Goal: Task Accomplishment & Management: Complete application form

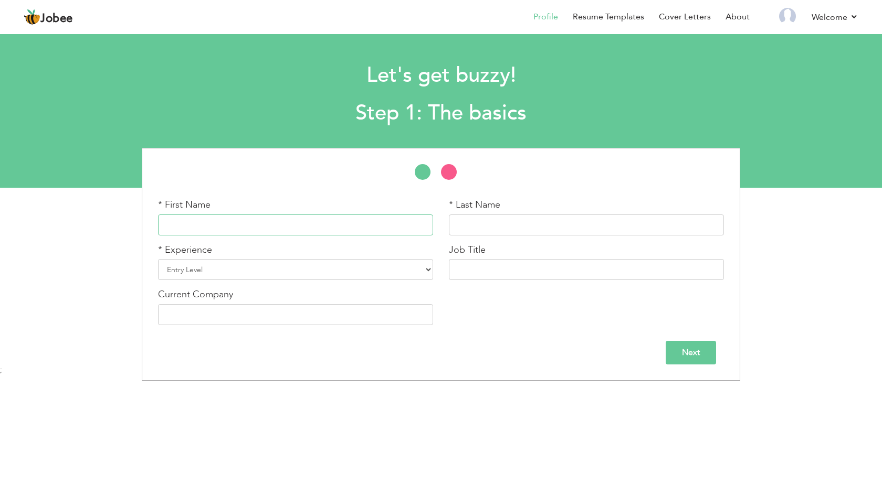
click at [245, 224] on input "text" at bounding box center [295, 225] width 275 height 21
type input "Faiz"
type input "Ullah"
click at [158, 259] on select "Entry Level Less than 1 Year 1 Year 2 Years 3 Years 4 Years 5 Years 6 Years 7 Y…" at bounding box center [295, 269] width 275 height 21
select select "6"
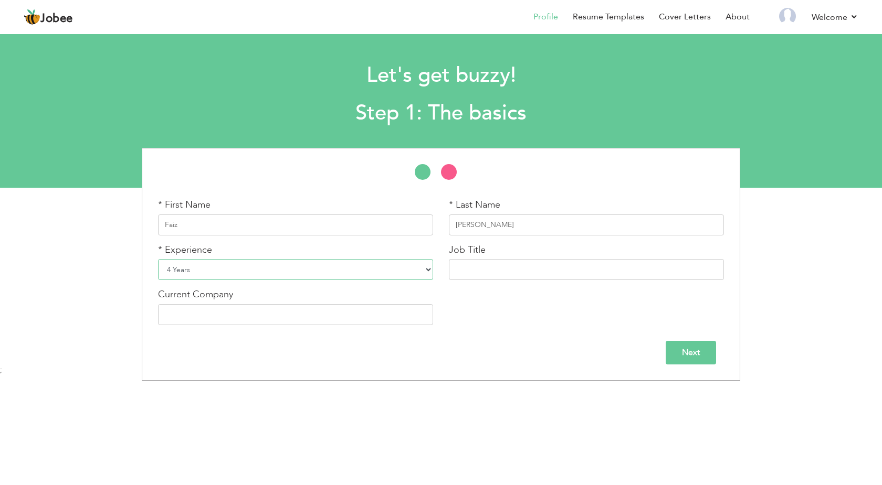
click option "4 Years" at bounding box center [0, 0] width 0 height 0
click at [474, 269] on input "text" at bounding box center [586, 269] width 275 height 21
type input "Head Nurse"
click at [343, 308] on input "text" at bounding box center [295, 314] width 275 height 21
type input "[GEOGRAPHIC_DATA] [GEOGRAPHIC_DATA]"
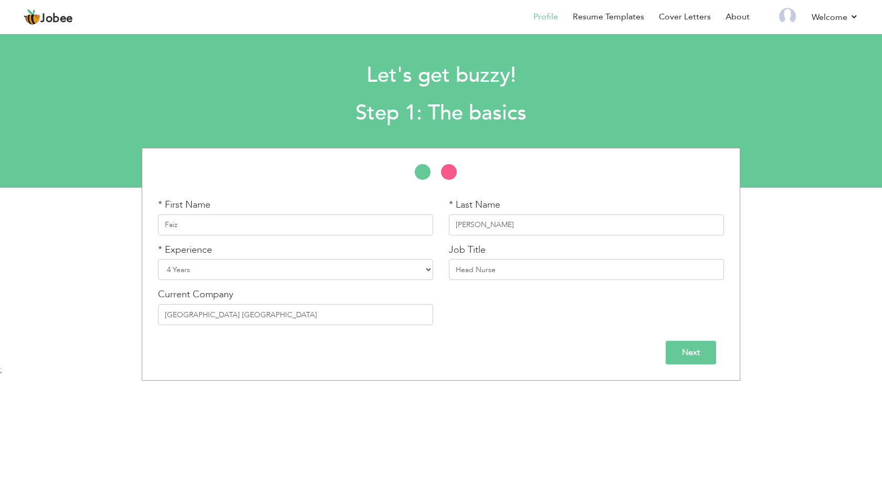
click at [682, 352] on input "Next" at bounding box center [690, 353] width 50 height 24
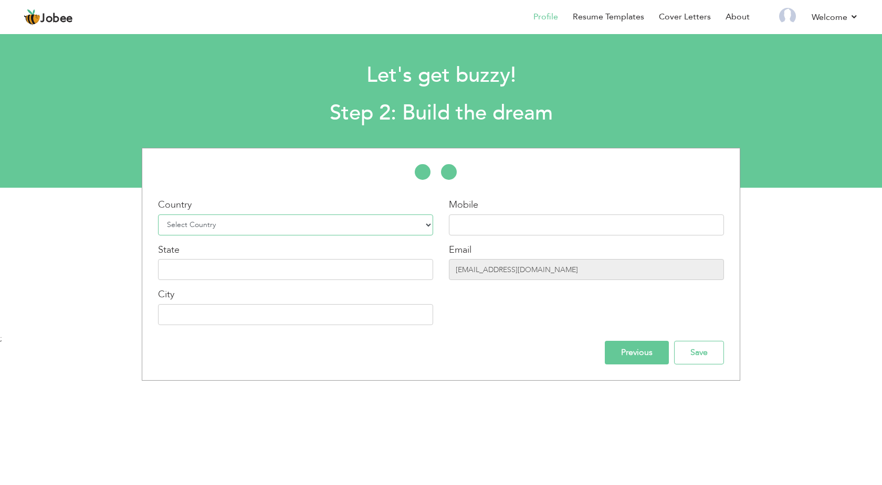
click at [158, 215] on select "Select Country Afghanistan Albania Algeria American Samoa Andorra Angola Anguil…" at bounding box center [295, 225] width 275 height 21
select select "166"
click option "[GEOGRAPHIC_DATA]" at bounding box center [0, 0] width 0 height 0
click at [390, 221] on select "Select Country Afghanistan Albania Algeria American Samoa Andorra Angola Anguil…" at bounding box center [295, 225] width 275 height 21
click at [520, 218] on input "text" at bounding box center [586, 225] width 275 height 21
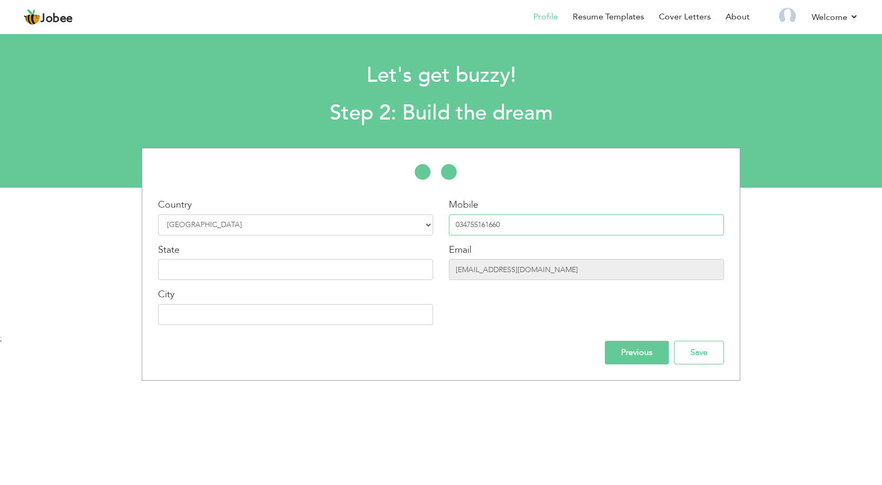
type input "034755161660"
click at [345, 265] on input "text" at bounding box center [295, 269] width 275 height 21
type input "KPK"
click at [292, 316] on input "text" at bounding box center [295, 314] width 275 height 21
type input "s"
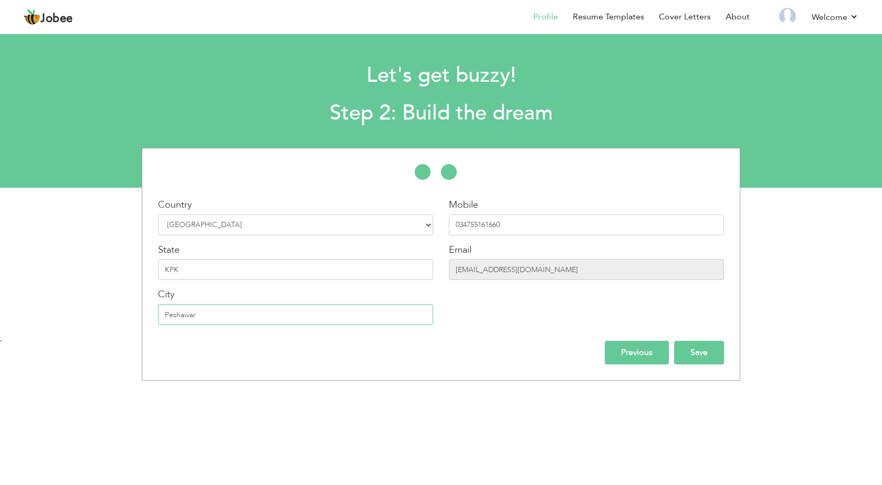
type input "Peshawar"
click at [678, 347] on input "Save" at bounding box center [699, 353] width 50 height 24
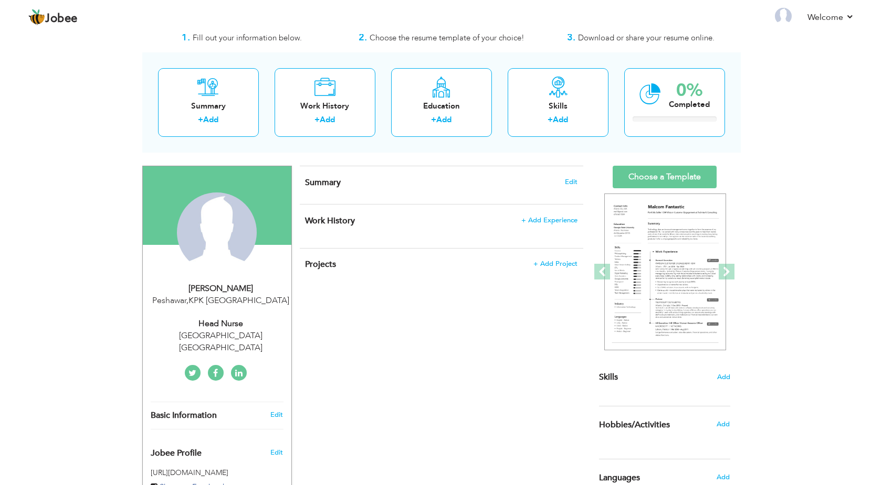
scroll to position [54, 0]
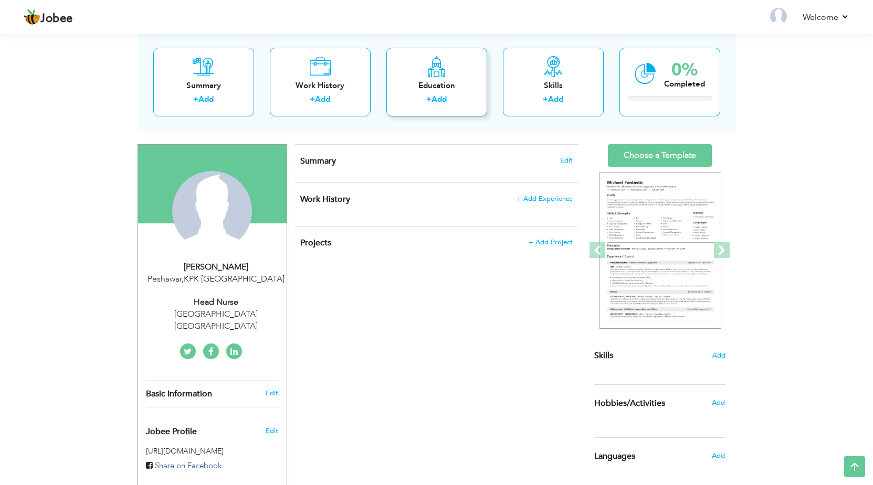
click at [416, 87] on div "Education" at bounding box center [437, 85] width 84 height 11
radio input "true"
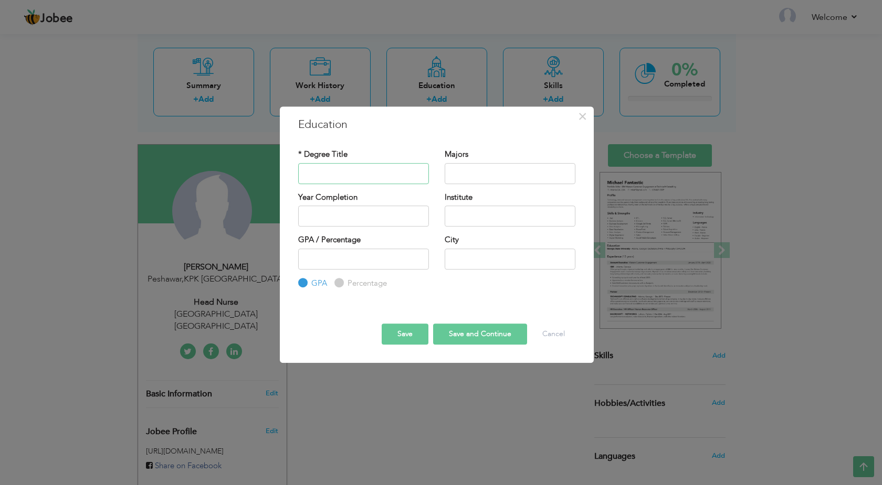
click at [353, 167] on input "text" at bounding box center [363, 173] width 131 height 21
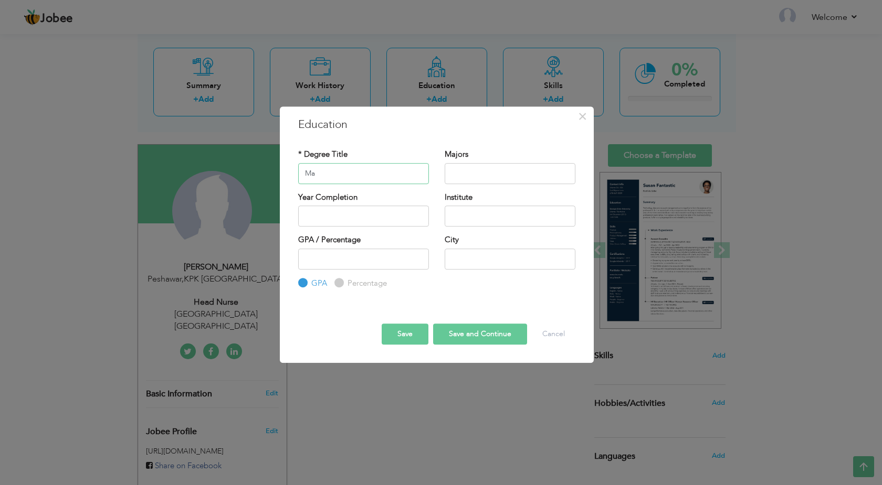
type input "M"
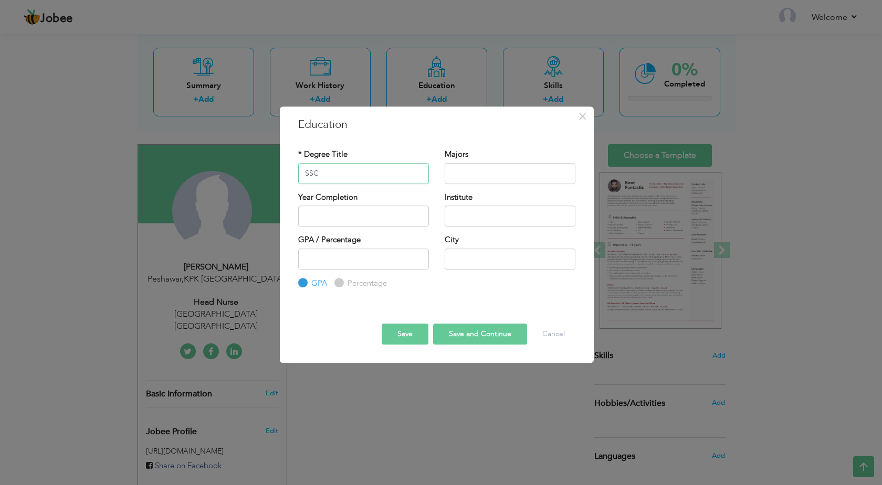
type input "SSC"
type input "sCIENCE"
drag, startPoint x: 480, startPoint y: 173, endPoint x: 442, endPoint y: 174, distance: 37.8
click at [445, 174] on input "sCIENCE" at bounding box center [510, 173] width 131 height 21
type input "Science"
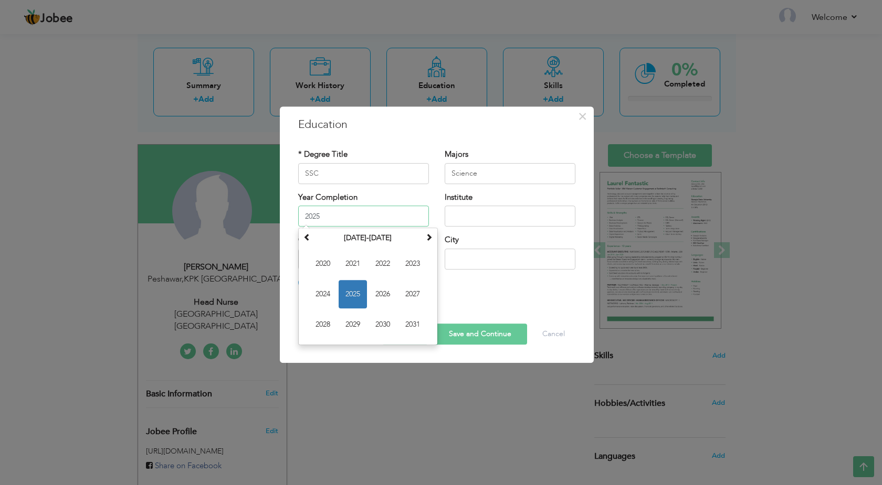
click at [379, 221] on input "2025" at bounding box center [363, 216] width 131 height 21
click at [311, 237] on th at bounding box center [307, 238] width 13 height 16
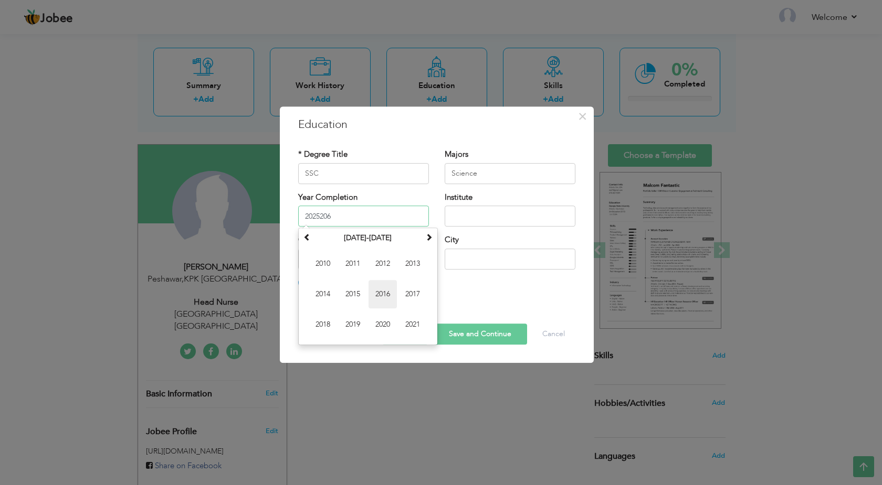
click at [376, 296] on span "2016" at bounding box center [382, 294] width 28 height 28
type input "2016"
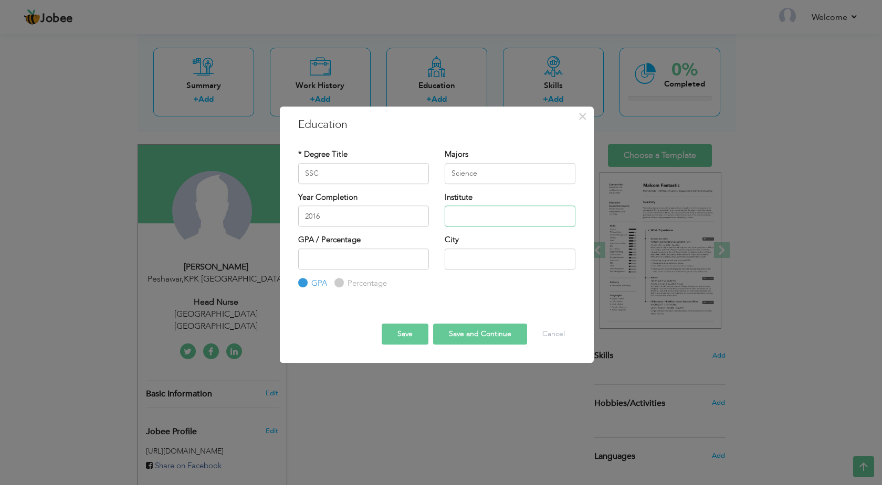
click at [482, 216] on input "text" at bounding box center [510, 216] width 131 height 21
type input "BISE Swat"
click at [358, 261] on input "number" at bounding box center [363, 259] width 131 height 21
click at [362, 249] on input "number" at bounding box center [363, 259] width 131 height 21
type input "70"
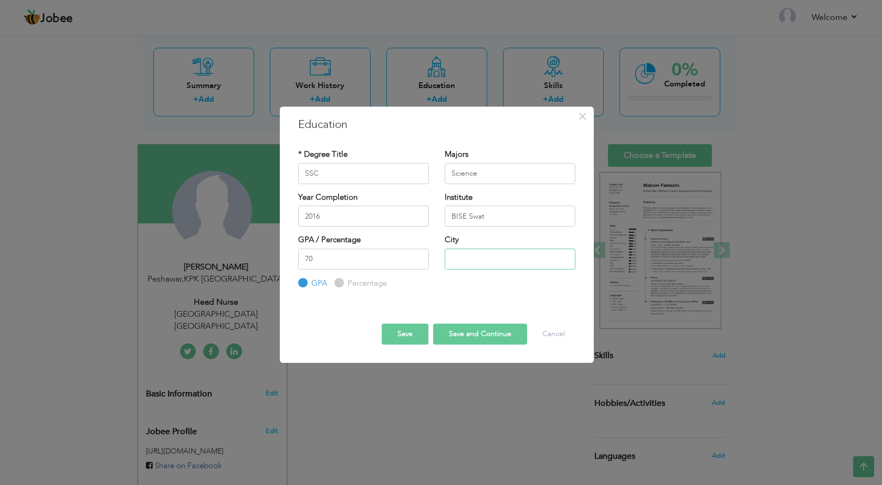
click at [467, 259] on input "text" at bounding box center [510, 259] width 131 height 21
type input "Swat"
click at [466, 335] on button "Save and Continue" at bounding box center [480, 334] width 94 height 21
click at [405, 257] on input "70" at bounding box center [363, 259] width 131 height 21
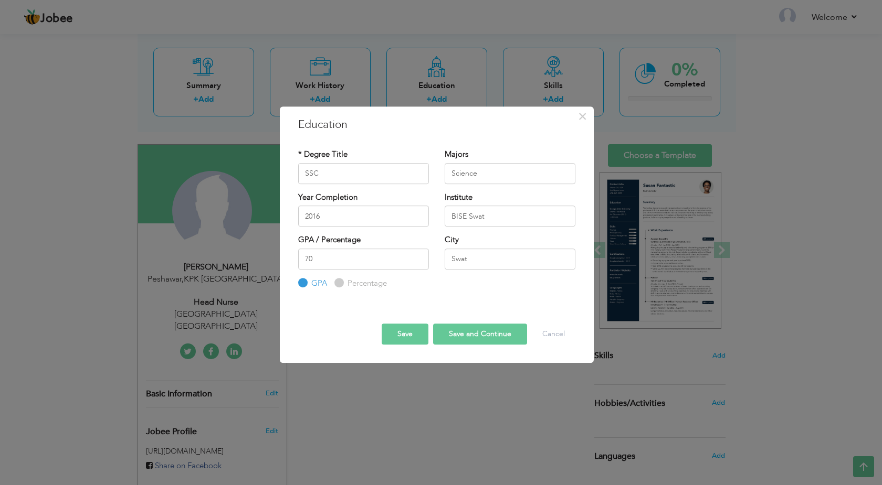
click at [345, 282] on label "Percentage" at bounding box center [366, 283] width 42 height 11
click at [341, 282] on input "Percentage" at bounding box center [337, 283] width 7 height 7
radio input "true"
click at [453, 338] on button "Save and Continue" at bounding box center [480, 334] width 94 height 21
radio input "true"
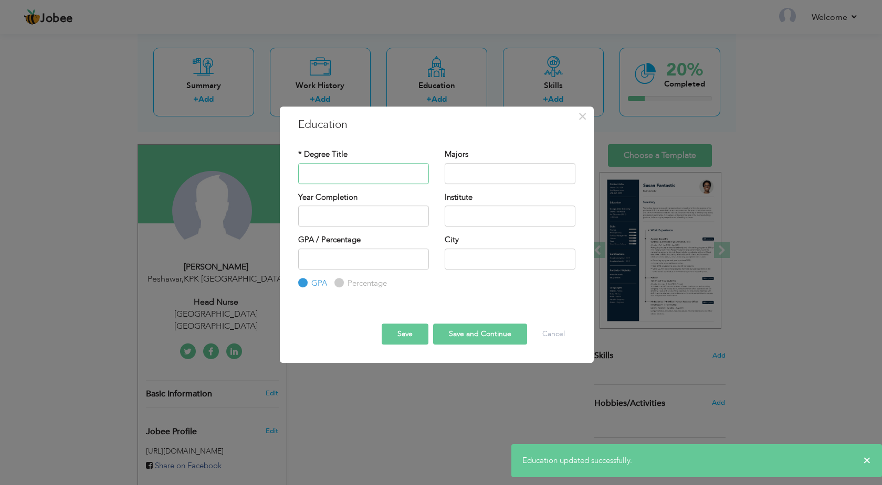
click at [365, 172] on input "text" at bounding box center [363, 173] width 131 height 21
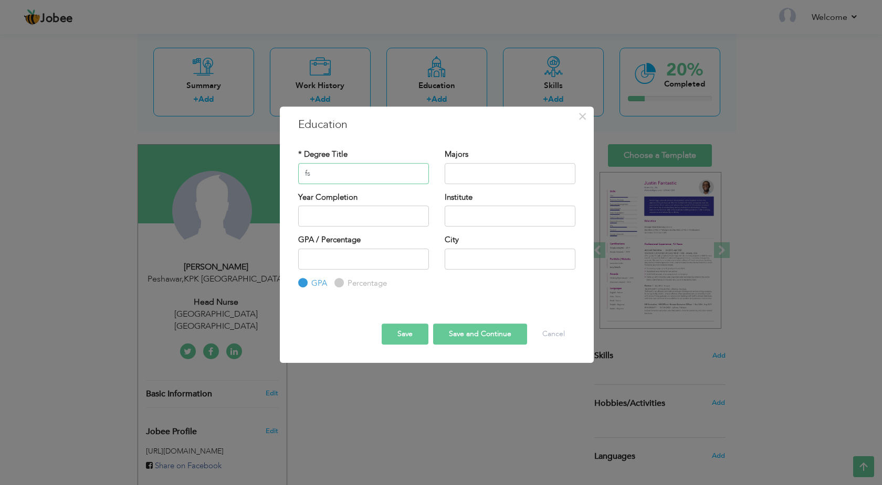
type input "f"
type input "FS.C"
click at [479, 182] on input "text" at bounding box center [510, 173] width 131 height 21
type input "Pre-Medical"
click at [382, 220] on input "text" at bounding box center [363, 216] width 131 height 21
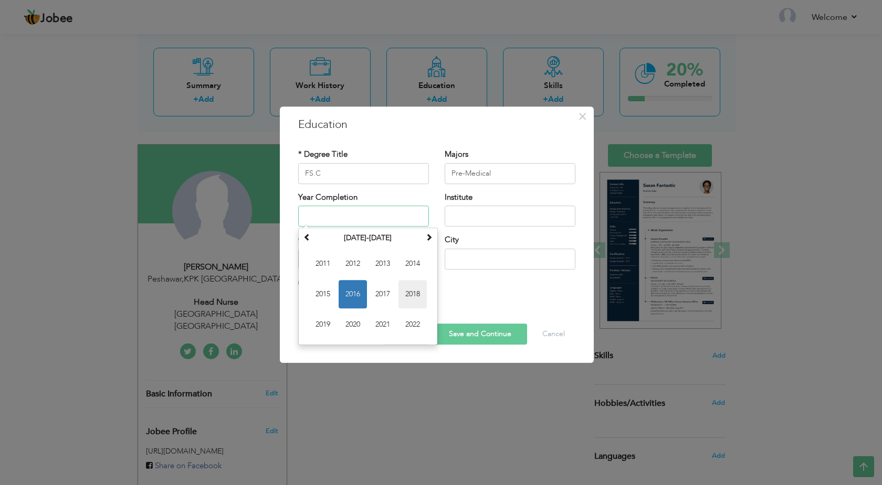
click at [415, 290] on span "2018" at bounding box center [412, 294] width 28 height 28
type input "2018"
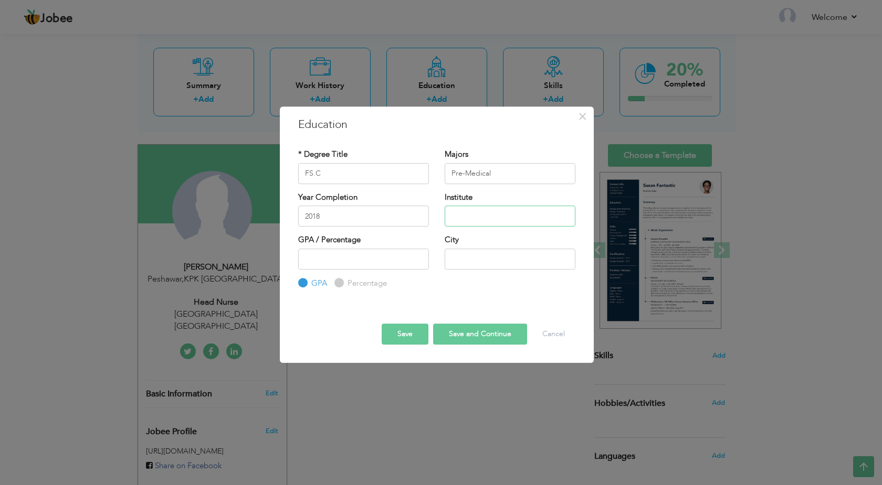
click at [479, 222] on input "text" at bounding box center [510, 216] width 131 height 21
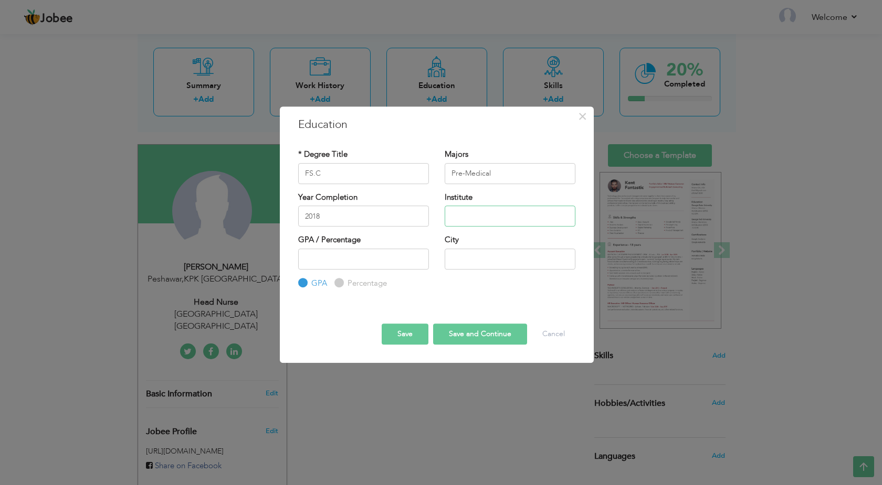
type input "b"
type input "BISE Swat"
click at [356, 259] on input "number" at bounding box center [363, 259] width 131 height 21
type input "55"
click at [492, 259] on input "text" at bounding box center [510, 259] width 131 height 21
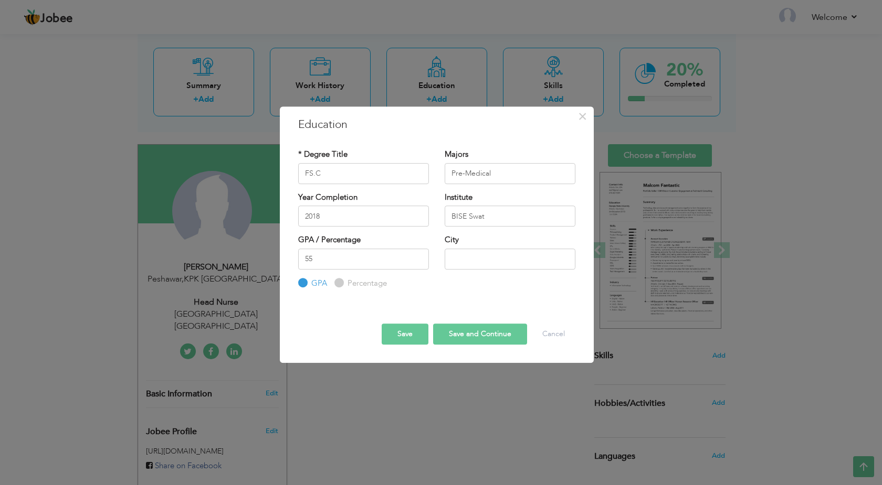
click at [344, 282] on div "Percentage" at bounding box center [360, 284] width 52 height 12
click at [346, 284] on label "Percentage" at bounding box center [366, 283] width 42 height 11
click at [341, 284] on input "Percentage" at bounding box center [337, 283] width 7 height 7
radio input "true"
click at [476, 266] on input "text" at bounding box center [510, 259] width 131 height 21
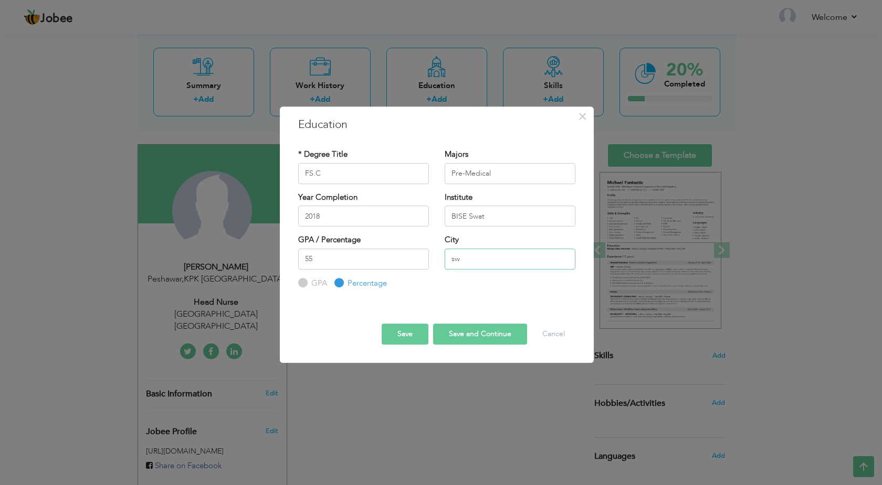
type input "s"
type input "Swat"
click at [467, 323] on div at bounding box center [436, 314] width 293 height 18
click at [467, 330] on button "Save and Continue" at bounding box center [480, 334] width 94 height 21
radio input "true"
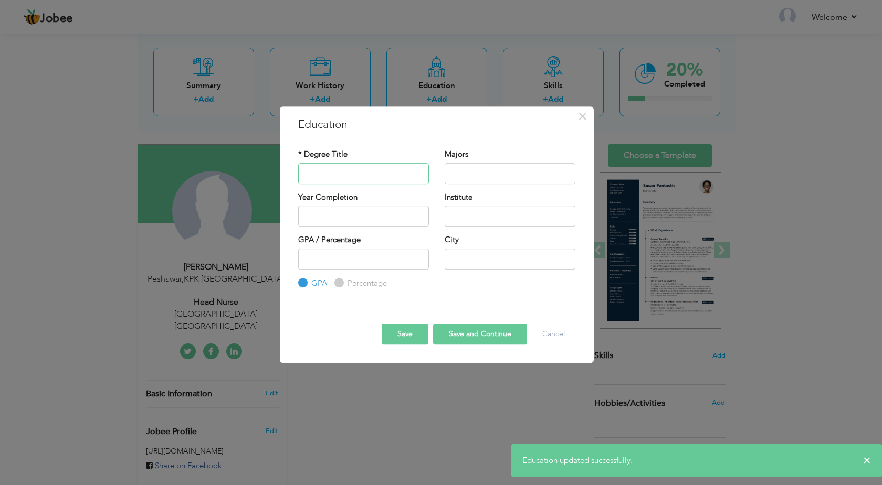
click at [385, 177] on input "text" at bounding box center [363, 173] width 131 height 21
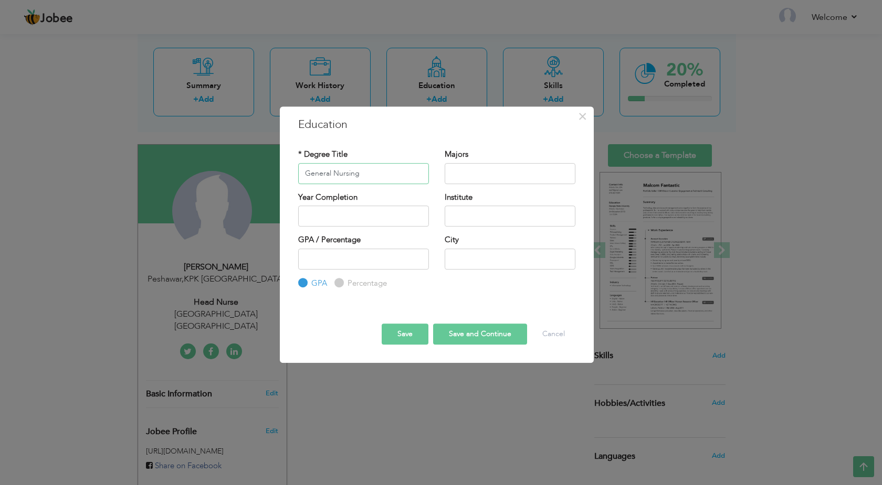
type input "General Nursing"
type input "Diploma"
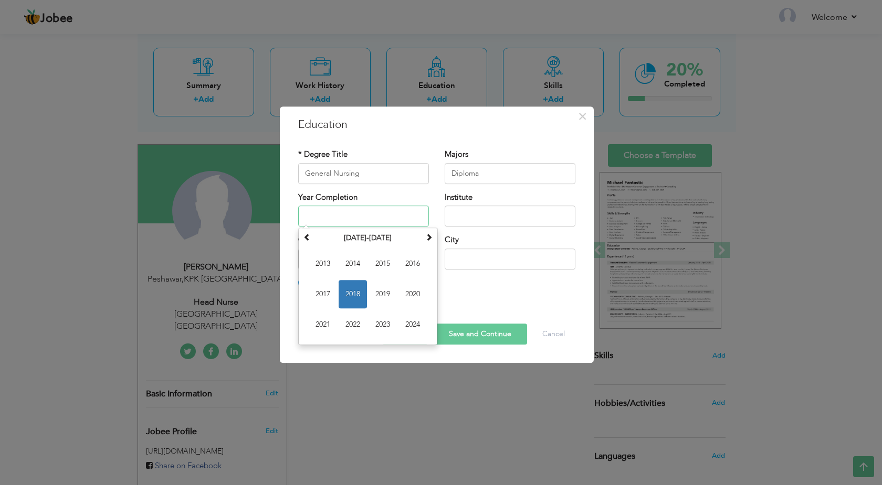
click at [340, 218] on input "text" at bounding box center [363, 216] width 131 height 21
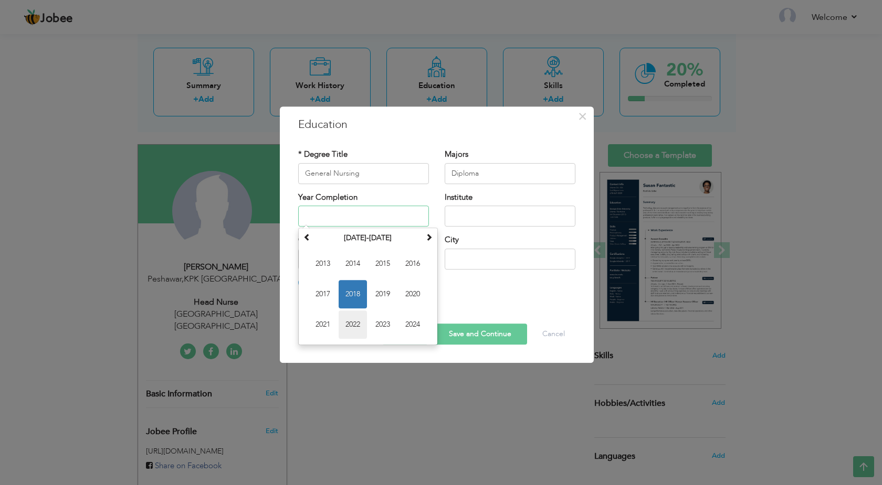
click at [349, 324] on span "2022" at bounding box center [352, 325] width 28 height 28
type input "2022"
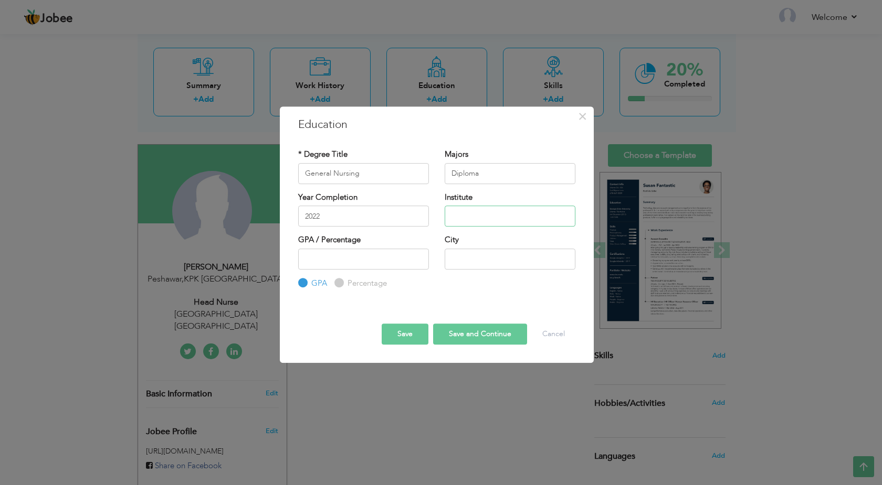
click at [477, 217] on input "text" at bounding box center [510, 216] width 131 height 21
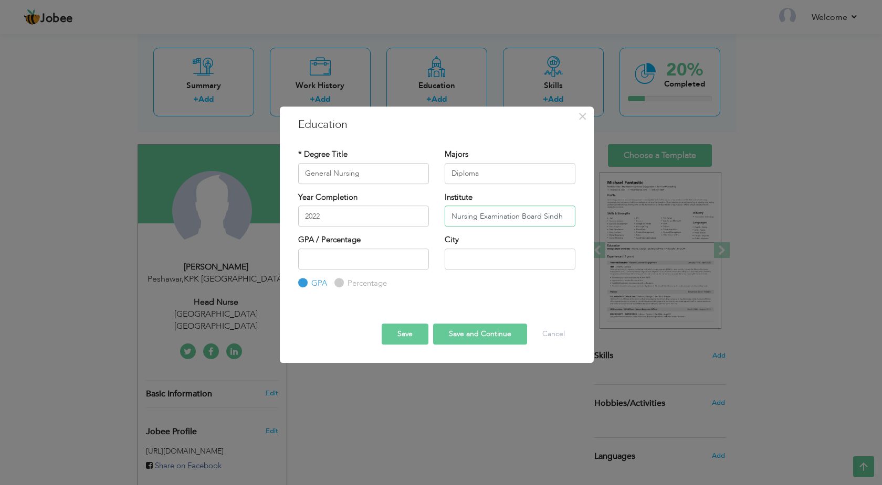
type input "Nursing Examination Board Sindh"
click at [343, 253] on input "number" at bounding box center [363, 259] width 131 height 21
click at [345, 283] on label "Percentage" at bounding box center [366, 283] width 42 height 11
click at [341, 283] on input "Percentage" at bounding box center [337, 283] width 7 height 7
radio input "true"
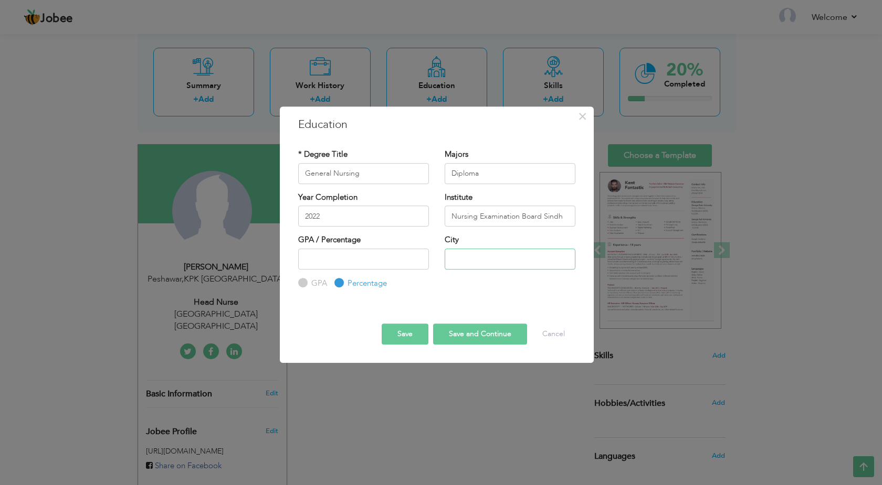
click at [461, 259] on input "text" at bounding box center [510, 259] width 131 height 21
type input "l"
type input "k"
type input "[GEOGRAPHIC_DATA]"
click at [485, 341] on button "Save and Continue" at bounding box center [480, 334] width 94 height 21
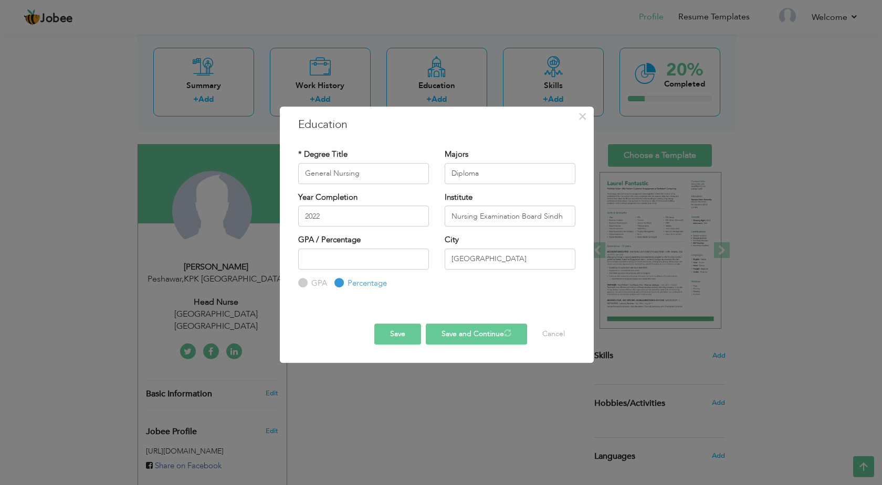
radio input "true"
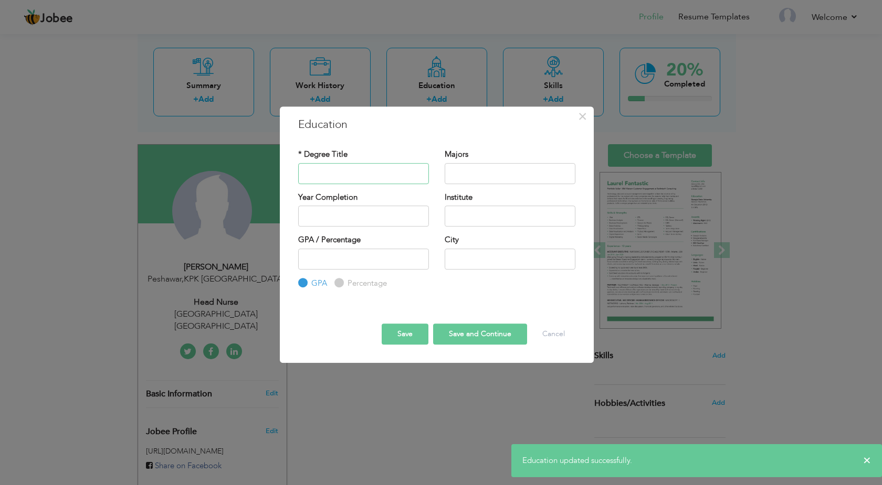
click at [384, 176] on input "text" at bounding box center [363, 173] width 131 height 21
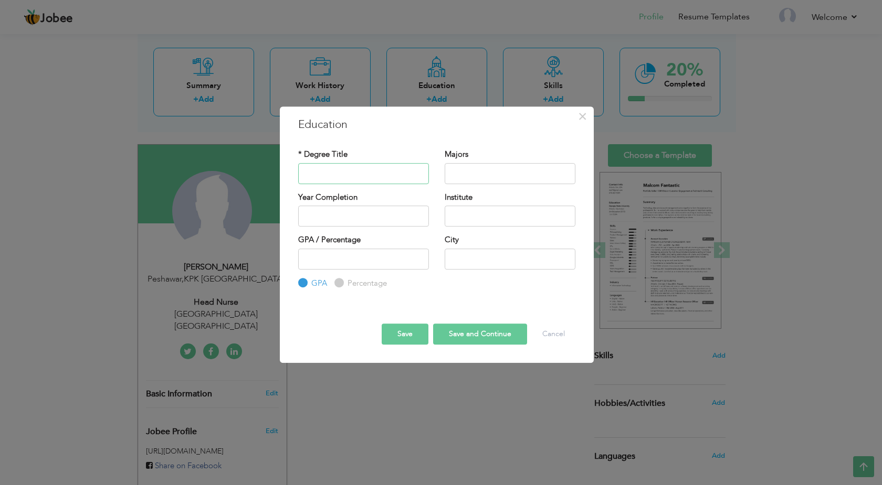
type input "s"
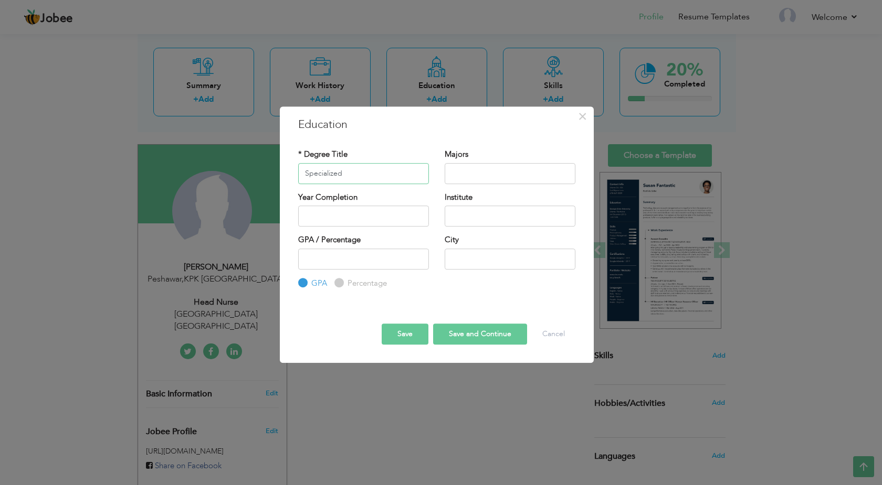
click at [373, 182] on input "Specialized" at bounding box center [363, 173] width 131 height 21
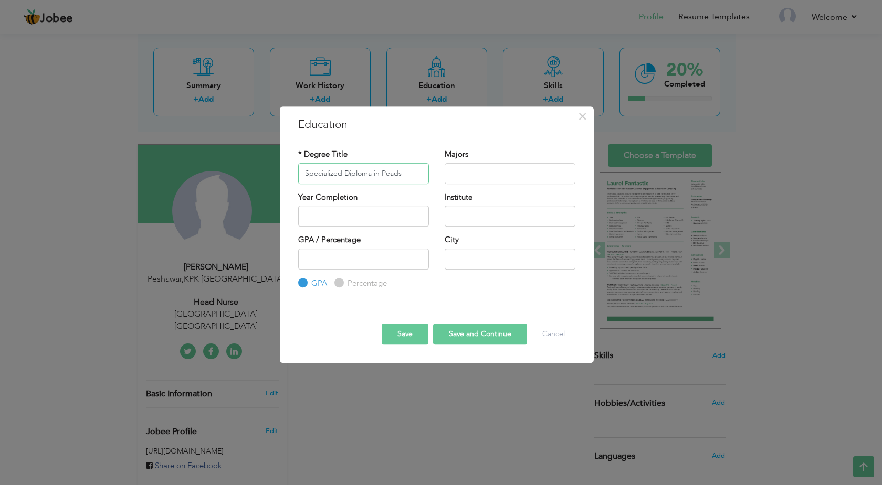
type input "Specialized Diploma in Peads"
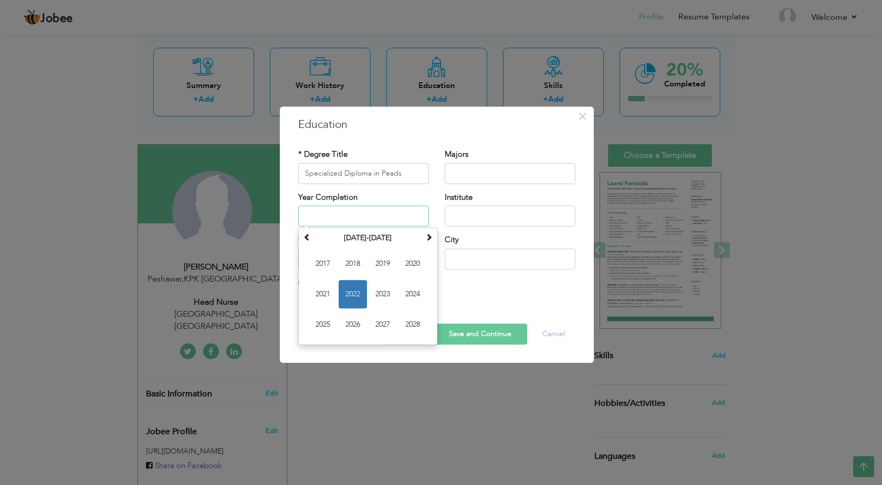
click at [356, 211] on input "text" at bounding box center [363, 216] width 131 height 21
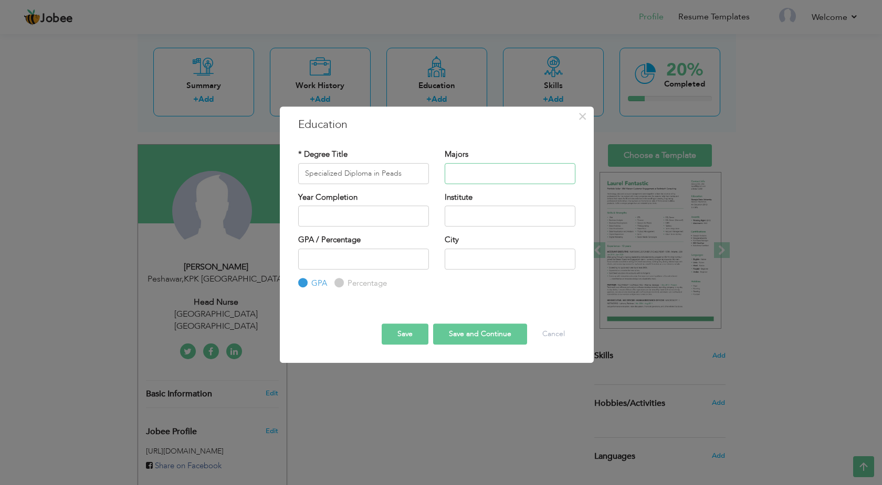
click at [455, 179] on input "text" at bounding box center [510, 173] width 131 height 21
type input "d"
type input "Diploma"
click at [377, 213] on input "text" at bounding box center [363, 216] width 131 height 21
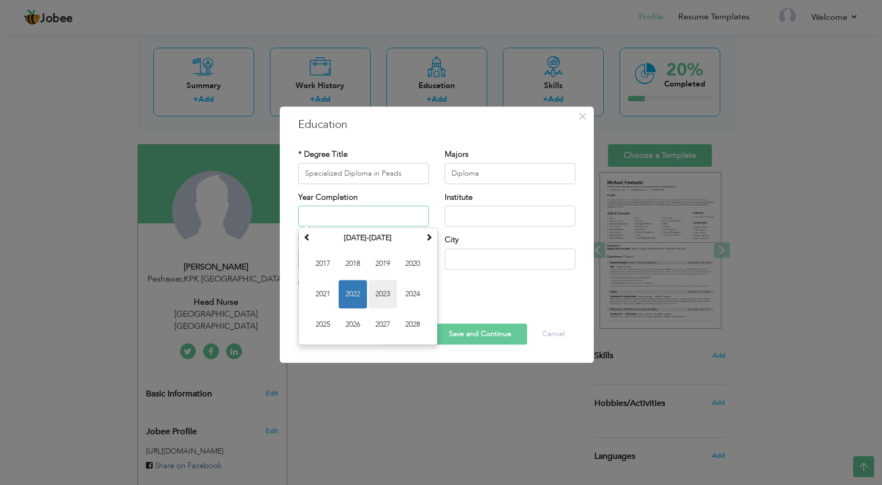
click at [379, 298] on span "2023" at bounding box center [382, 294] width 28 height 28
type input "2023"
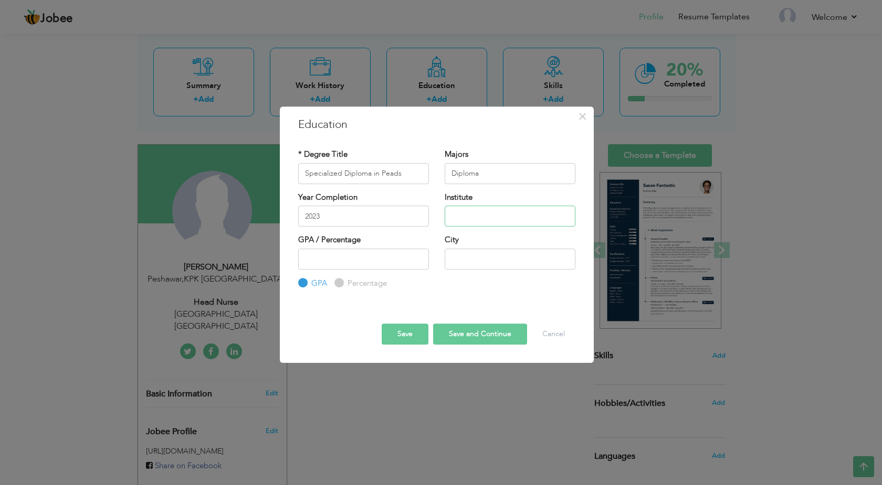
click at [479, 221] on input "text" at bounding box center [510, 216] width 131 height 21
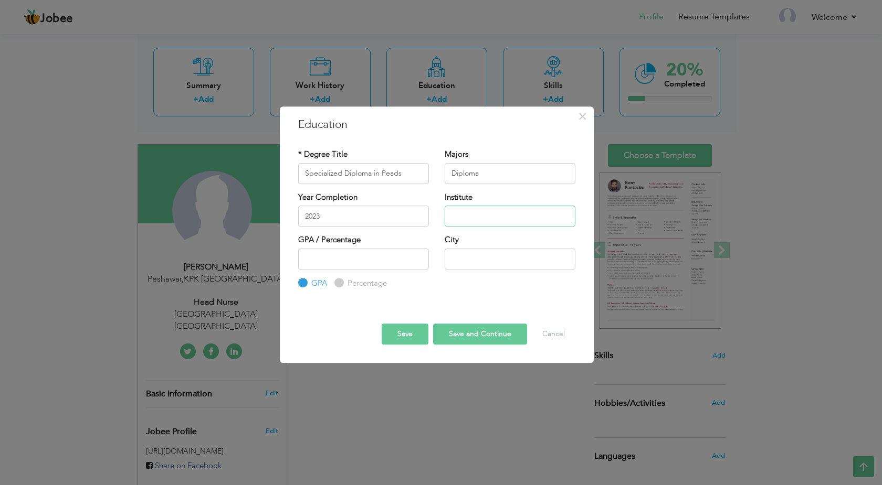
click at [479, 221] on input "text" at bounding box center [510, 216] width 131 height 21
click at [499, 220] on input "Nursing" at bounding box center [510, 216] width 131 height 21
click at [552, 216] on input "Nursing Examination" at bounding box center [510, 216] width 131 height 21
type input "Nursing Examination Borard"
click at [368, 258] on input "number" at bounding box center [363, 259] width 131 height 21
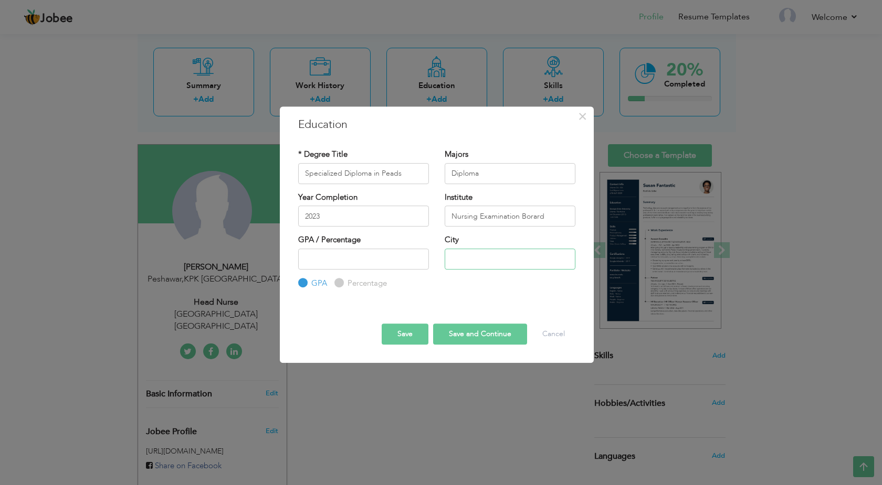
click at [492, 260] on input "text" at bounding box center [510, 259] width 131 height 21
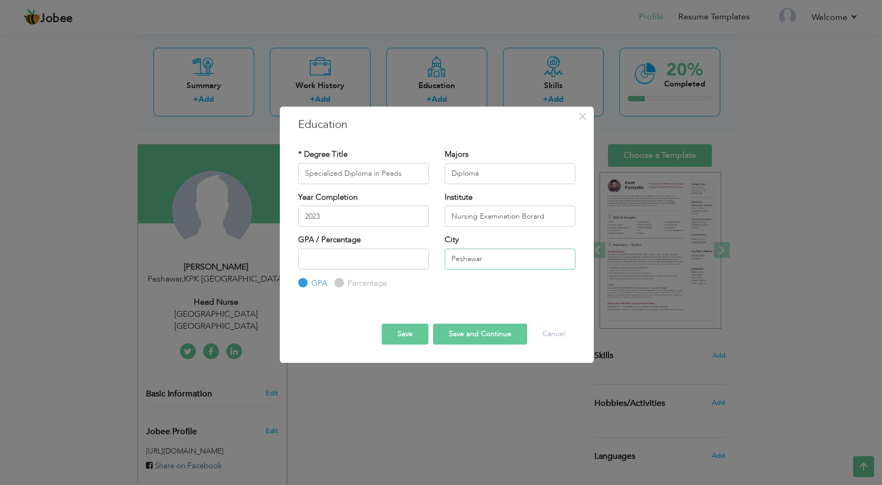
type input "Peshawar"
click at [474, 335] on button "Save and Continue" at bounding box center [480, 334] width 94 height 21
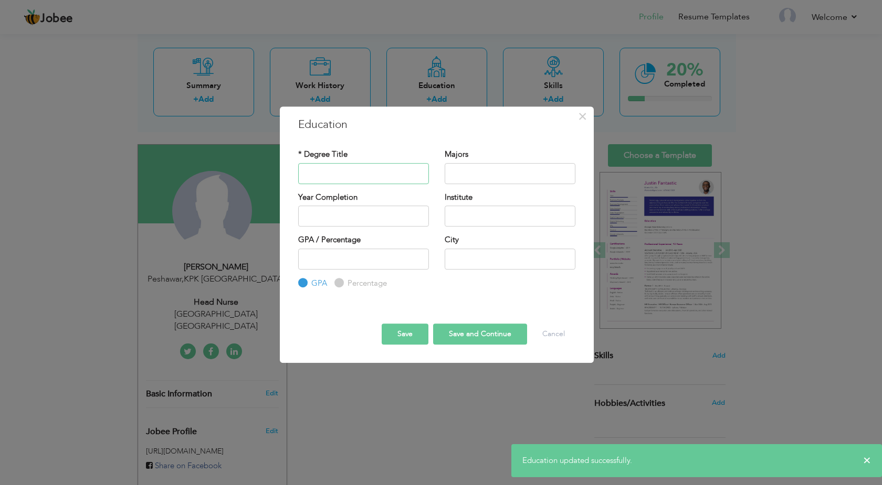
click at [369, 175] on input "text" at bounding box center [363, 173] width 131 height 21
type input "o"
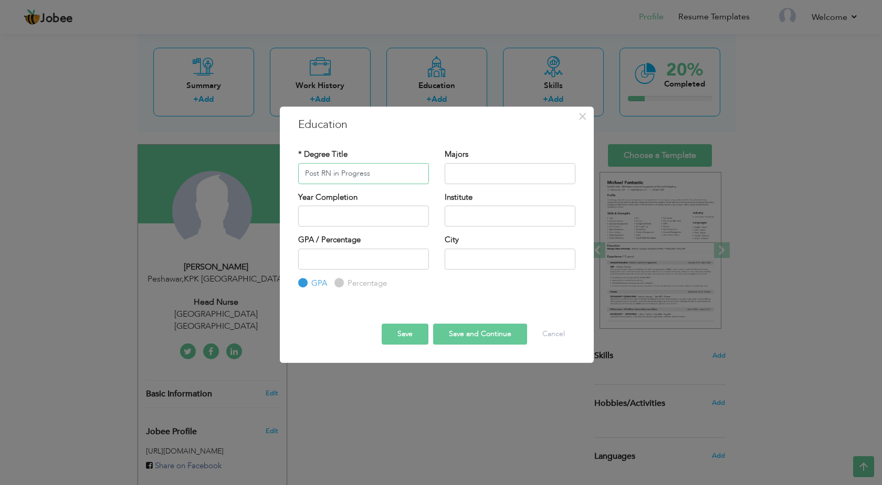
type input "Post RN in Progress"
click at [485, 223] on input "text" at bounding box center [510, 216] width 131 height 21
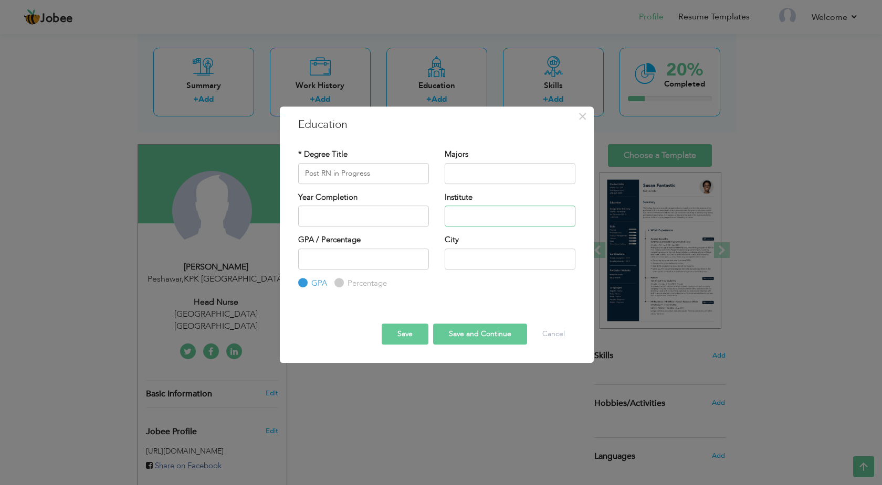
type input "N"
type input "i"
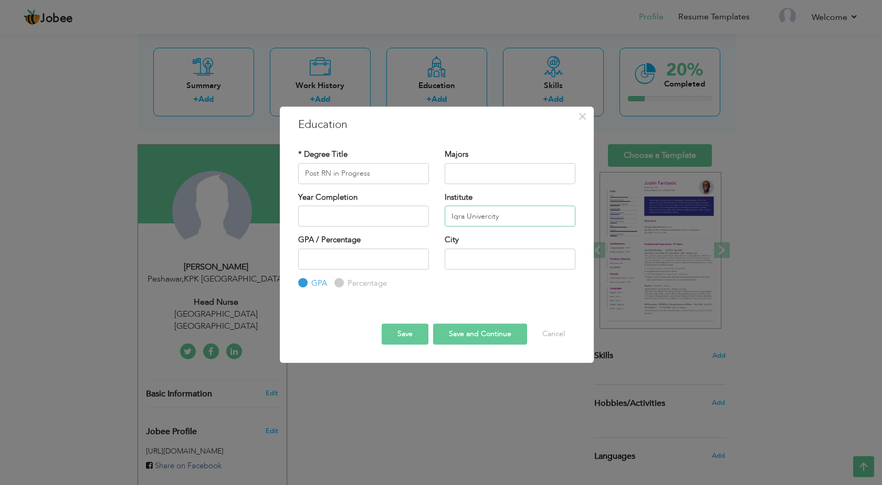
click at [482, 216] on input "Iqra Univercity" at bounding box center [510, 216] width 131 height 21
click at [507, 217] on input "Iqra Univarcity" at bounding box center [510, 216] width 131 height 21
click at [475, 219] on input "Iqra Univarcity Swat" at bounding box center [510, 216] width 131 height 21
click at [491, 218] on input "Iqra Univarcity Swat" at bounding box center [510, 216] width 131 height 21
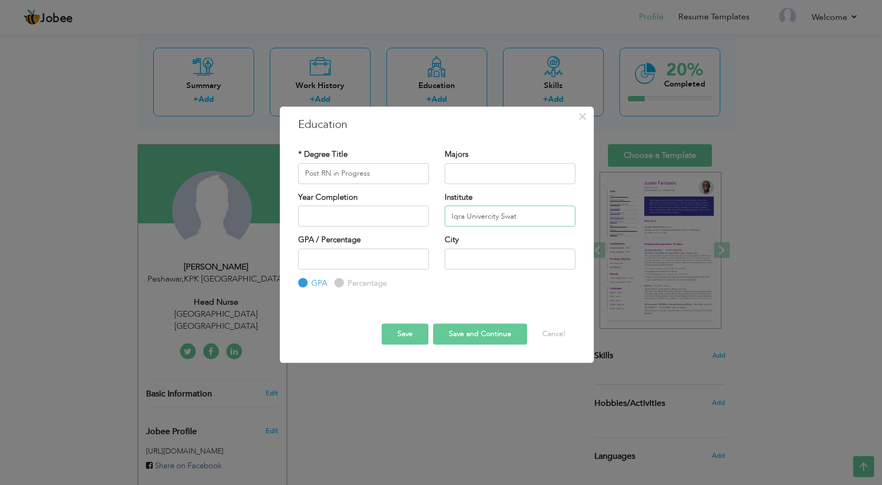
click at [489, 215] on input "Iqra Univercity Swat" at bounding box center [510, 216] width 131 height 21
type input "Iqra University Swat"
click at [471, 264] on input "text" at bounding box center [510, 259] width 131 height 21
type input "Swat"
click at [491, 176] on input "text" at bounding box center [510, 173] width 131 height 21
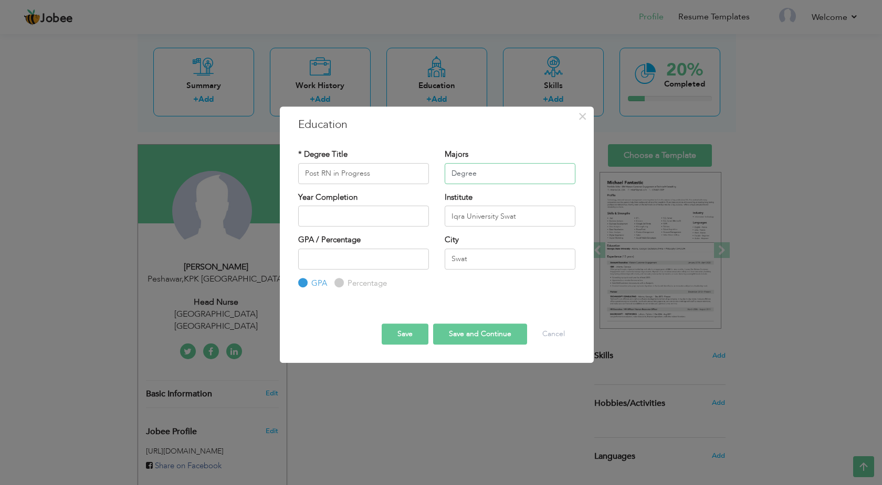
type input "Degree"
click at [486, 333] on button "Save and Continue" at bounding box center [480, 334] width 94 height 21
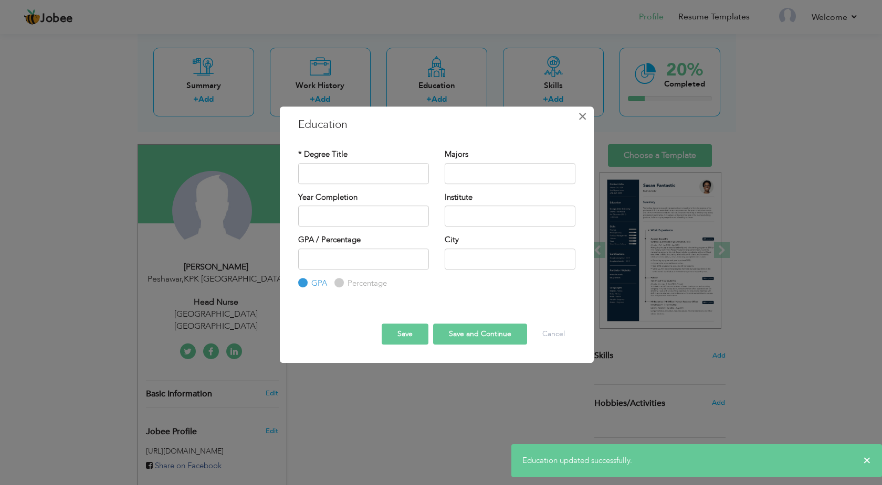
click at [584, 117] on span "×" at bounding box center [582, 116] width 9 height 19
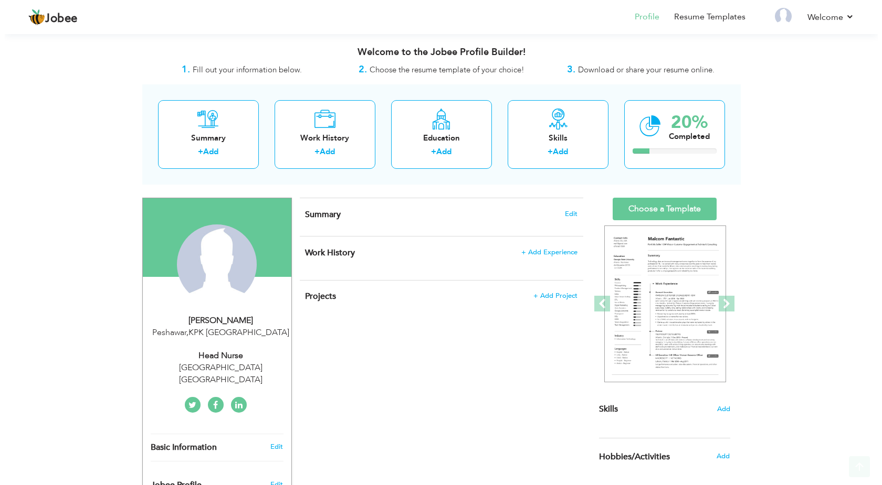
scroll to position [214, 0]
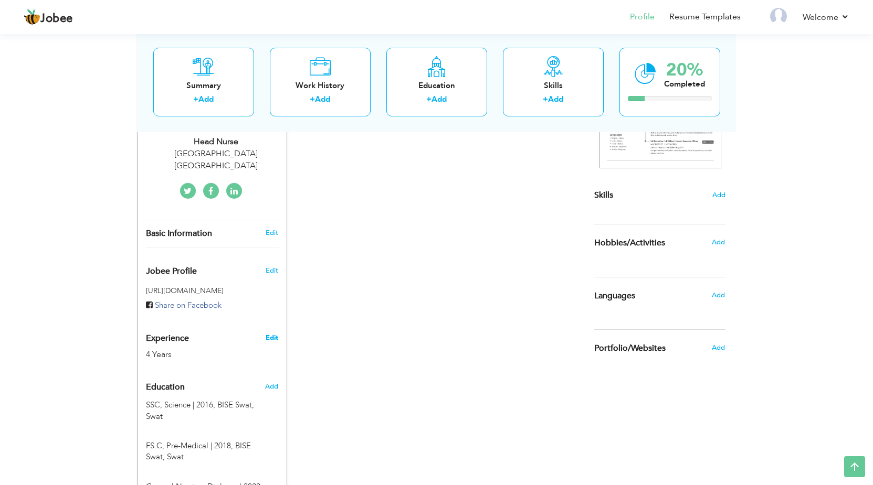
click at [272, 336] on link "Edit" at bounding box center [272, 337] width 13 height 9
type input "Faiz"
type input "Ullah"
type input "034755161660"
select select "number:166"
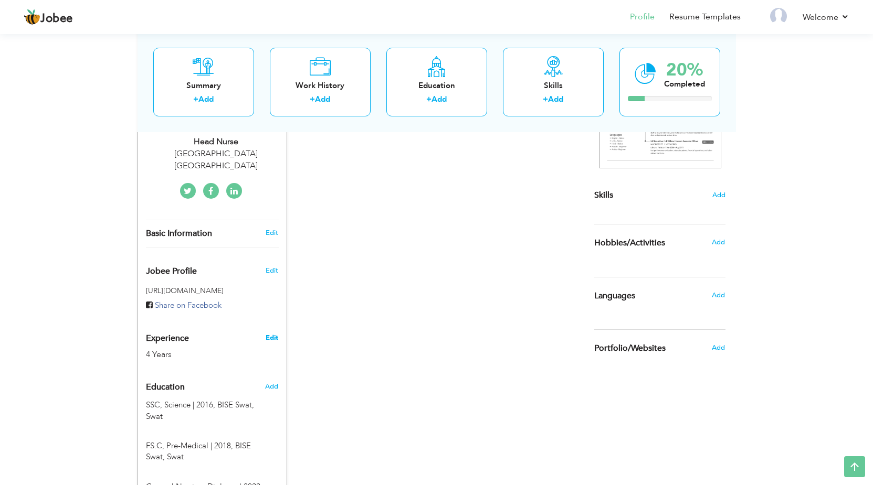
type input "KPK"
type input "Peshawar"
select select "number:6"
type input "Peshawar General hospital Hayatabad Peshawar"
type input "Head Nurse"
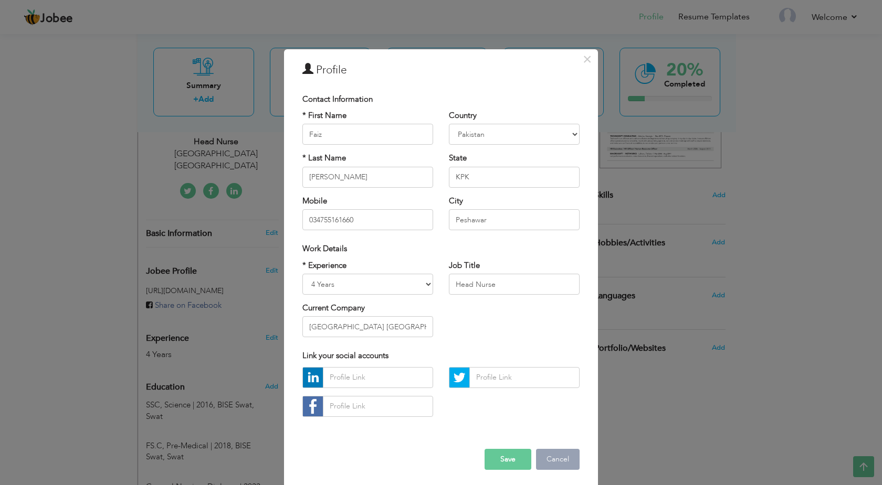
click at [546, 457] on button "Cancel" at bounding box center [558, 459] width 44 height 21
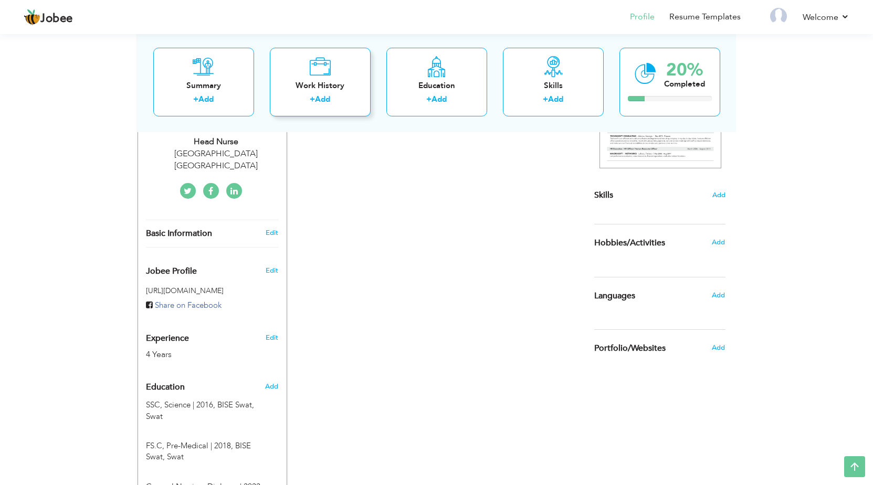
click at [340, 84] on div "Work History" at bounding box center [320, 85] width 84 height 11
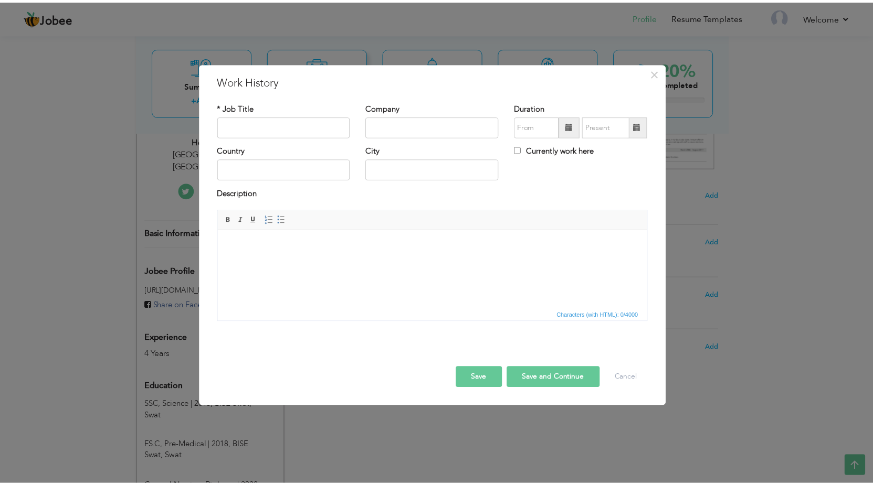
scroll to position [0, 0]
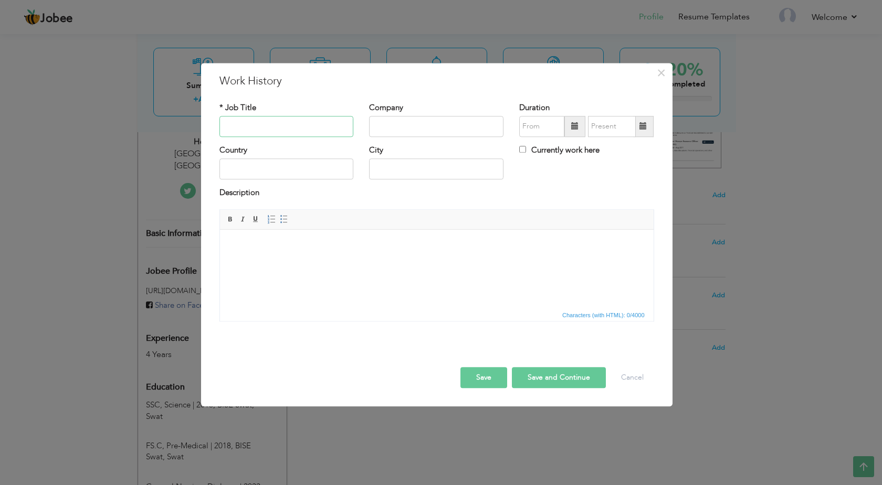
click at [308, 128] on input "text" at bounding box center [286, 126] width 134 height 21
type input "T"
type input "Training Nursing Officer"
click at [430, 130] on input "text" at bounding box center [436, 126] width 134 height 21
type input "Civil Hospital Karachi"
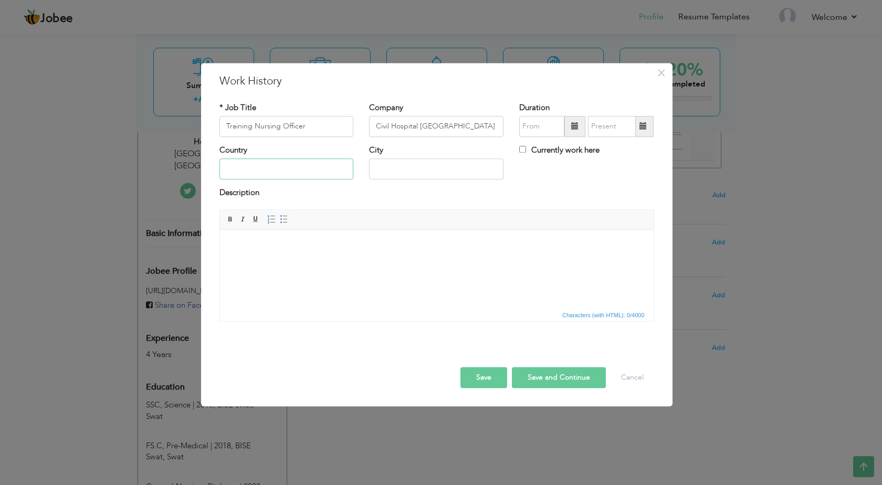
click at [261, 171] on input "text" at bounding box center [286, 169] width 134 height 21
type input "Pakistan"
click at [408, 175] on input "text" at bounding box center [436, 169] width 134 height 21
type input "Karachi"
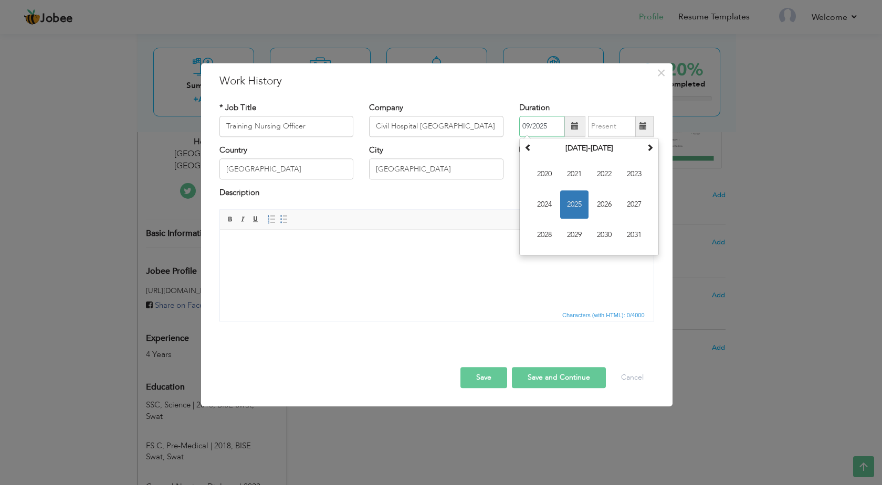
click at [534, 135] on input "09/2025" at bounding box center [541, 126] width 45 height 21
click at [545, 180] on span "2020" at bounding box center [544, 174] width 28 height 28
click at [579, 178] on span "Feb" at bounding box center [574, 174] width 28 height 28
type input "02/2020"
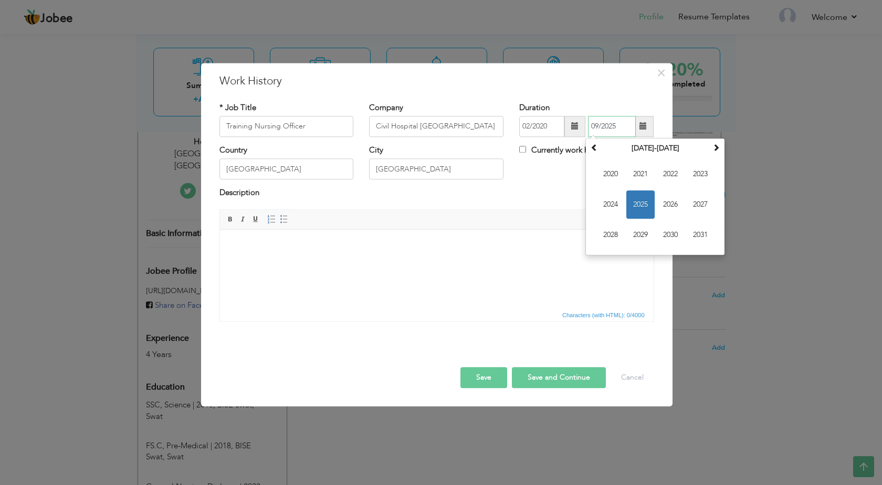
click at [609, 135] on input "09/2025" at bounding box center [612, 126] width 48 height 21
click at [679, 176] on span "2022" at bounding box center [670, 174] width 28 height 28
click at [649, 175] on span "Feb" at bounding box center [640, 174] width 28 height 28
type input "02/2022"
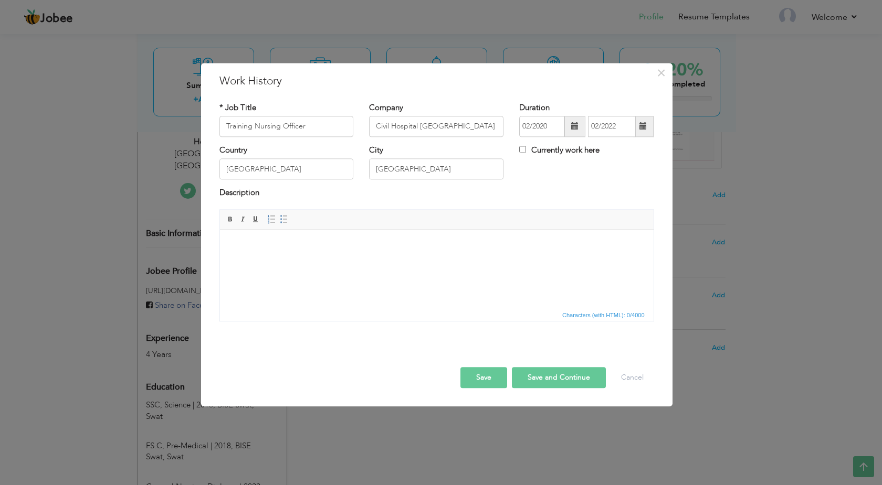
click at [537, 379] on button "Save and Continue" at bounding box center [559, 377] width 94 height 21
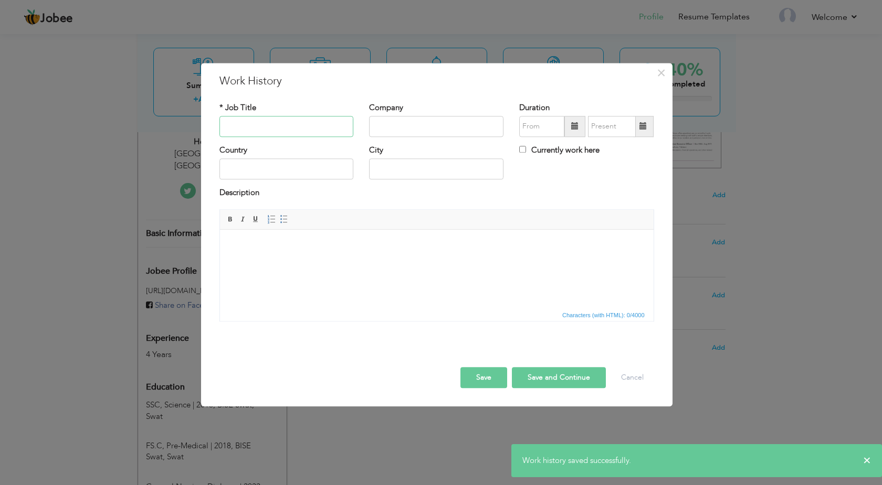
click at [289, 120] on input "text" at bounding box center [286, 126] width 134 height 21
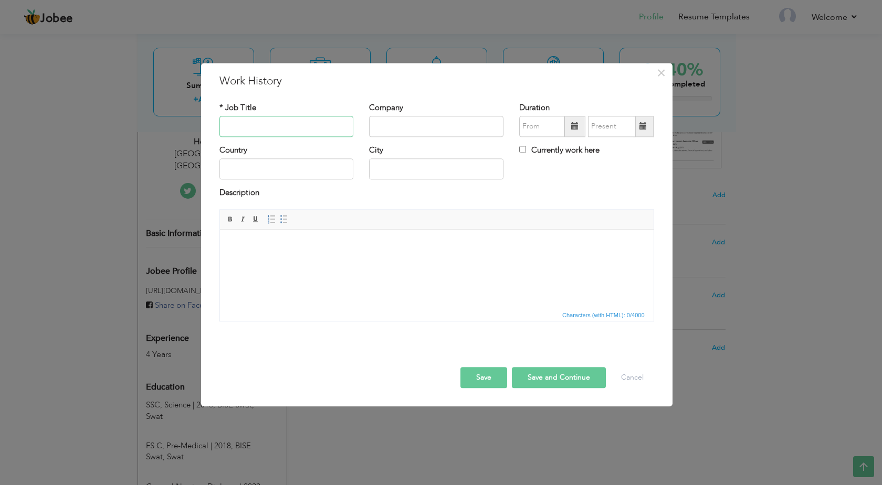
type input "R"
type input "s"
type input "Shift Incharge (TL)"
click at [405, 134] on input "text" at bounding box center [436, 126] width 134 height 21
type input "Rehman Medical Institue"
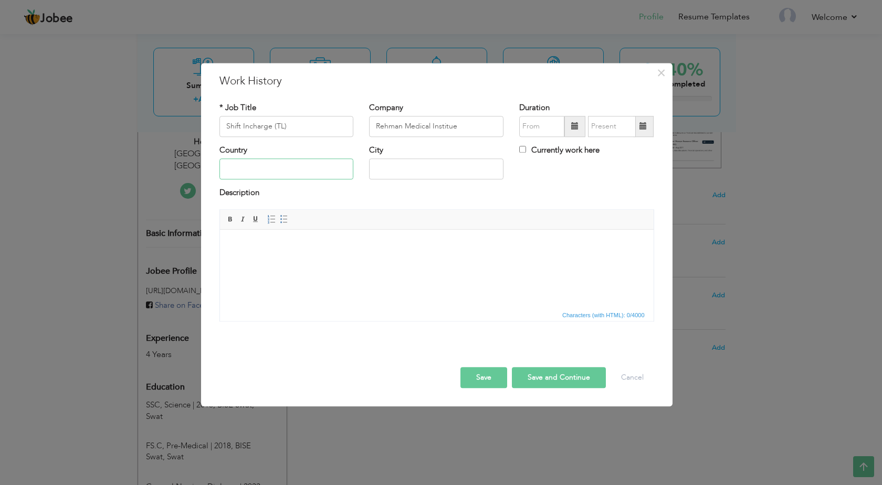
click at [299, 161] on input "text" at bounding box center [286, 169] width 134 height 21
type input "Pakistan"
type input "p"
type input "Pesahawar"
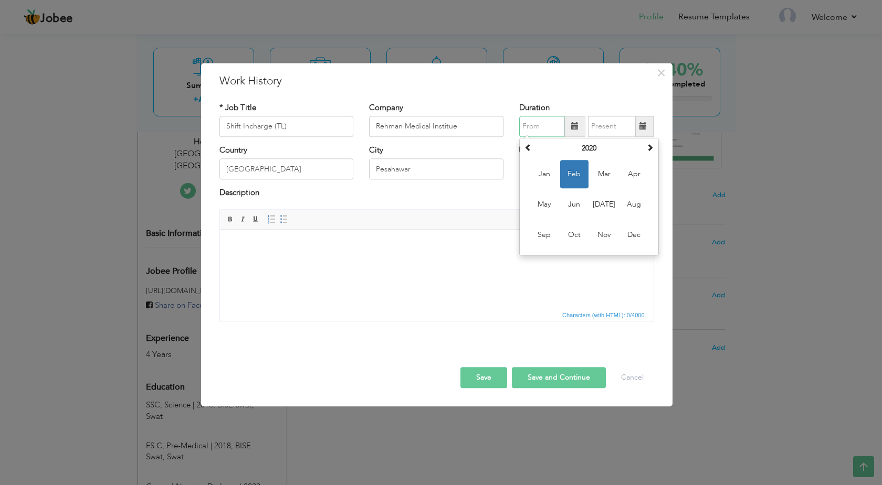
click at [529, 135] on input "text" at bounding box center [541, 126] width 45 height 21
click at [649, 147] on span at bounding box center [649, 147] width 7 height 7
click at [636, 236] on span "Dec" at bounding box center [634, 235] width 28 height 28
type input "12/2022"
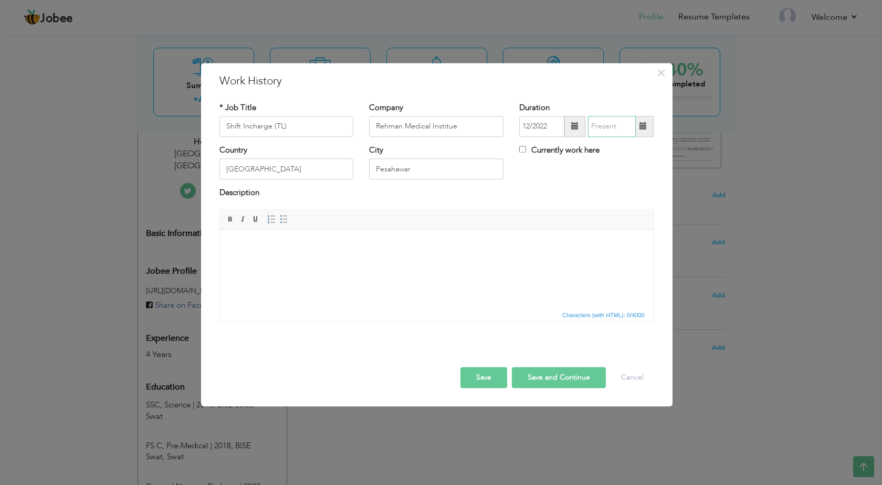
click at [613, 134] on input "text" at bounding box center [612, 126] width 48 height 21
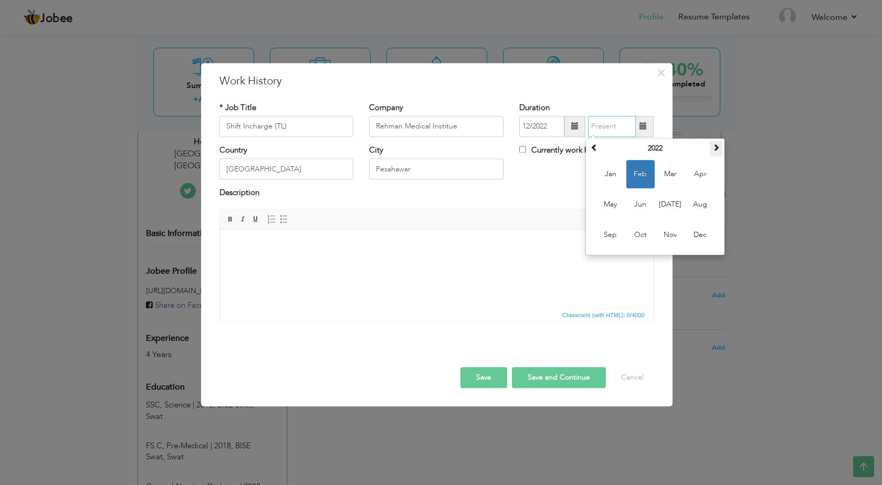
click at [711, 149] on th at bounding box center [716, 149] width 13 height 16
click at [664, 235] on span "Nov" at bounding box center [670, 235] width 28 height 28
type input "11/2024"
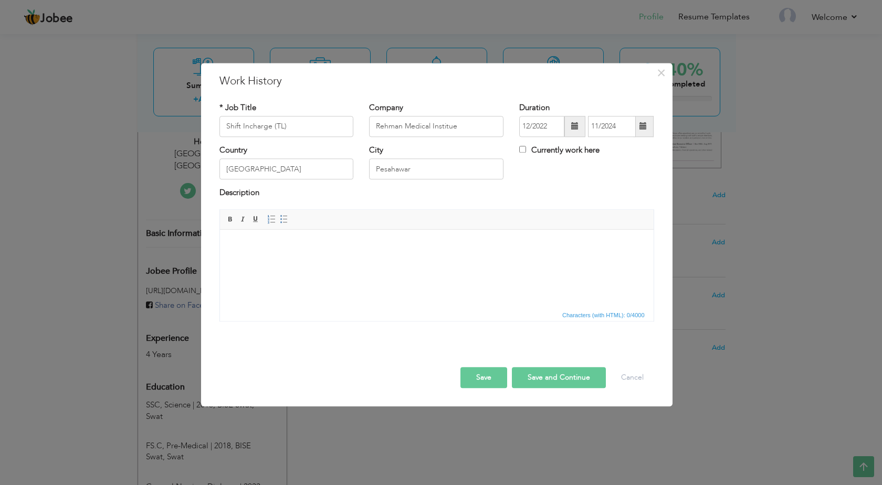
click at [535, 379] on button "Save and Continue" at bounding box center [559, 377] width 94 height 21
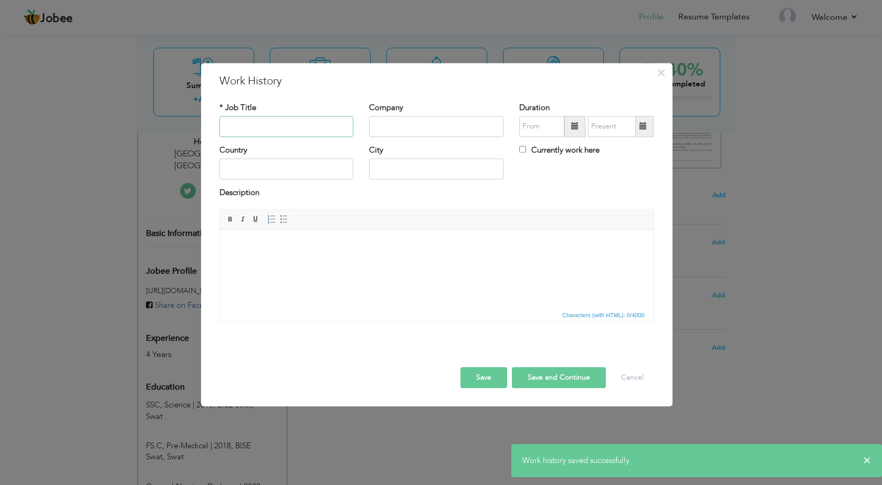
click at [295, 130] on input "text" at bounding box center [286, 126] width 134 height 21
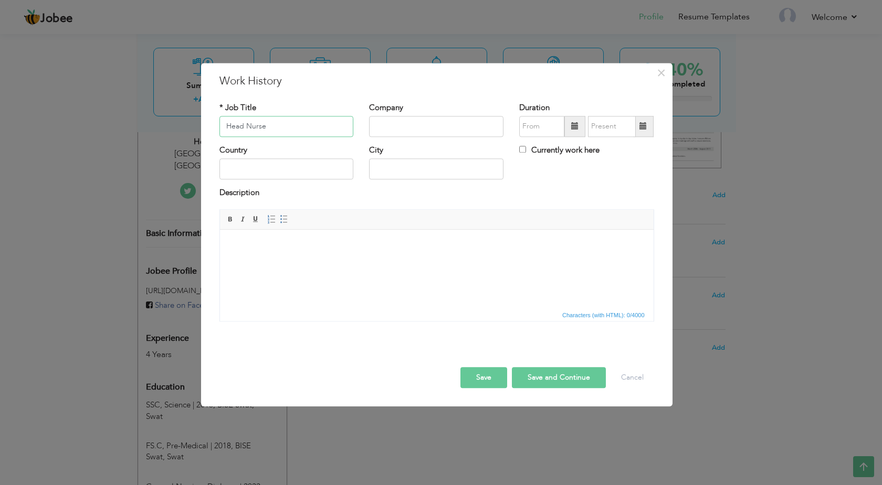
type input "Head Nurse"
type input "Peshawar General Hospital"
click at [526, 128] on input "text" at bounding box center [541, 126] width 45 height 21
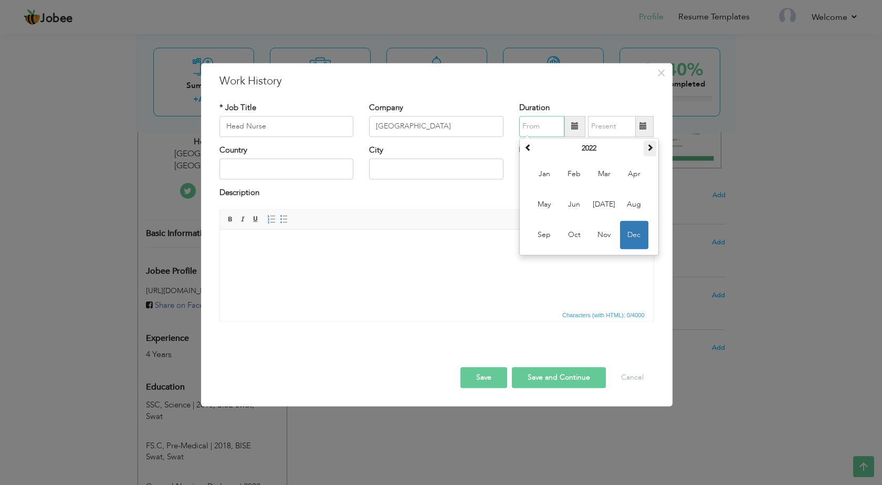
click at [649, 150] on span at bounding box center [649, 147] width 7 height 7
click at [591, 202] on span "Jul" at bounding box center [604, 205] width 28 height 28
type input "07/2024"
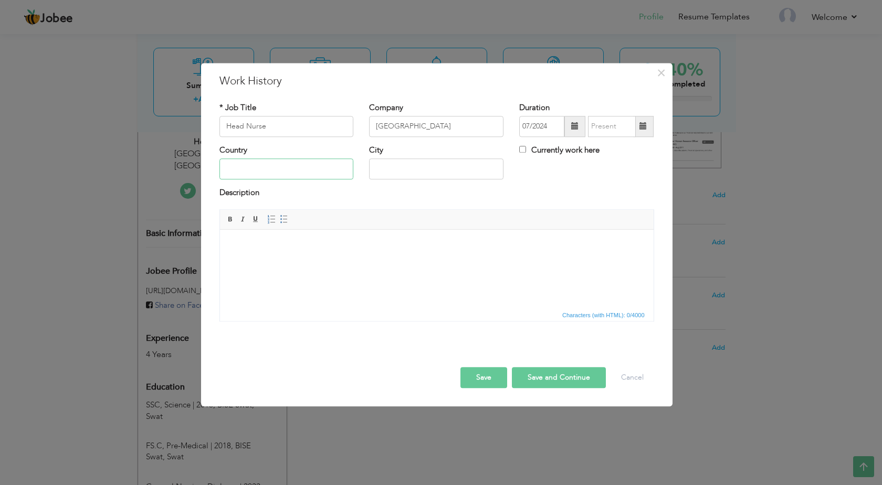
click at [277, 166] on input "text" at bounding box center [286, 169] width 134 height 21
type input "p"
type input "Pakistan"
type input "Peshawar"
click at [534, 379] on button "Save and Continue" at bounding box center [559, 377] width 94 height 21
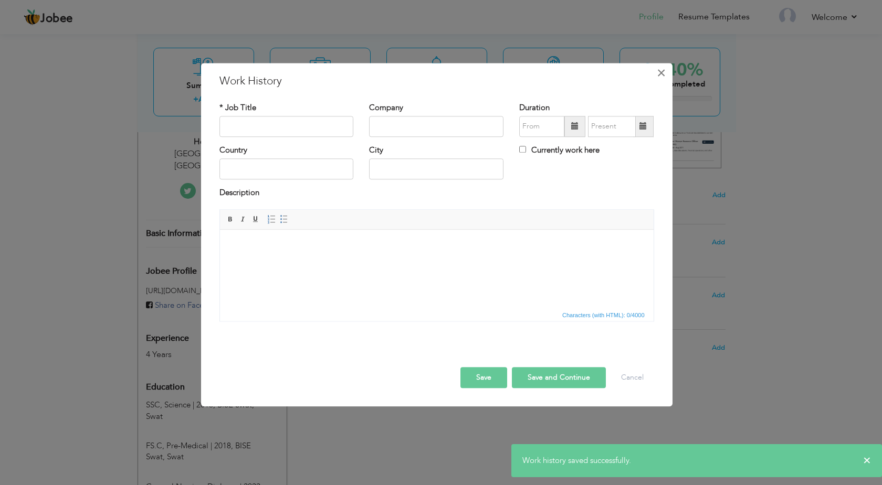
click at [664, 72] on span "×" at bounding box center [661, 73] width 9 height 19
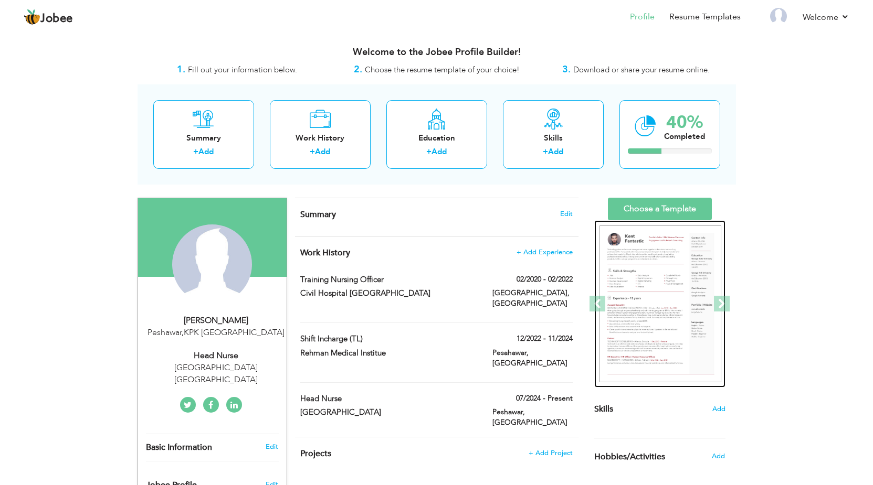
click at [654, 277] on img at bounding box center [660, 304] width 122 height 157
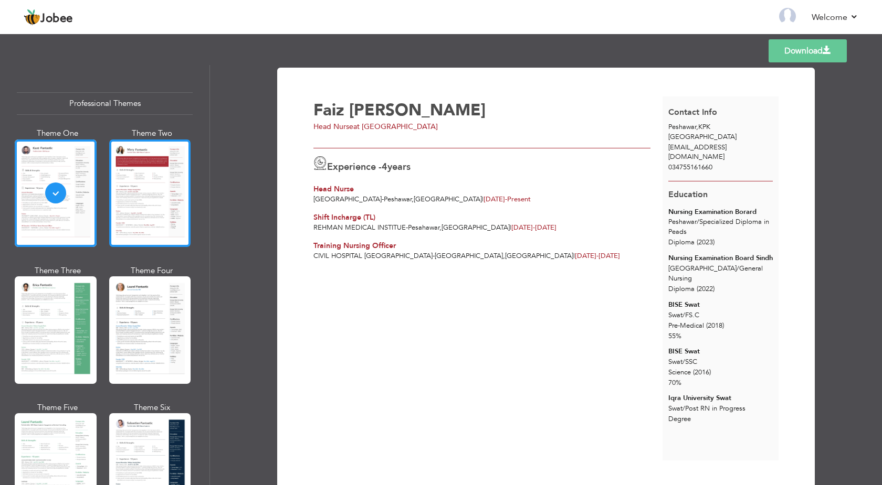
click at [160, 204] on div at bounding box center [150, 194] width 82 height 108
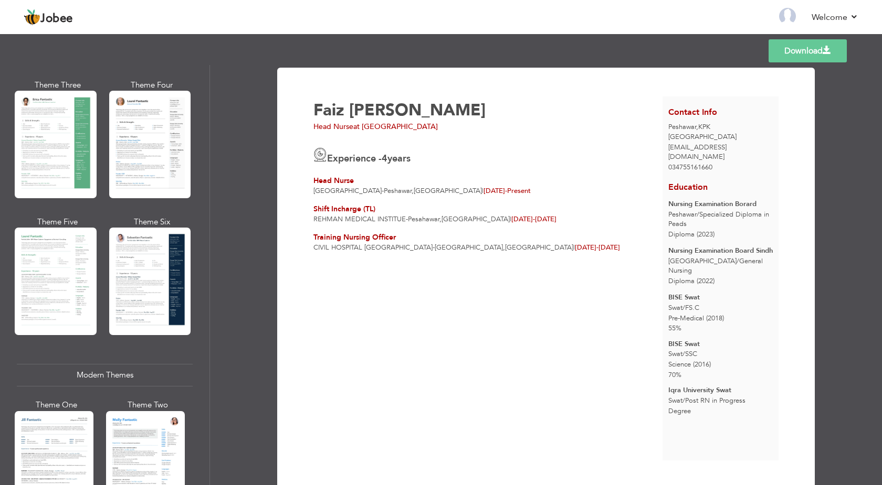
scroll to position [189, 0]
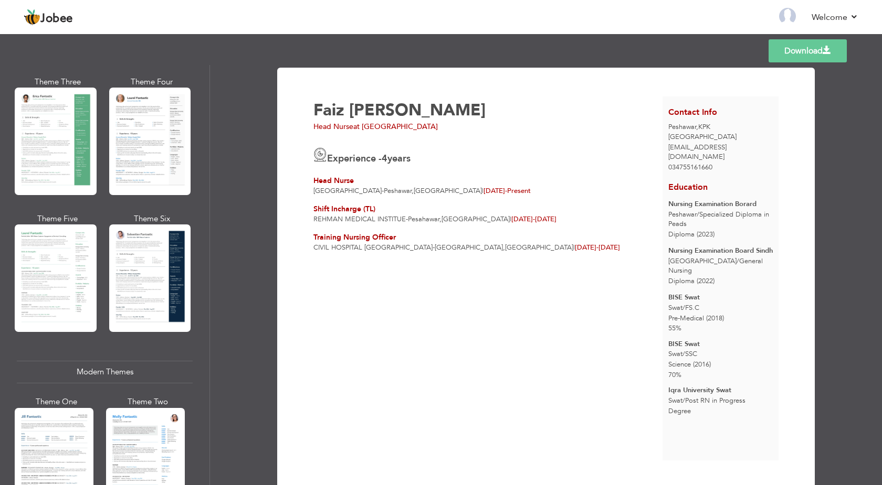
click at [138, 267] on div at bounding box center [150, 279] width 82 height 108
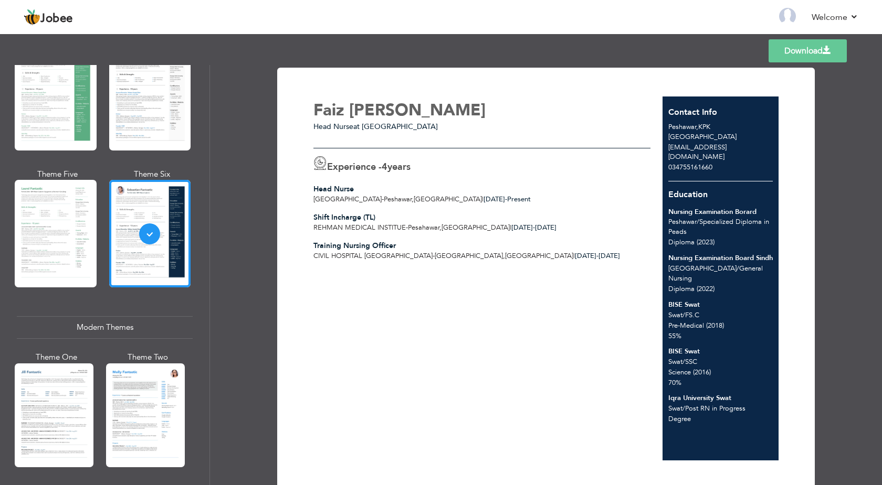
scroll to position [252, 0]
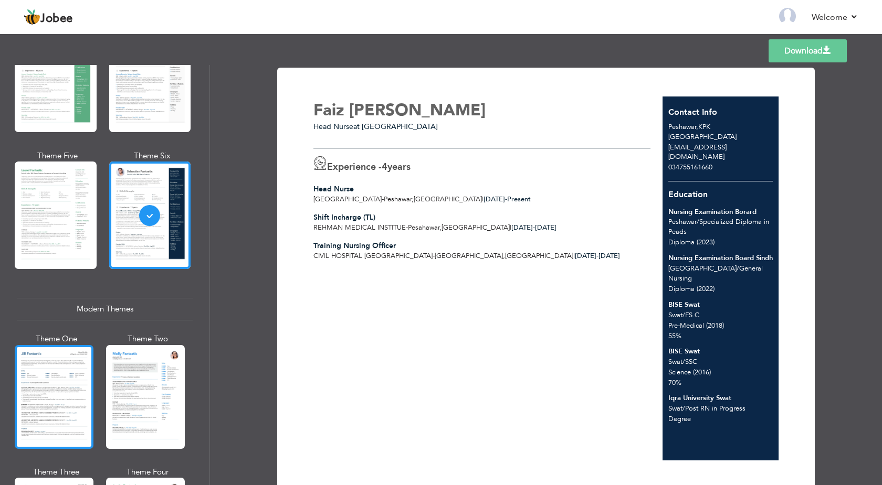
click at [53, 352] on div at bounding box center [54, 397] width 79 height 104
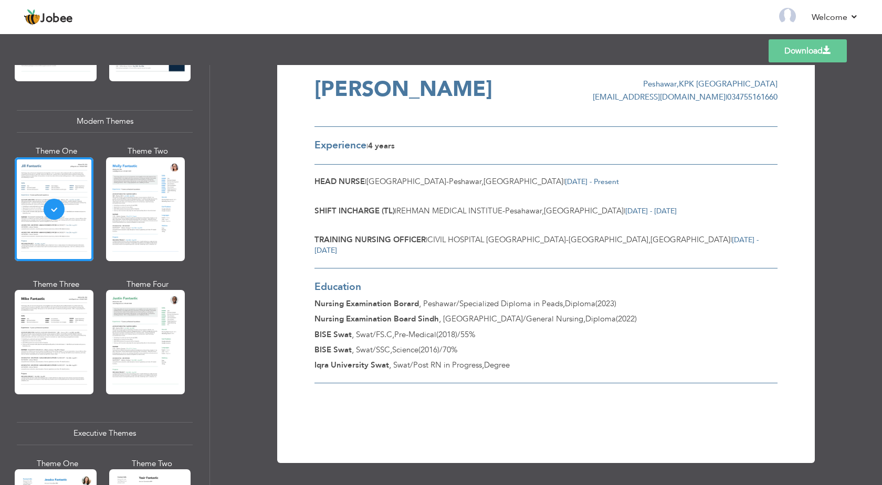
scroll to position [441, 0]
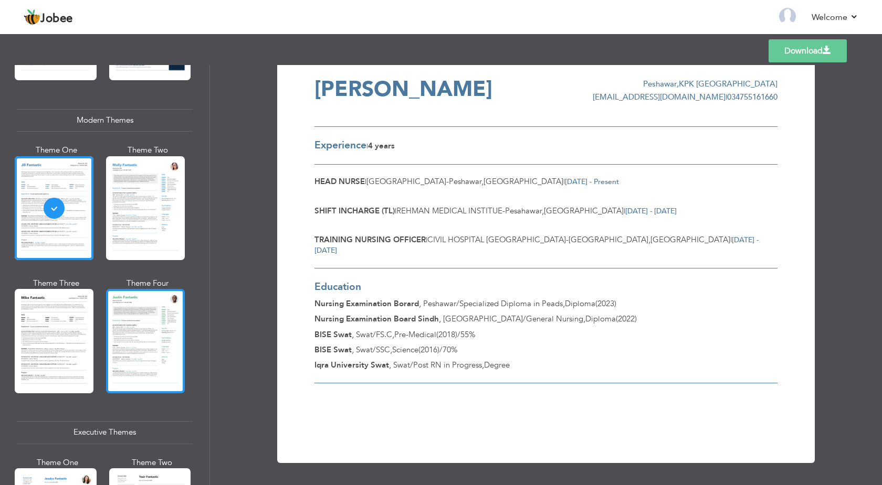
click at [129, 343] on div at bounding box center [145, 341] width 79 height 104
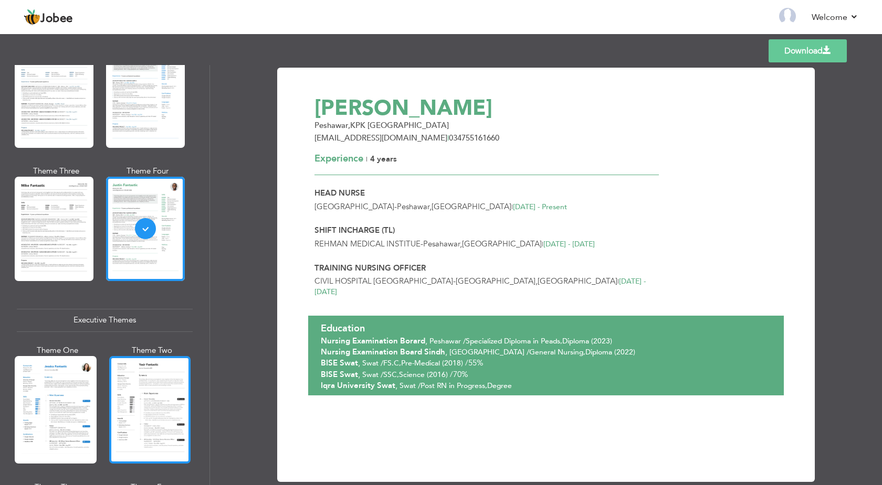
scroll to position [630, 0]
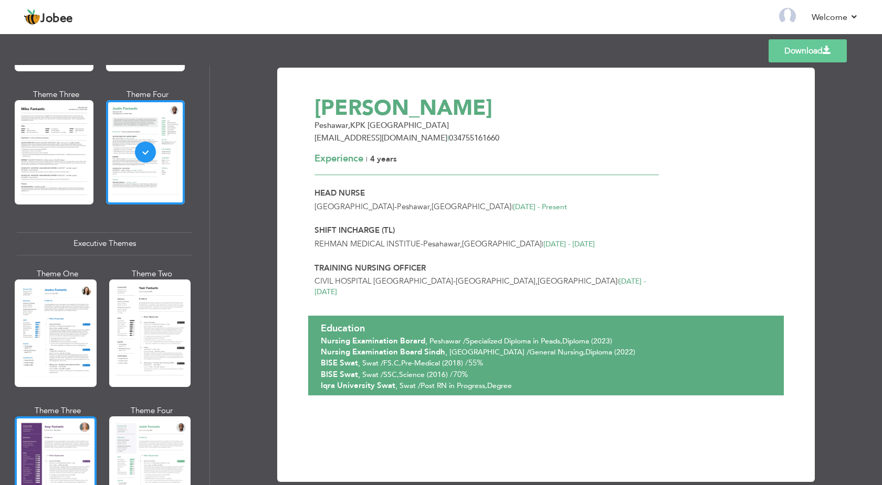
click at [48, 417] on div at bounding box center [56, 471] width 82 height 108
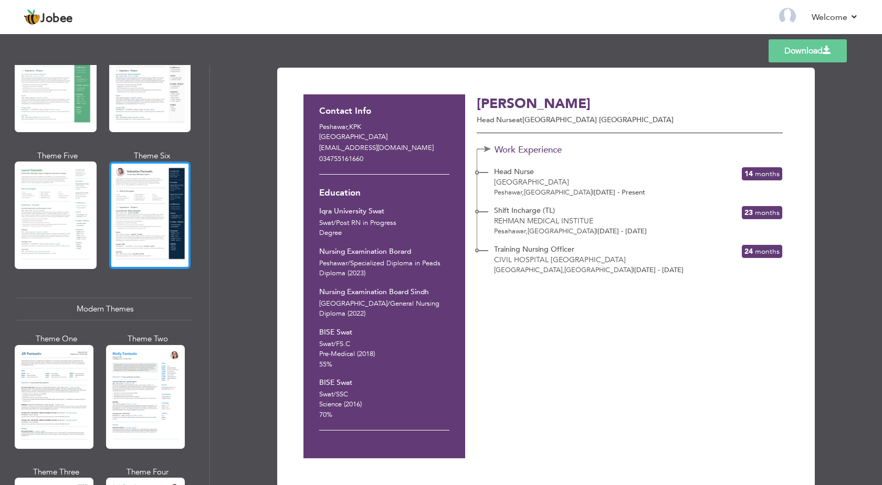
scroll to position [0, 0]
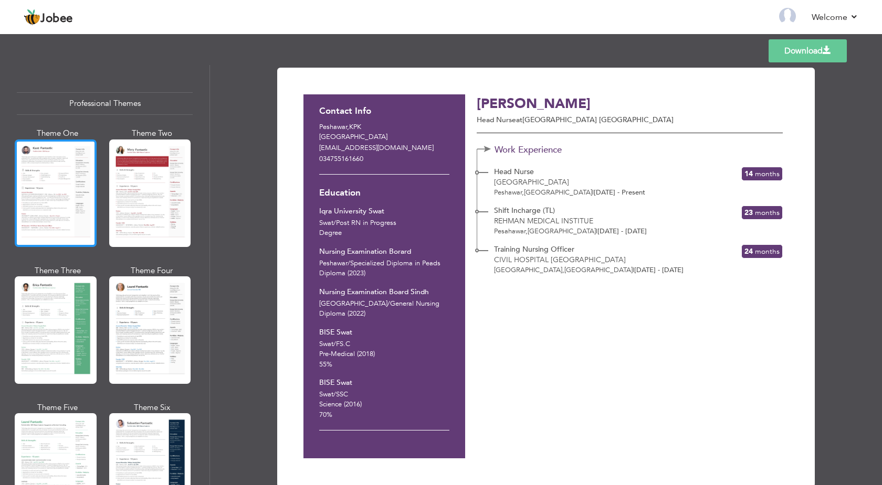
click at [71, 191] on div at bounding box center [56, 194] width 82 height 108
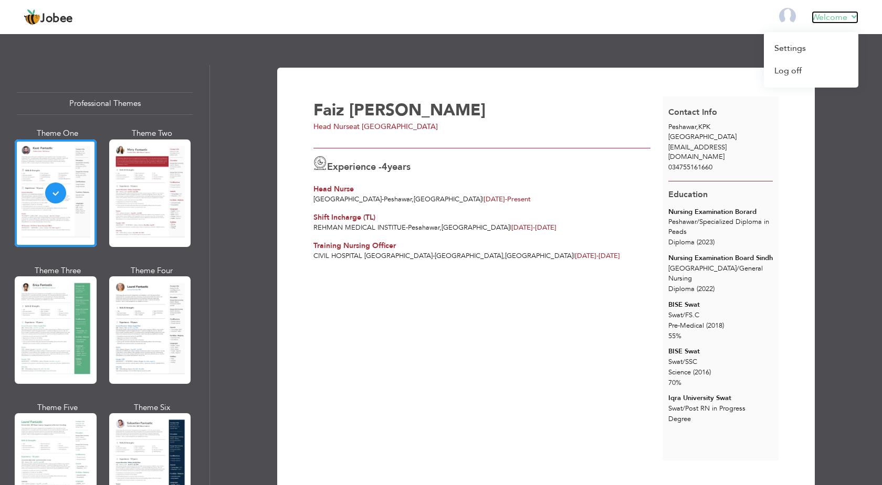
click at [847, 18] on link "Welcome" at bounding box center [834, 17] width 47 height 13
click at [801, 49] on link "Settings" at bounding box center [811, 48] width 94 height 23
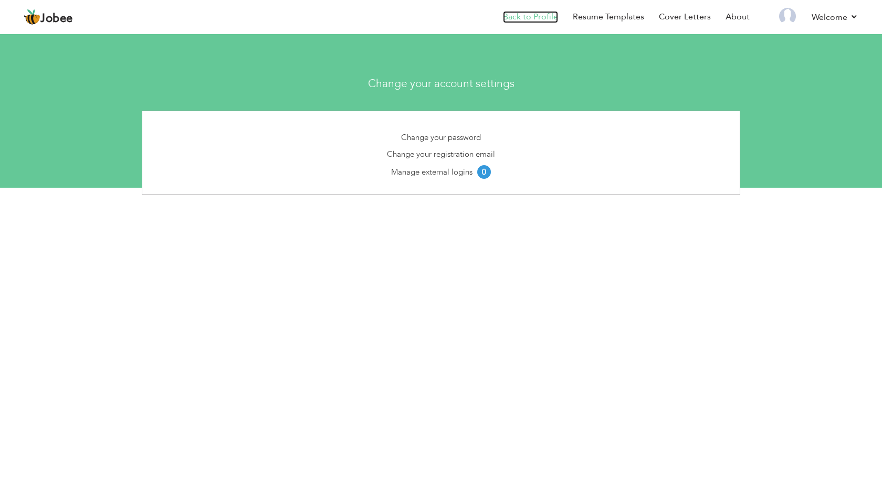
click at [535, 17] on link "Back to Profile" at bounding box center [530, 17] width 55 height 12
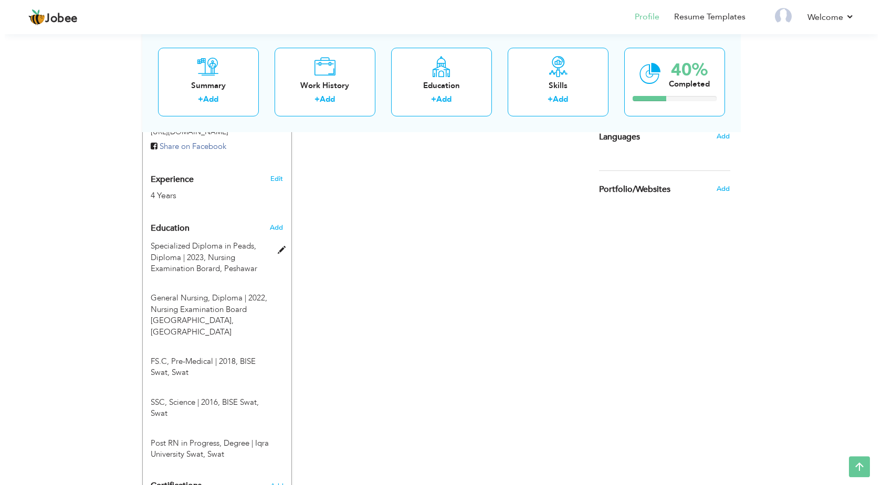
scroll to position [107, 0]
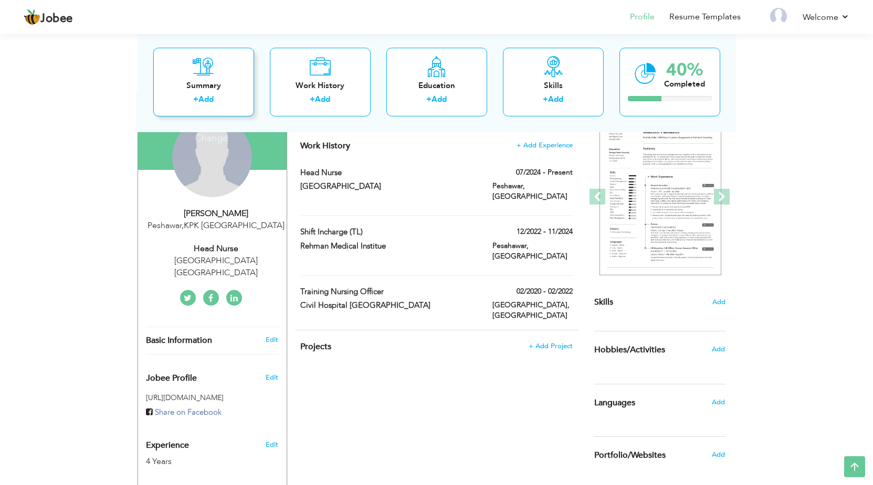
click at [210, 94] on link "Add" at bounding box center [205, 99] width 15 height 10
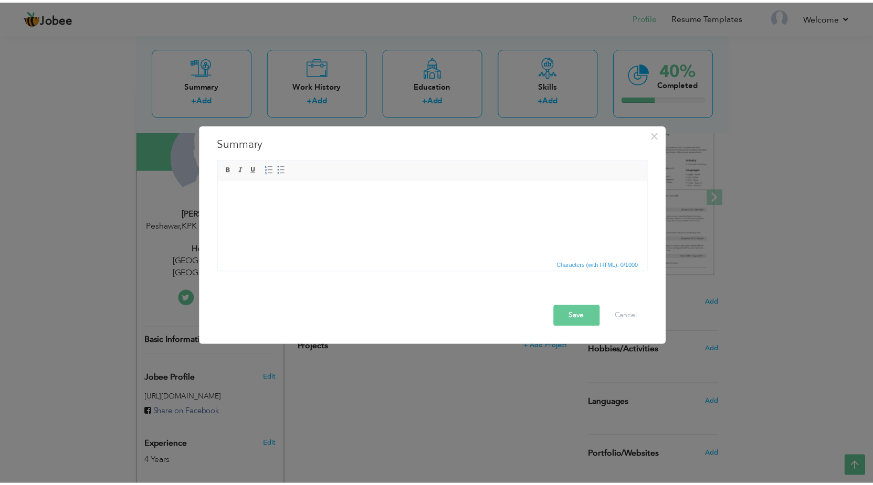
scroll to position [28, 0]
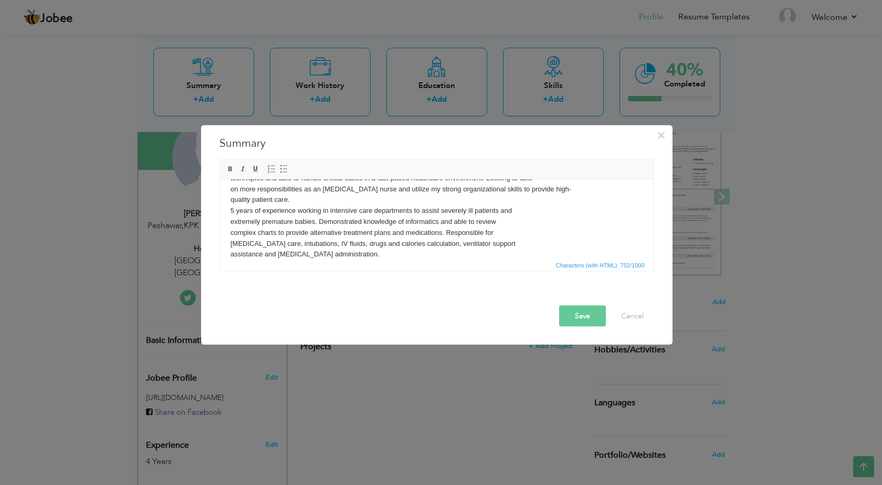
click at [580, 319] on button "Save" at bounding box center [582, 315] width 47 height 21
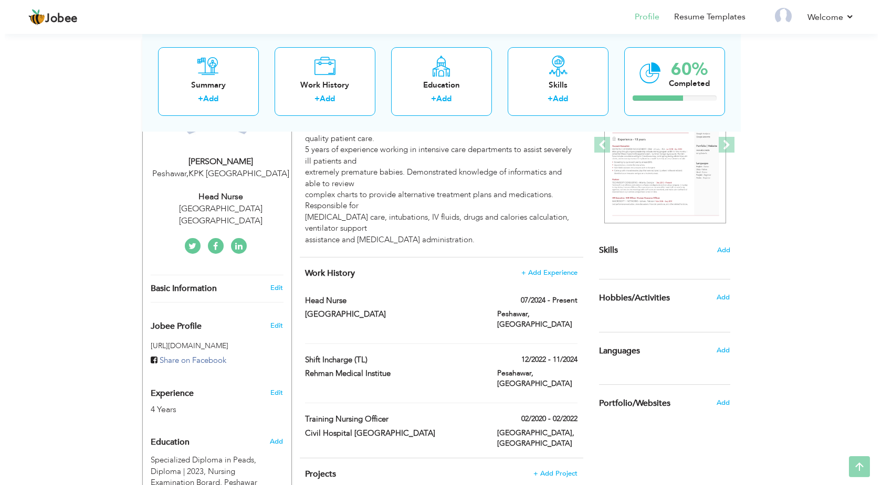
scroll to position [161, 0]
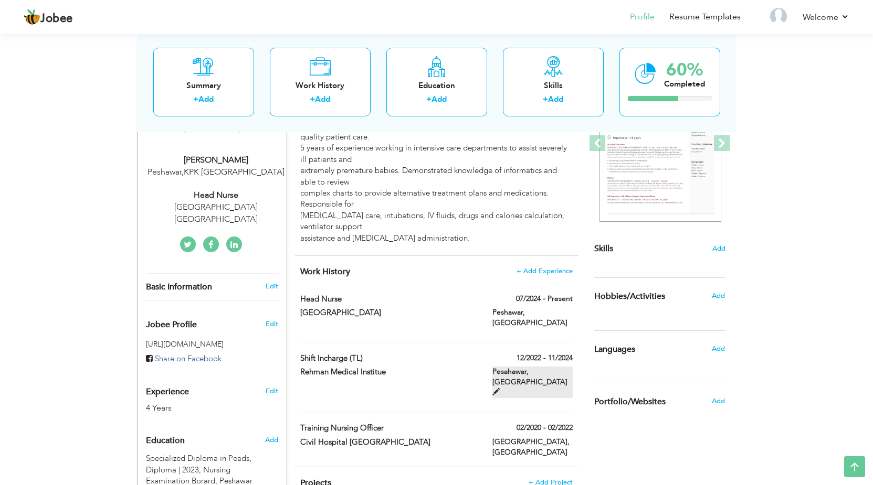
click at [546, 367] on label "Pesahawar, [GEOGRAPHIC_DATA]" at bounding box center [532, 382] width 80 height 31
type input "Shift Incharge (TL)"
type input "Rehman Medical Institue"
type input "12/2022"
type input "11/2024"
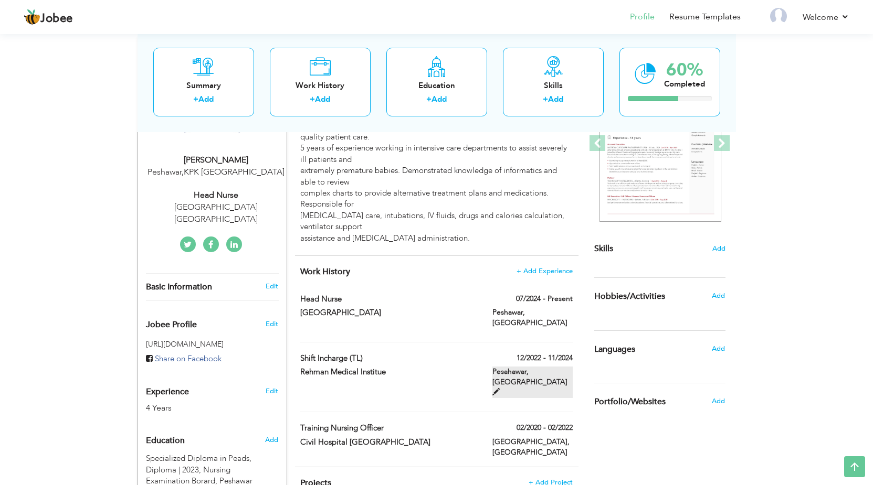
type input "[GEOGRAPHIC_DATA]"
type input "Pesahawar"
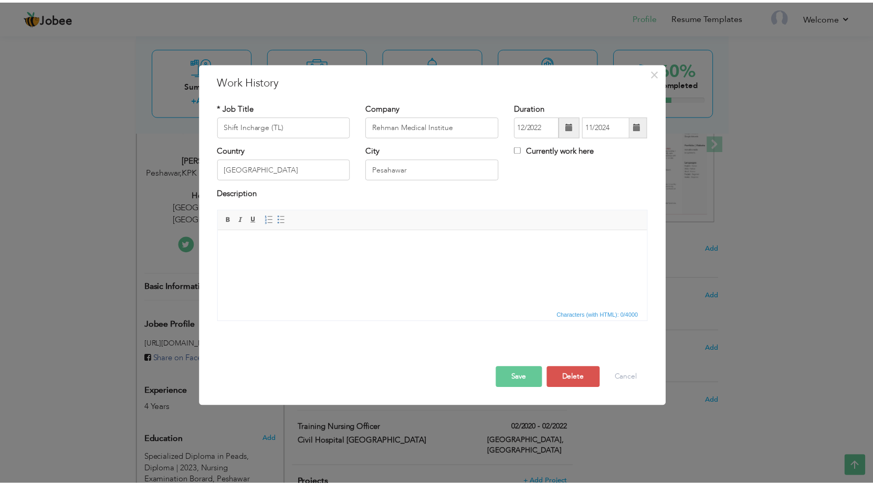
scroll to position [0, 0]
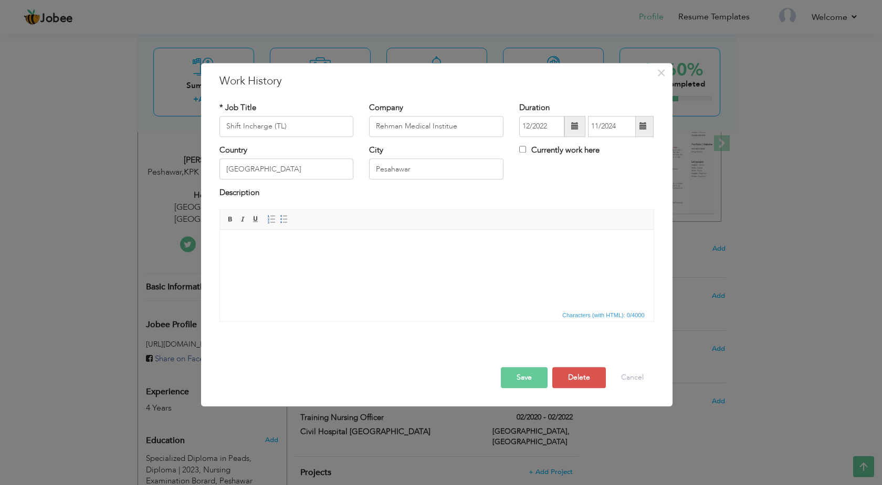
click at [348, 272] on html at bounding box center [435, 269] width 433 height 79
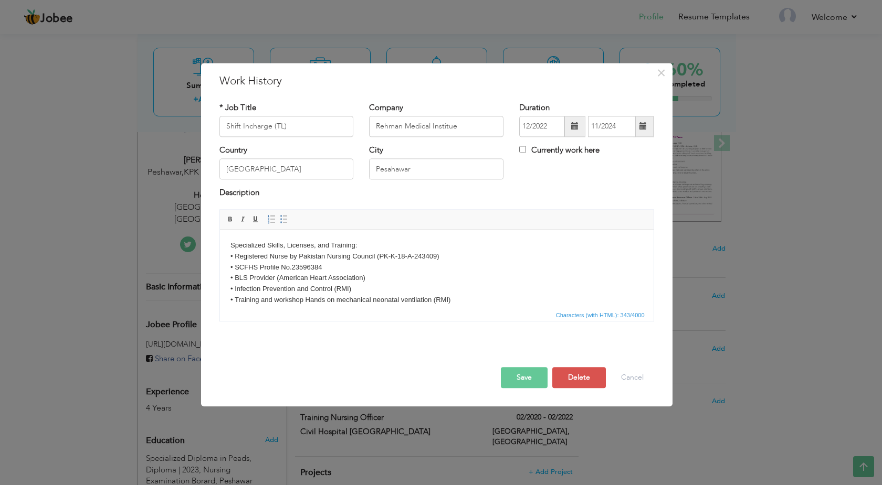
click at [533, 377] on button "Save" at bounding box center [524, 377] width 47 height 21
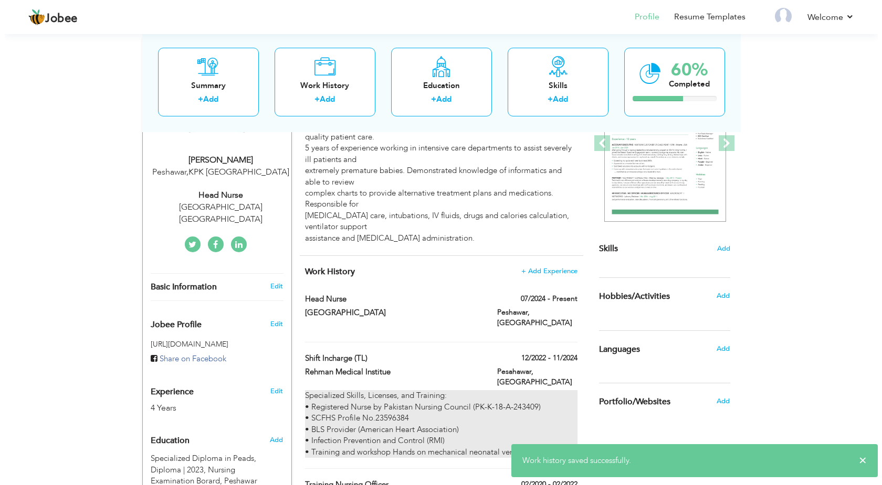
scroll to position [214, 0]
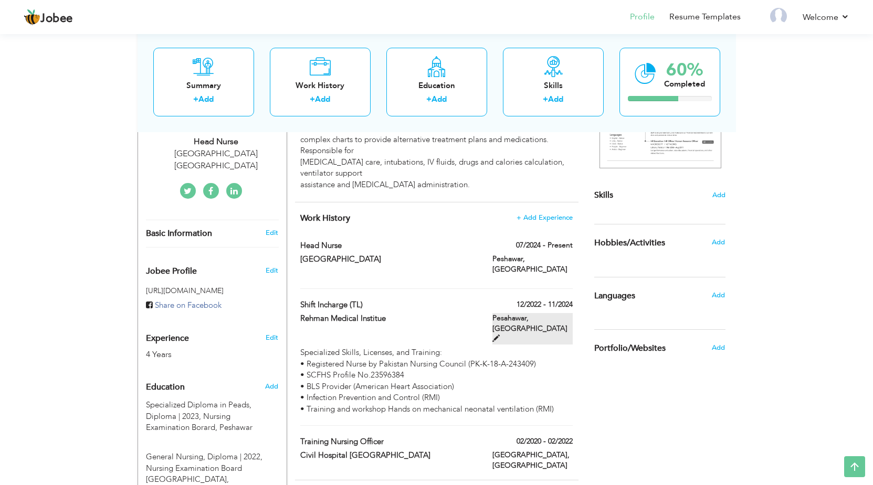
click at [531, 313] on label "Pesahawar, [GEOGRAPHIC_DATA]" at bounding box center [532, 328] width 80 height 31
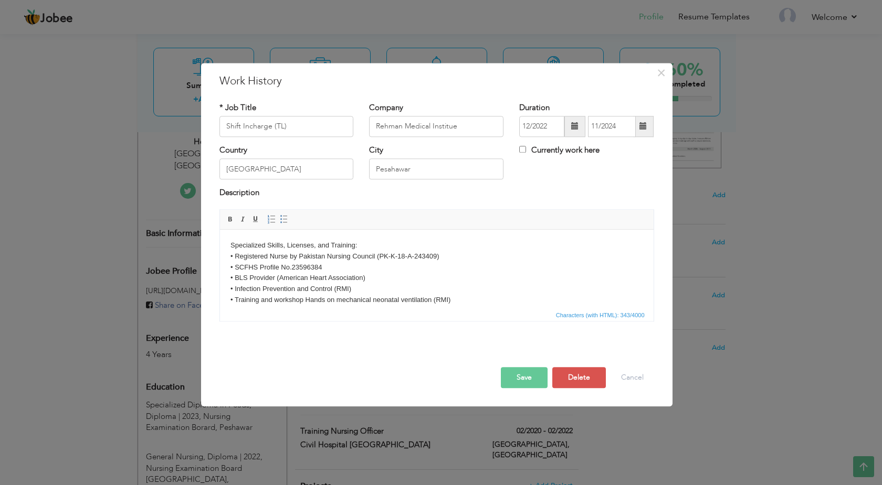
click at [458, 298] on body "Specialized Skills, Licenses, and Training: • Registered Nurse by Pakistan Nurs…" at bounding box center [436, 273] width 412 height 66
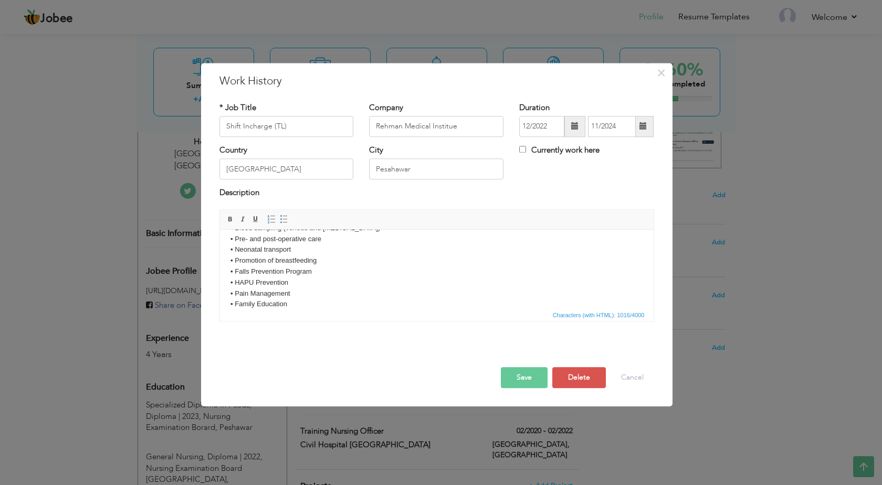
scroll to position [0, 0]
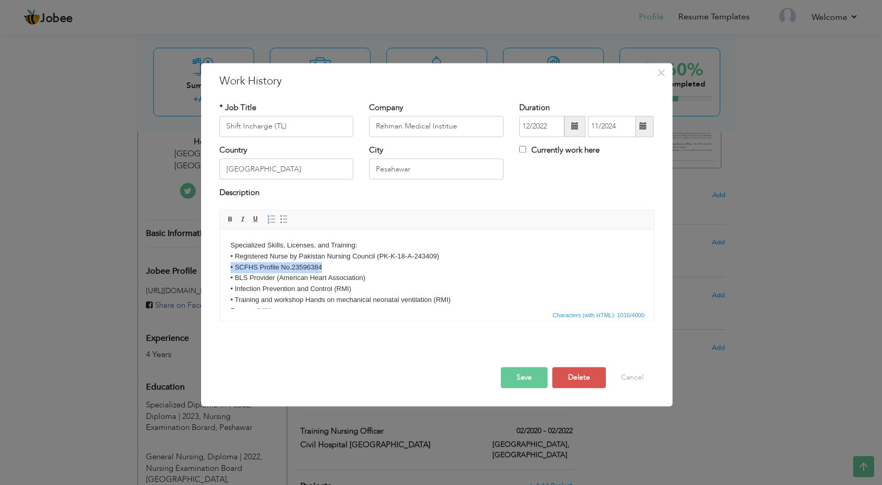
drag, startPoint x: 328, startPoint y: 269, endPoint x: 231, endPoint y: 267, distance: 97.1
click at [231, 267] on body "Specialized Skills, Licenses, and Training: • Registered Nurse by Pakistan Nurs…" at bounding box center [436, 371] width 412 height 262
click at [437, 258] on body "Specialized Skills, Licenses, and Training: • Registered Nurse by Pakistan Nurs…" at bounding box center [436, 365] width 412 height 251
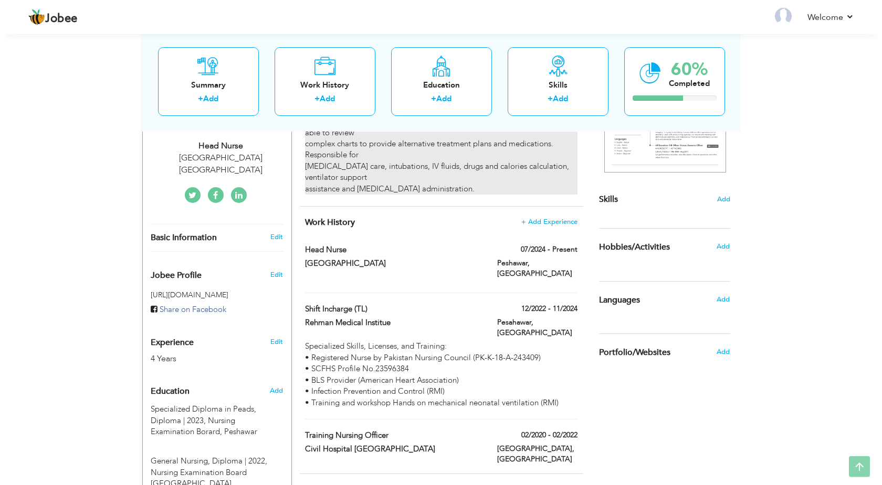
scroll to position [214, 0]
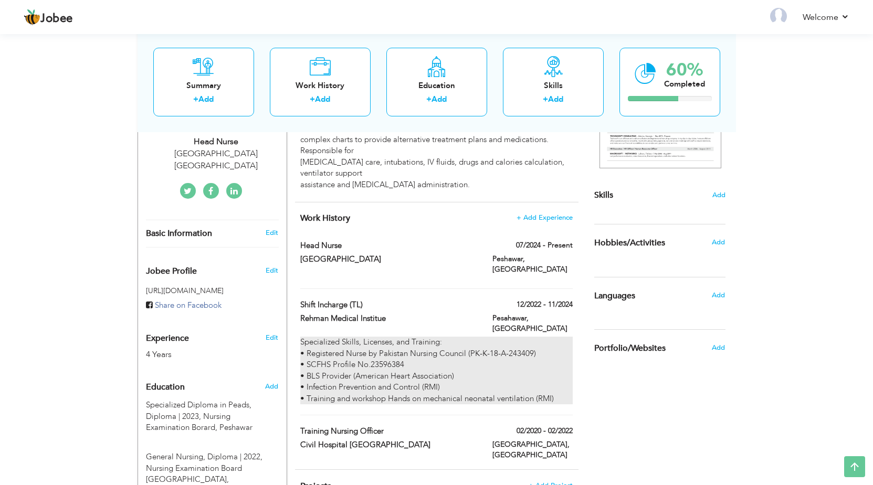
click at [418, 343] on div "Specialized Skills, Licenses, and Training: • Registered Nurse by Pakistan Nurs…" at bounding box center [436, 371] width 272 height 68
type input "Shift Incharge (TL)"
type input "Rehman Medical Institue"
type input "12/2022"
type input "11/2024"
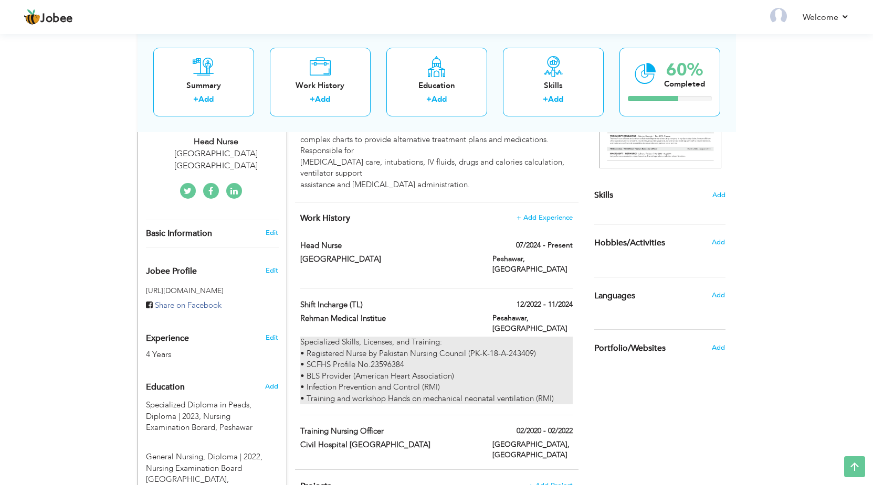
type input "[GEOGRAPHIC_DATA]"
type input "Pesahawar"
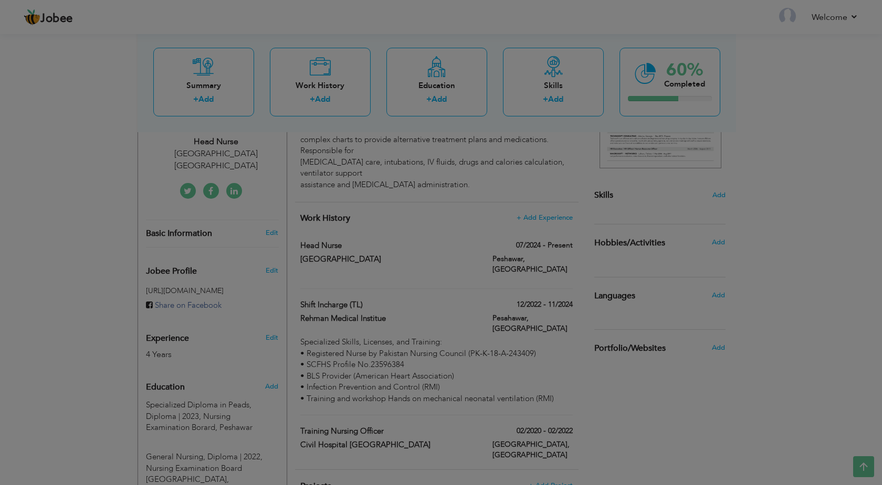
scroll to position [0, 0]
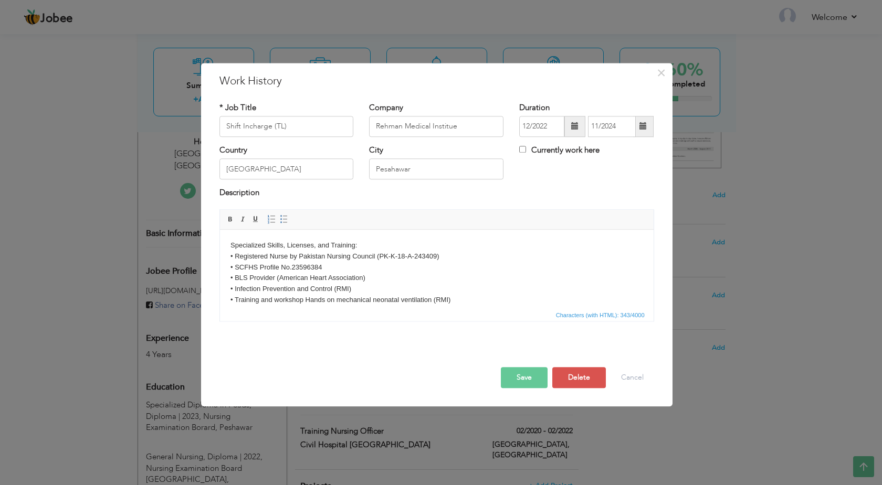
click at [435, 259] on body "Specialized Skills, Licenses, and Training: • Registered Nurse by Pakistan Nurs…" at bounding box center [436, 273] width 412 height 66
drag, startPoint x: 320, startPoint y: 270, endPoint x: 230, endPoint y: 267, distance: 89.8
click at [230, 267] on body "Specialized Skills, Licenses, and Training: • Registered Nurse by Pakistan Nurs…" at bounding box center [436, 273] width 412 height 66
click at [523, 378] on button "Save" at bounding box center [524, 377] width 47 height 21
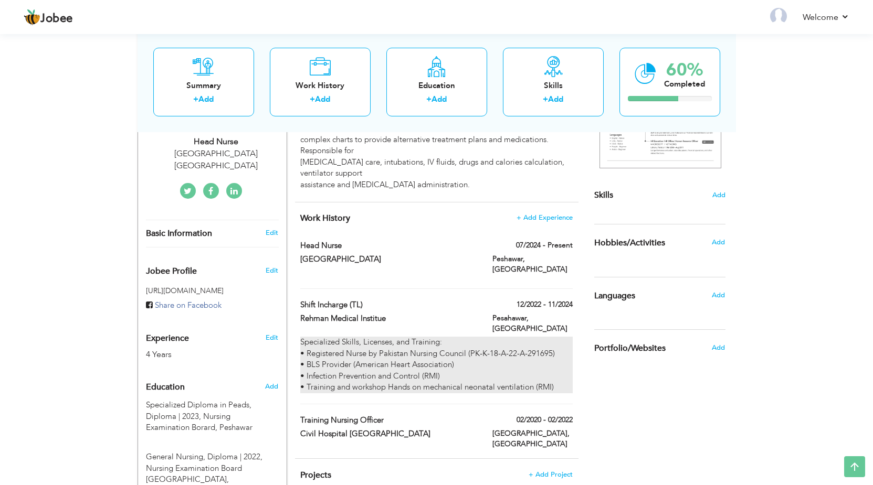
click at [368, 354] on div "Specialized Skills, Licenses, and Training: • Registered Nurse by Pakistan Nurs…" at bounding box center [436, 365] width 272 height 56
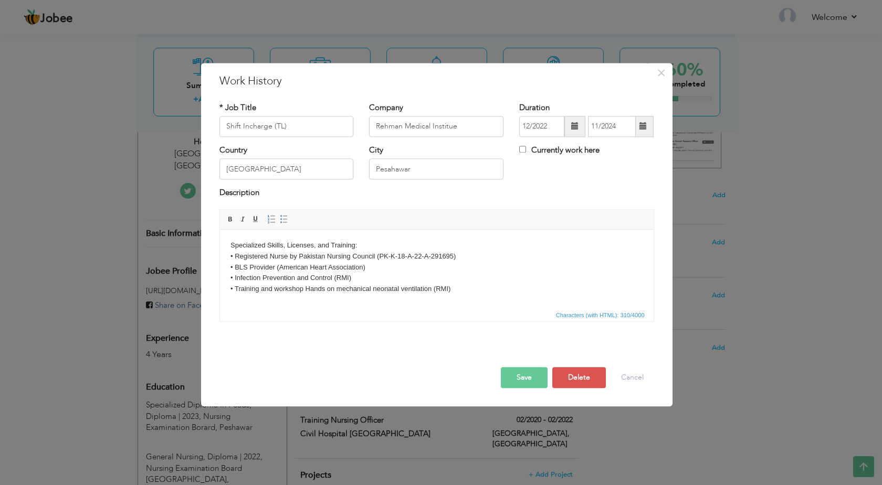
click at [468, 289] on body "Specialized Skills, Licenses, and Training: • Registered Nurse by Pakistan Nurs…" at bounding box center [436, 267] width 412 height 55
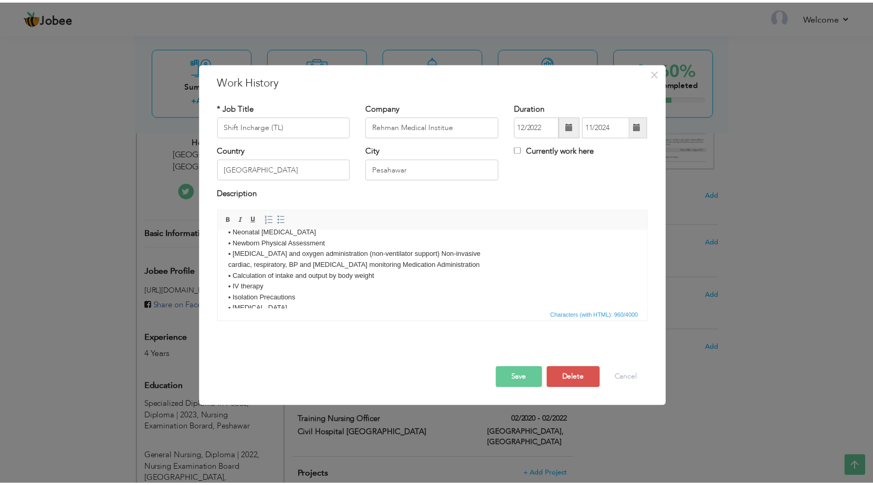
scroll to position [107, 0]
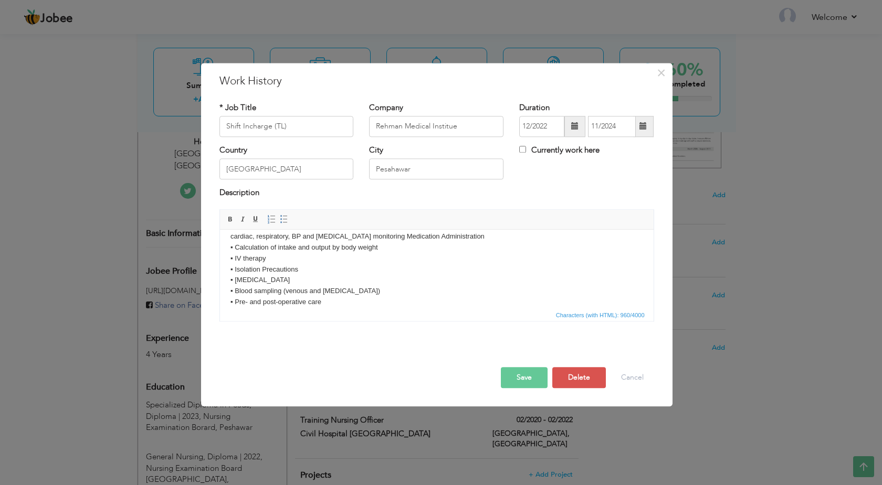
click at [522, 374] on button "Save" at bounding box center [524, 377] width 47 height 21
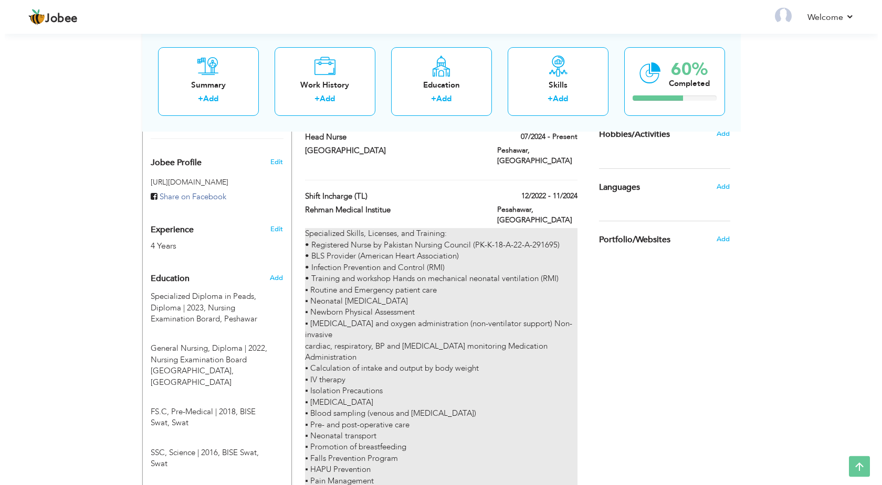
scroll to position [265, 0]
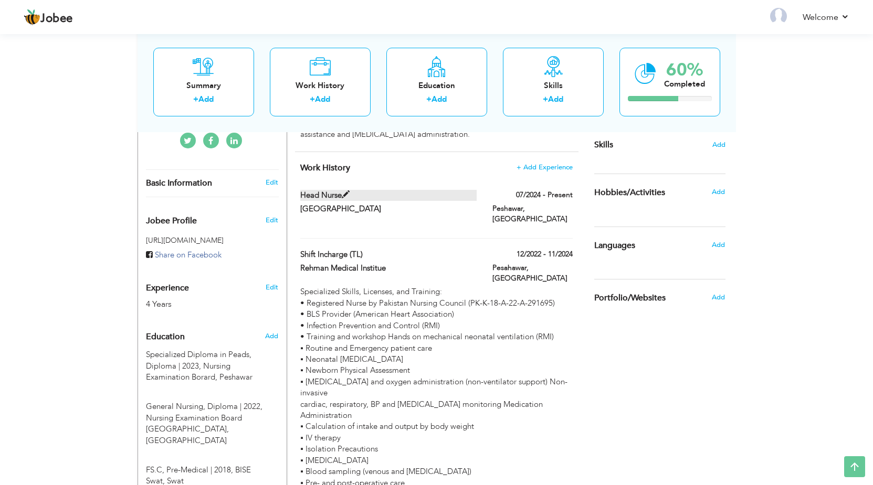
click at [350, 193] on span at bounding box center [346, 195] width 8 height 8
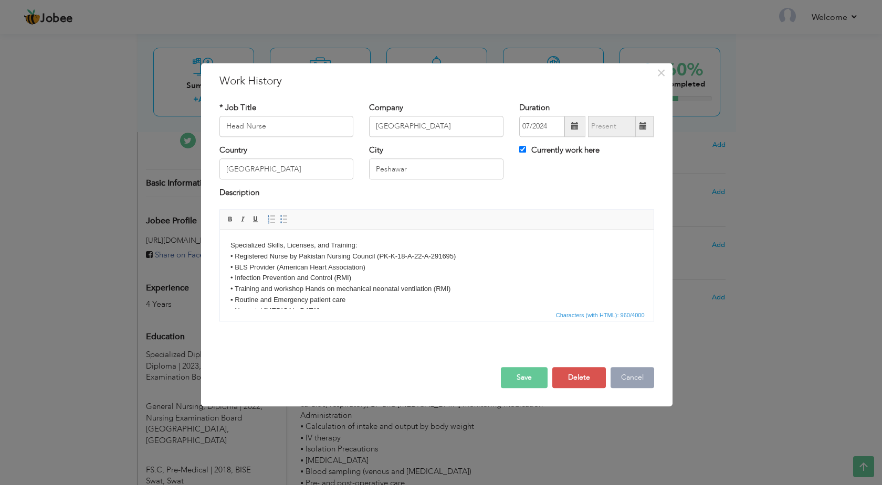
click at [629, 377] on button "Cancel" at bounding box center [632, 377] width 44 height 21
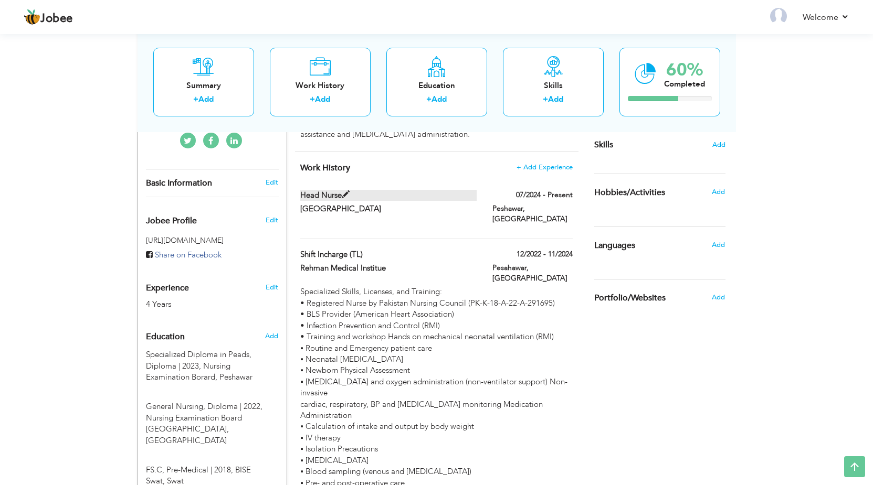
click at [349, 198] on span at bounding box center [346, 195] width 8 height 8
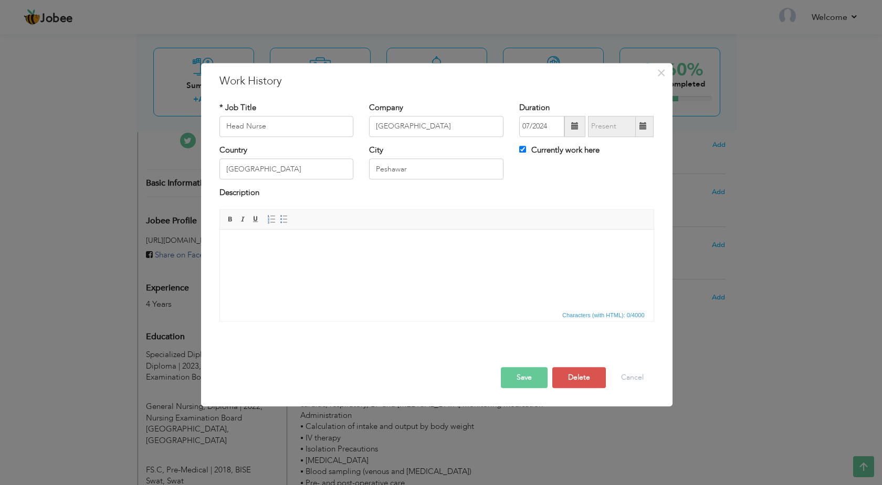
click at [350, 263] on html at bounding box center [435, 269] width 433 height 79
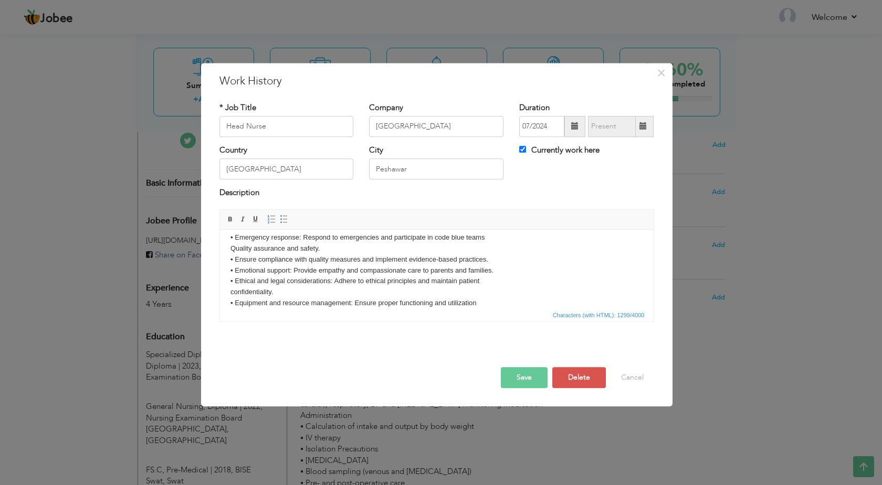
scroll to position [172, 0]
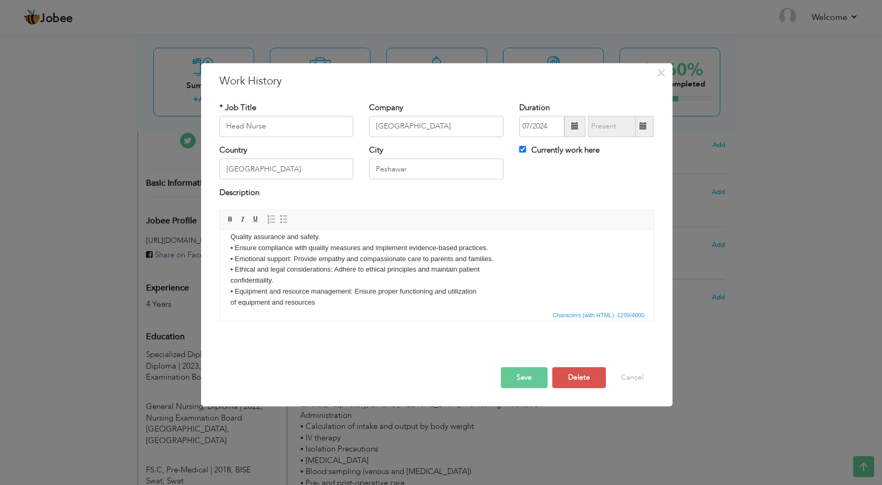
click at [530, 380] on button "Save" at bounding box center [524, 377] width 47 height 21
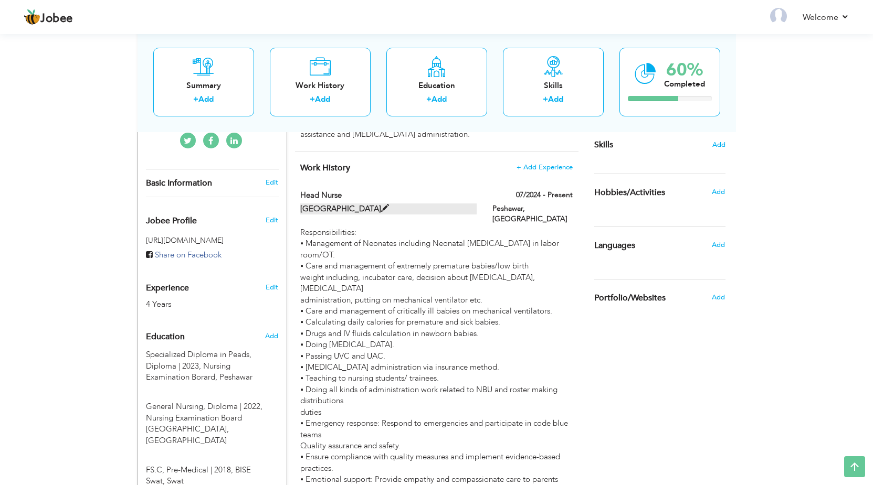
click at [368, 205] on label "[GEOGRAPHIC_DATA]" at bounding box center [388, 209] width 176 height 11
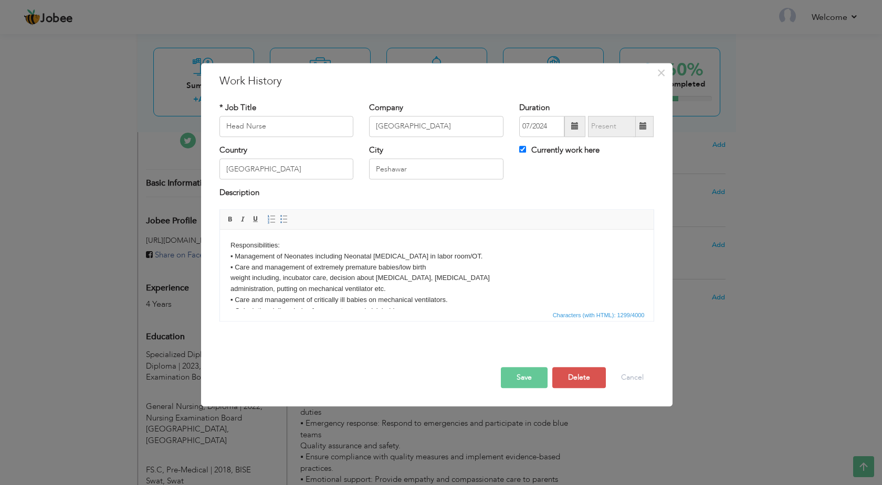
click at [280, 241] on body "Responsibilities: ▪ Management of Neonates including Neonatal [MEDICAL_DATA] in…" at bounding box center [436, 360] width 412 height 240
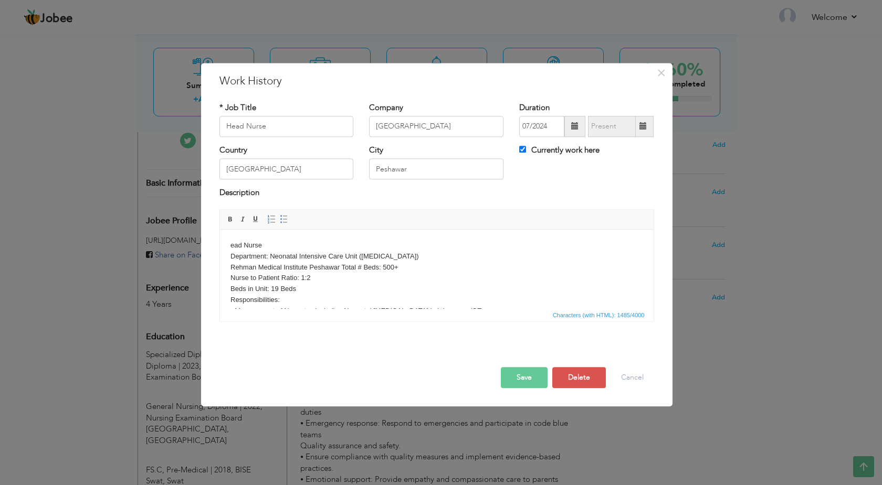
click at [230, 244] on body "ead Nurse Department: Neonatal Intensive Care Unit ([MEDICAL_DATA]) Rehman Medi…" at bounding box center [436, 387] width 412 height 295
click at [357, 269] on body "Head Nurse Department: Neonatal Intensive Care Unit ([MEDICAL_DATA]) [GEOGRAPHI…" at bounding box center [436, 387] width 412 height 295
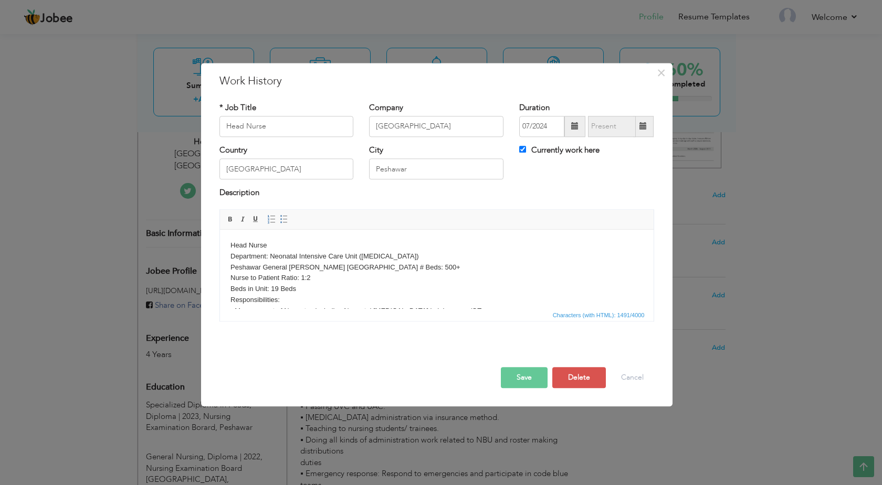
click at [280, 290] on body "Head Nurse Department: Neonatal Intensive Care Unit (NICU) Peshawar General hso…" at bounding box center [436, 387] width 412 height 295
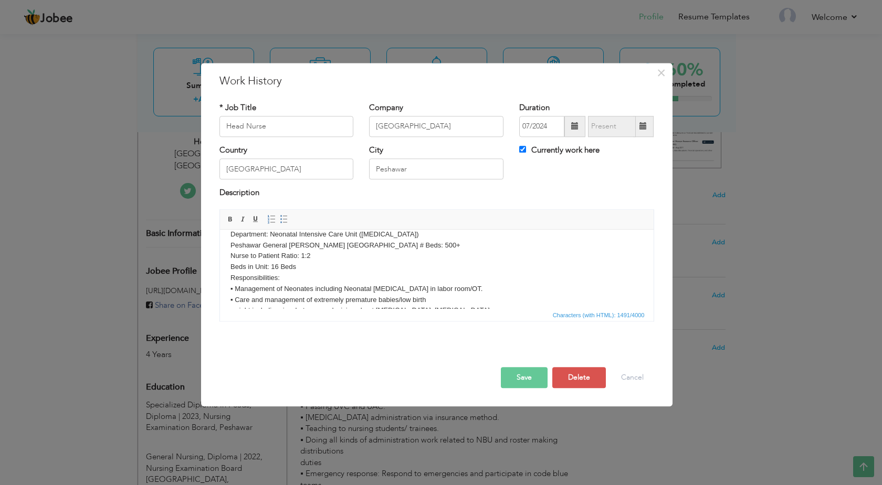
scroll to position [0, 0]
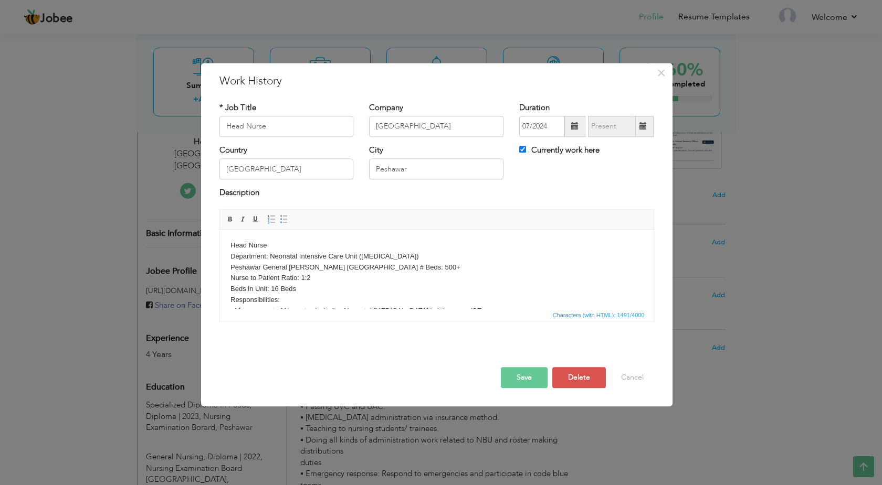
click at [423, 269] on body "Head Nurse Department: Neonatal Intensive Care Unit (NICU) Peshawar General hso…" at bounding box center [436, 387] width 412 height 295
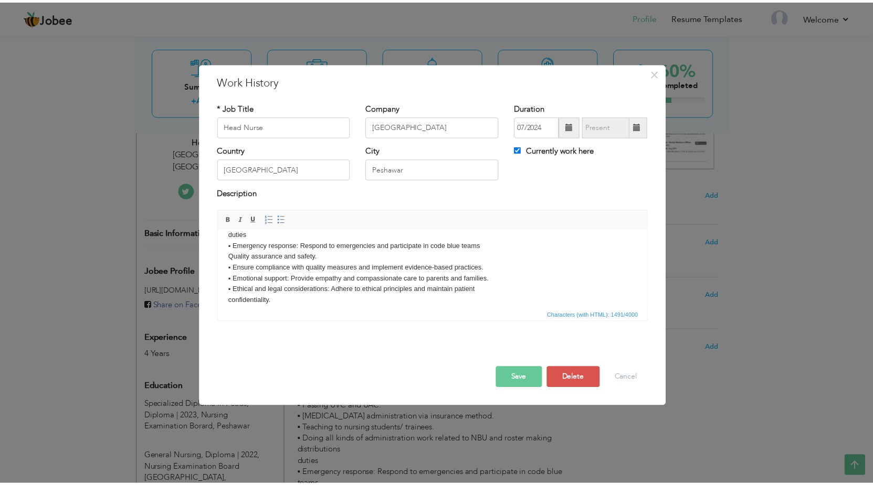
scroll to position [227, 0]
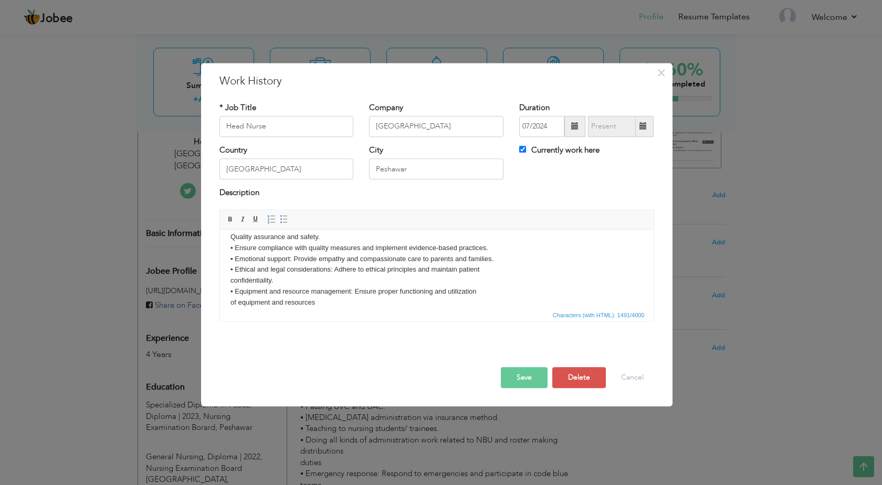
click at [513, 376] on button "Save" at bounding box center [524, 377] width 47 height 21
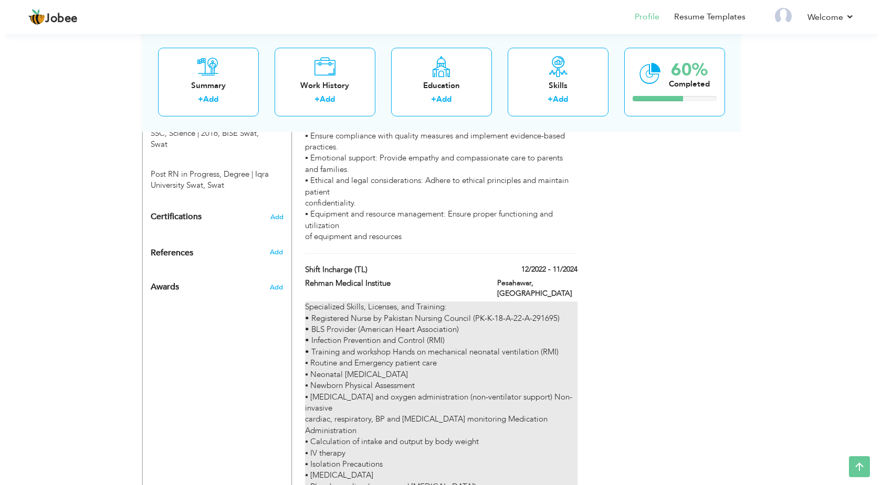
scroll to position [838, 0]
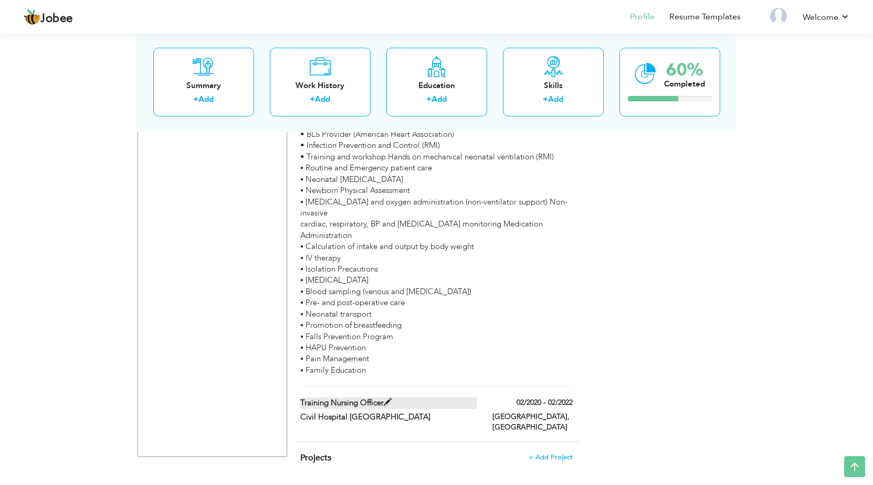
click at [370, 398] on label "Training Nursing Officer" at bounding box center [388, 403] width 176 height 11
type input "Training Nursing Officer"
type input "Civil Hospital [GEOGRAPHIC_DATA]"
type input "02/2020"
type input "02/2022"
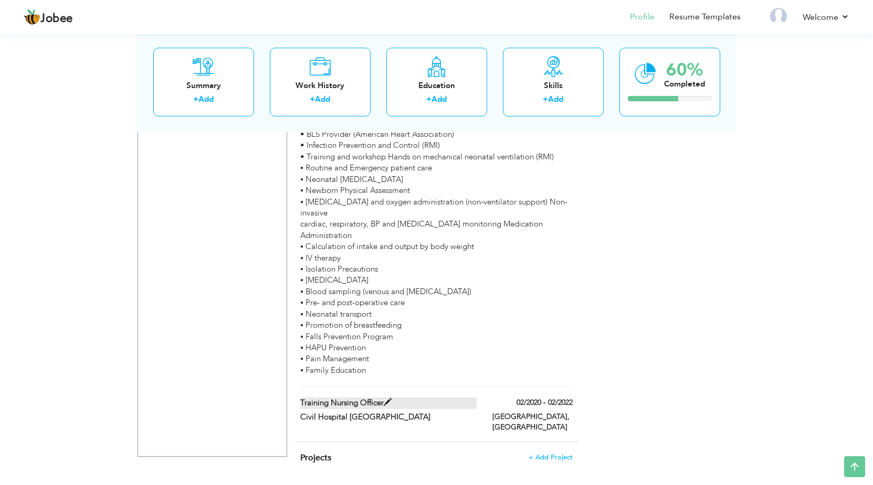
type input "[GEOGRAPHIC_DATA]"
checkbox input "false"
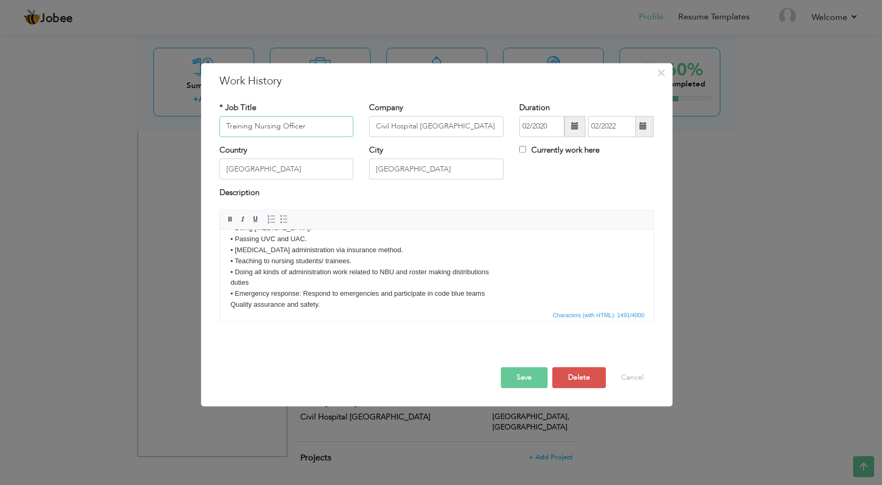
scroll to position [161, 0]
click at [641, 383] on button "Cancel" at bounding box center [632, 377] width 44 height 21
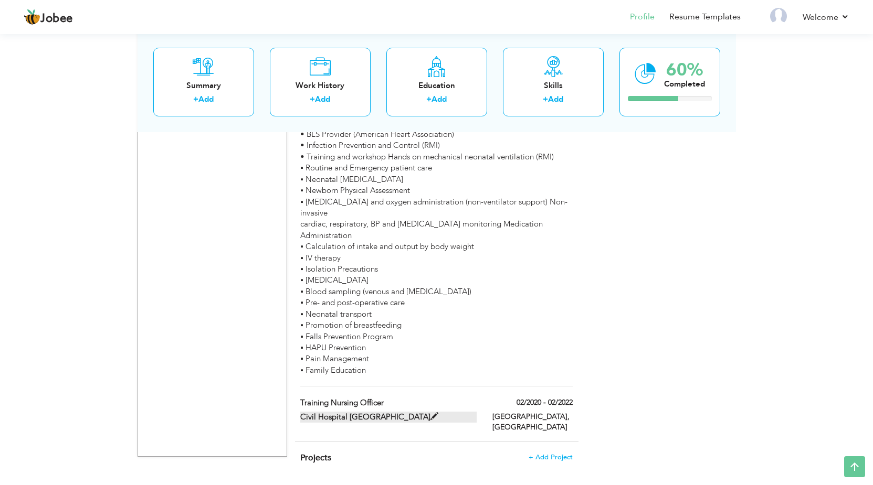
click at [367, 412] on label "Civil Hospital [GEOGRAPHIC_DATA]" at bounding box center [388, 417] width 176 height 11
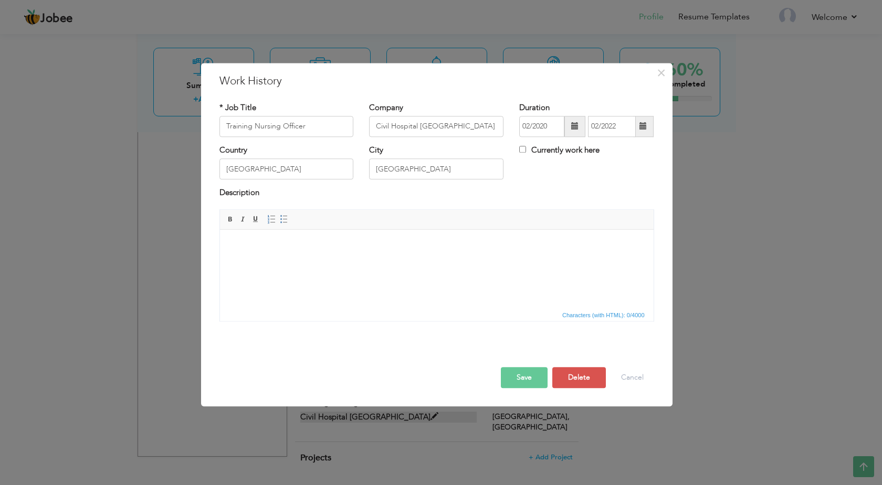
scroll to position [0, 0]
click at [358, 266] on html at bounding box center [435, 269] width 433 height 79
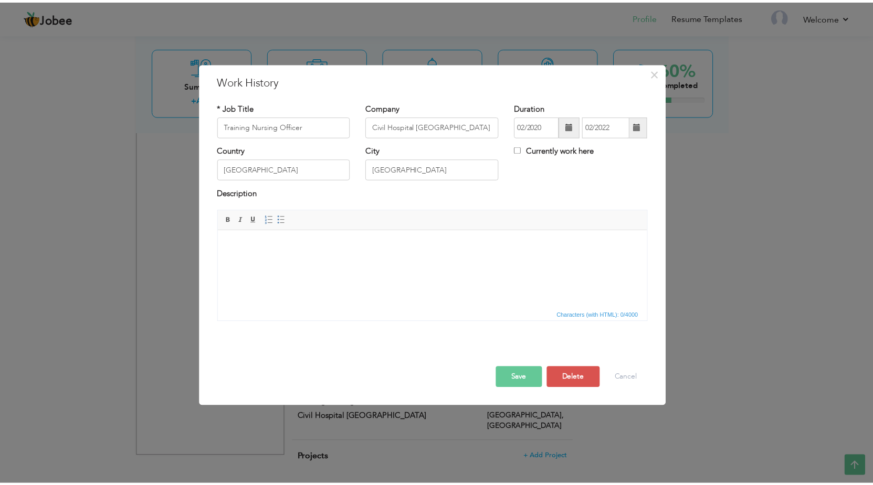
scroll to position [17, 0]
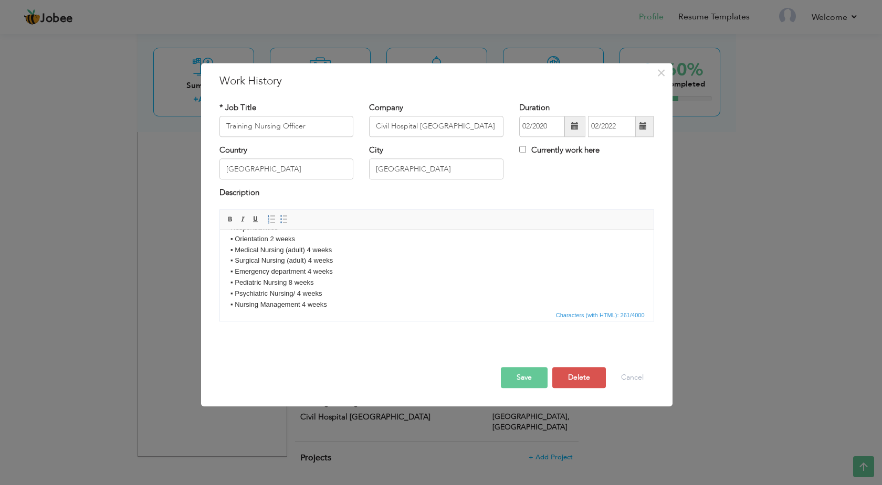
click at [523, 375] on button "Save" at bounding box center [524, 377] width 47 height 21
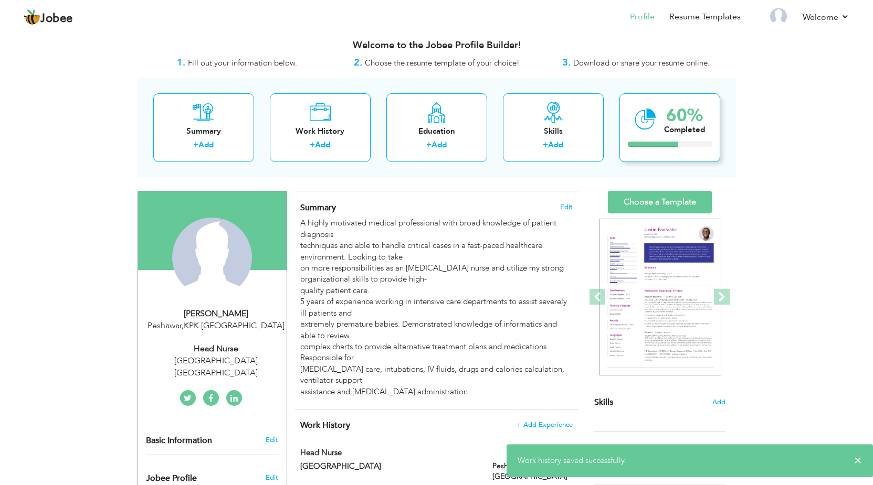
scroll to position [0, 0]
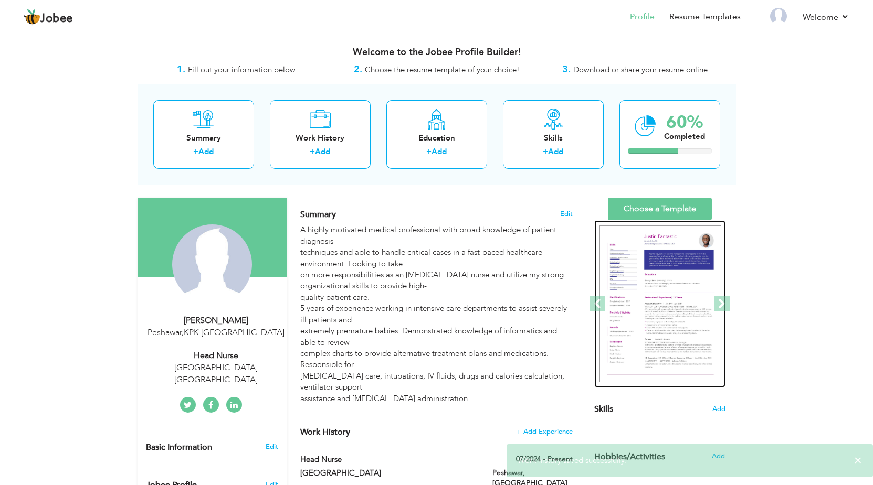
click at [649, 267] on img at bounding box center [660, 304] width 122 height 157
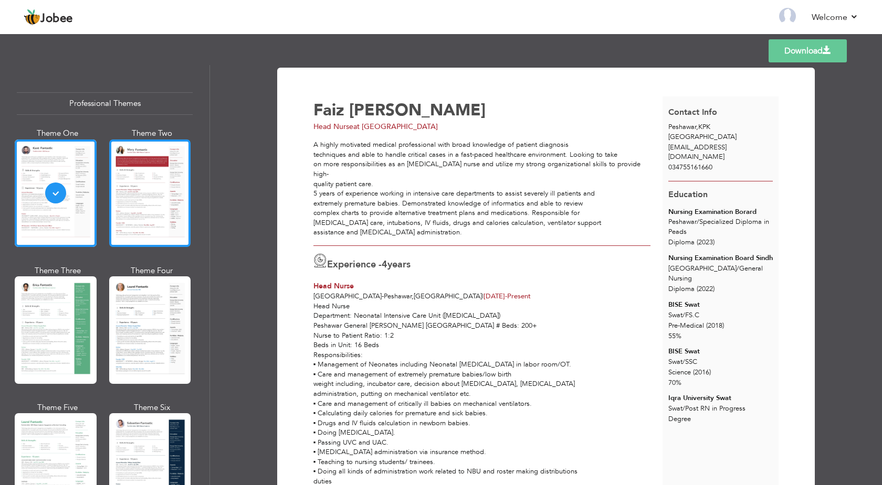
click at [131, 214] on div at bounding box center [150, 194] width 82 height 108
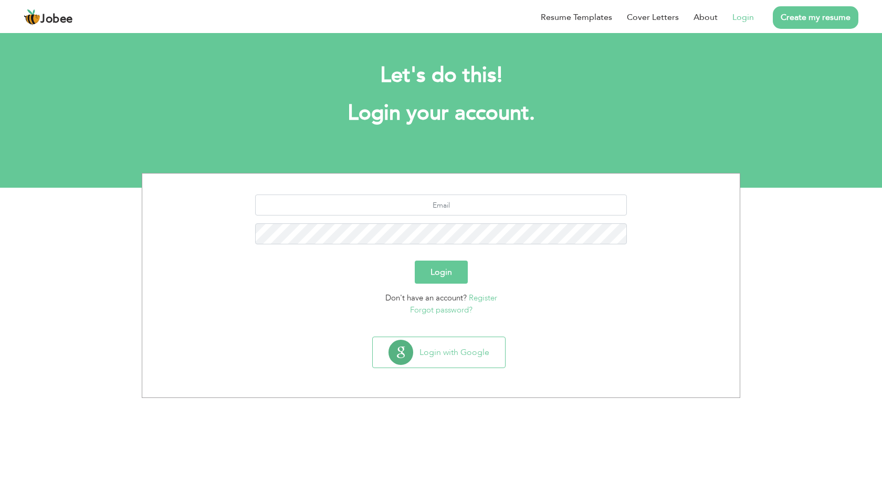
type input "sk5592602@gmail.com"
drag, startPoint x: 487, startPoint y: 205, endPoint x: 346, endPoint y: 191, distance: 141.9
click at [346, 195] on input "[EMAIL_ADDRESS][DOMAIN_NAME]" at bounding box center [441, 205] width 372 height 21
click at [416, 207] on input "faizulllah41999@gmail.com" at bounding box center [441, 205] width 372 height 21
type input "faizullah41999@gmail.com"
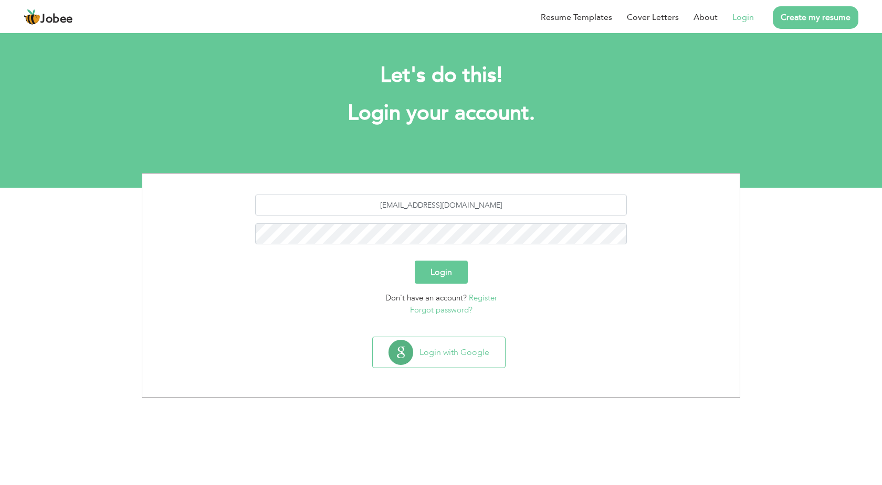
click at [347, 265] on div "Login" at bounding box center [440, 272] width 581 height 23
click at [415, 261] on button "Login" at bounding box center [441, 272] width 53 height 23
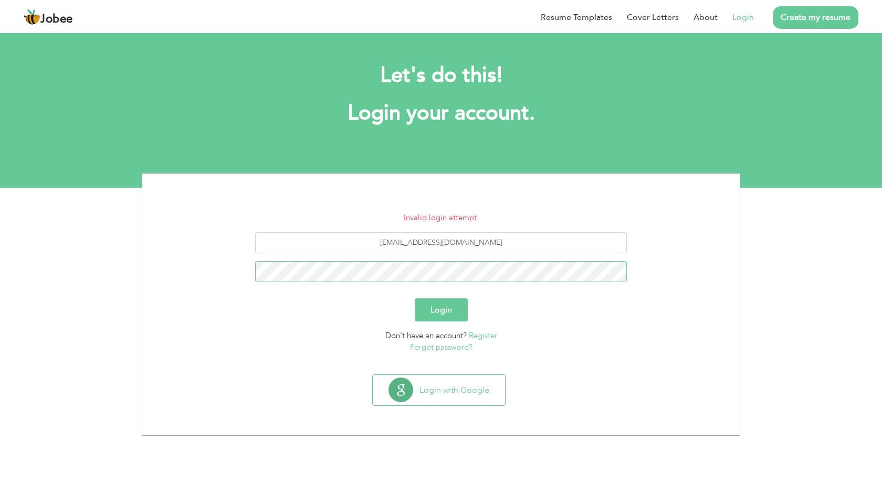
click at [415, 299] on button "Login" at bounding box center [441, 310] width 53 height 23
click at [451, 348] on link "Forgot password?" at bounding box center [441, 347] width 62 height 10
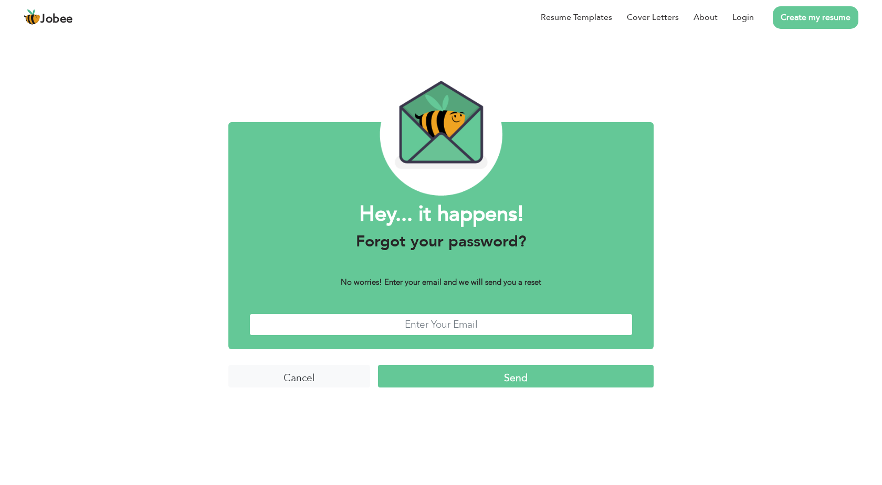
click at [443, 326] on input "text" at bounding box center [440, 325] width 383 height 23
click at [486, 323] on input "faizullah.41999" at bounding box center [440, 325] width 383 height 23
type input "[EMAIL_ADDRESS][DOMAIN_NAME]"
click at [510, 376] on input "Send" at bounding box center [516, 376] width 276 height 23
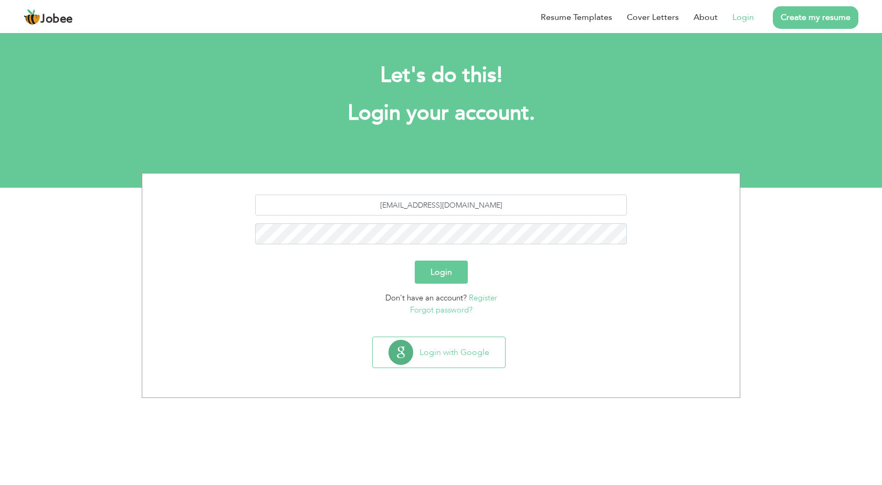
click at [736, 20] on link "Login" at bounding box center [743, 17] width 22 height 13
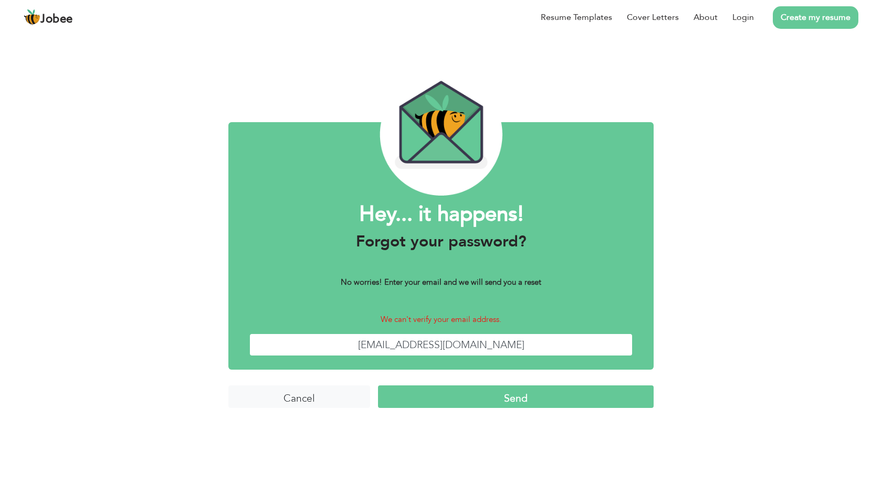
click at [422, 348] on input "[EMAIL_ADDRESS][DOMAIN_NAME]" at bounding box center [440, 345] width 383 height 23
type input "[EMAIL_ADDRESS][DOMAIN_NAME]"
click at [307, 401] on input "Cancel" at bounding box center [299, 397] width 142 height 23
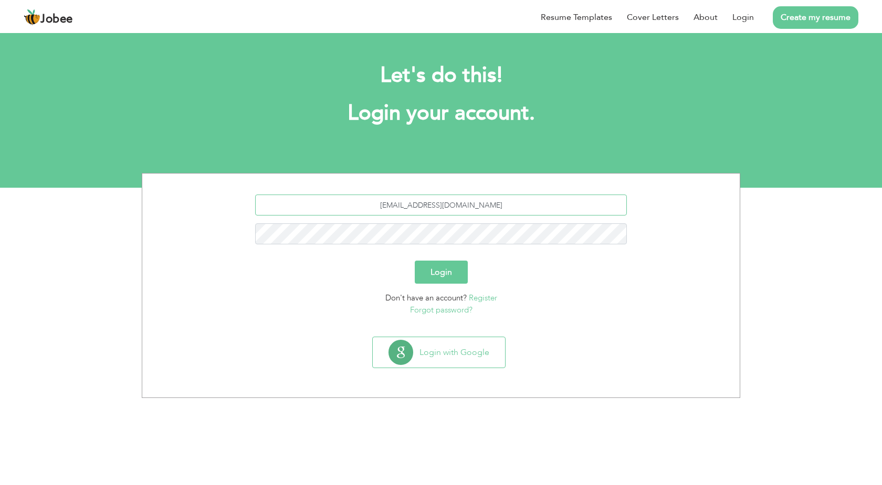
drag, startPoint x: 500, startPoint y: 208, endPoint x: 352, endPoint y: 207, distance: 148.0
click at [352, 207] on input "[EMAIL_ADDRESS][DOMAIN_NAME]" at bounding box center [441, 205] width 372 height 21
click at [341, 290] on form "Login Don't have an account? Register Forgot password?" at bounding box center [440, 255] width 581 height 121
click at [285, 325] on section "Login Don't have an account? Register Forgot password?" at bounding box center [440, 253] width 581 height 159
click at [417, 212] on input "text" at bounding box center [441, 205] width 372 height 21
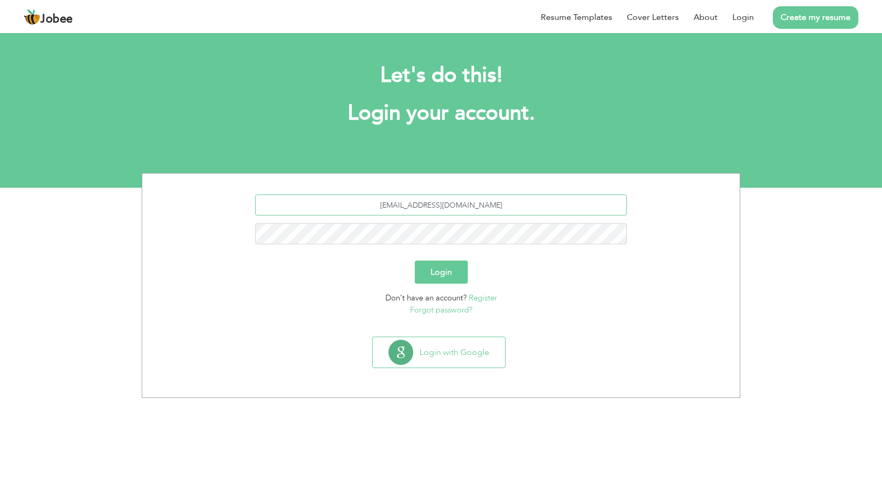
click at [490, 211] on input "faizullah41999@gmail.com" at bounding box center [441, 205] width 372 height 21
type input "faizullah41999@gmail.com"
click at [452, 272] on button "Login" at bounding box center [441, 272] width 53 height 23
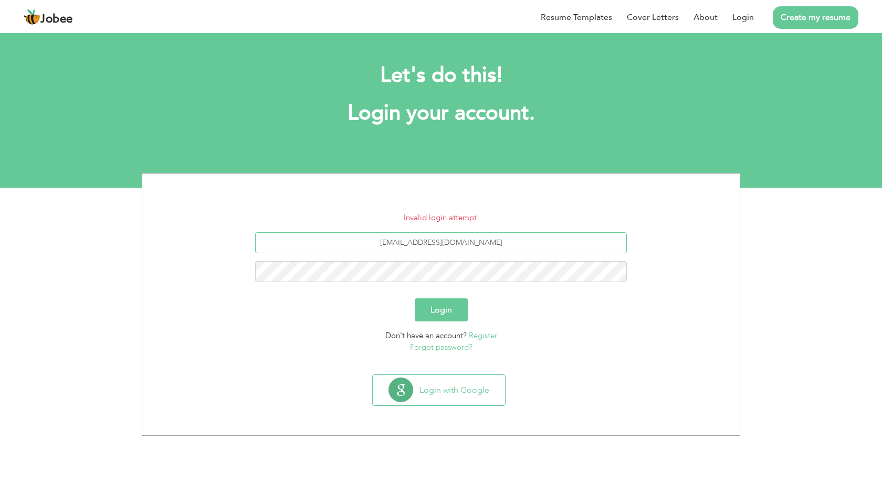
click at [426, 245] on input "[EMAIL_ADDRESS][DOMAIN_NAME]" at bounding box center [441, 242] width 372 height 21
type input "[EMAIL_ADDRESS][DOMAIN_NAME]"
click at [415, 299] on button "Login" at bounding box center [441, 310] width 53 height 23
click at [424, 245] on input "[EMAIL_ADDRESS][DOMAIN_NAME]" at bounding box center [441, 242] width 372 height 21
type input "[EMAIL_ADDRESS][DOMAIN_NAME]"
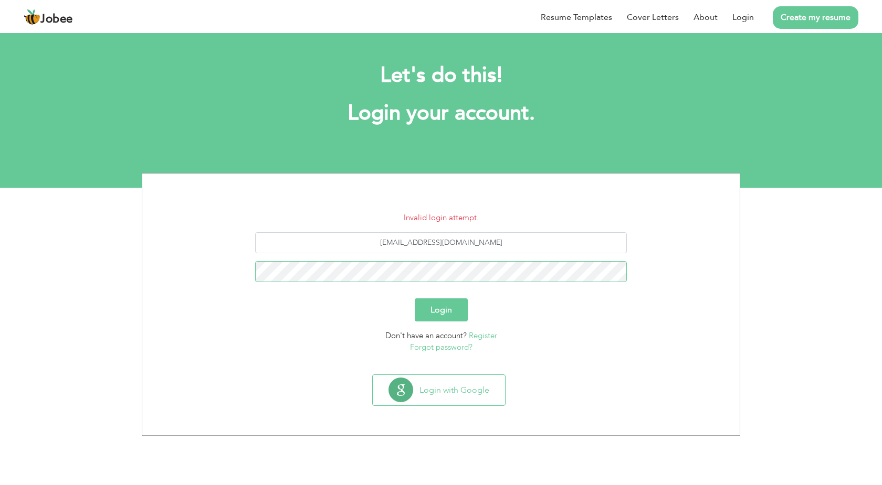
click at [415, 299] on button "Login" at bounding box center [441, 310] width 53 height 23
click at [427, 245] on input "[EMAIL_ADDRESS][DOMAIN_NAME]" at bounding box center [441, 242] width 372 height 21
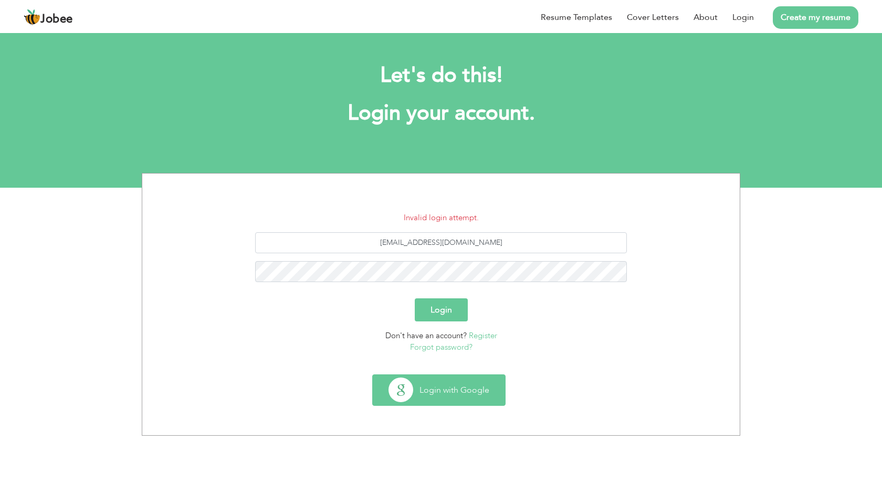
click at [465, 386] on button "Login with Google" at bounding box center [439, 390] width 132 height 30
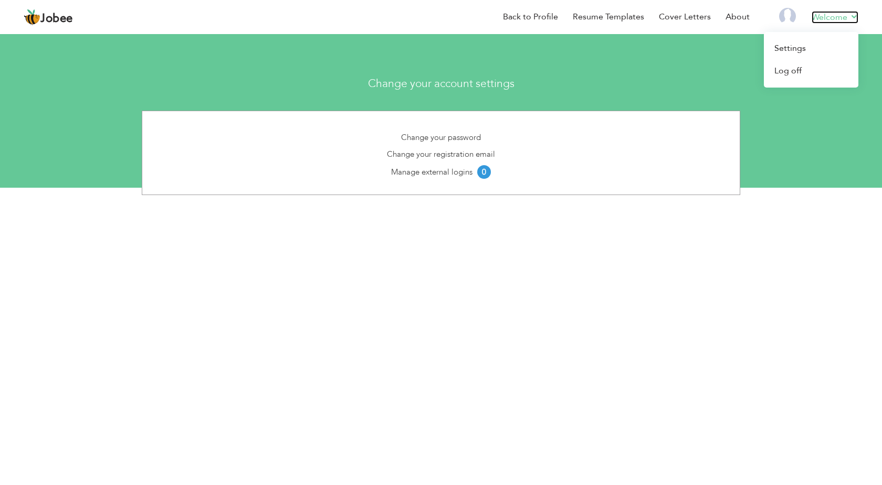
click at [837, 13] on link "Welcome" at bounding box center [834, 17] width 47 height 13
click at [810, 46] on link "Settings" at bounding box center [811, 48] width 94 height 23
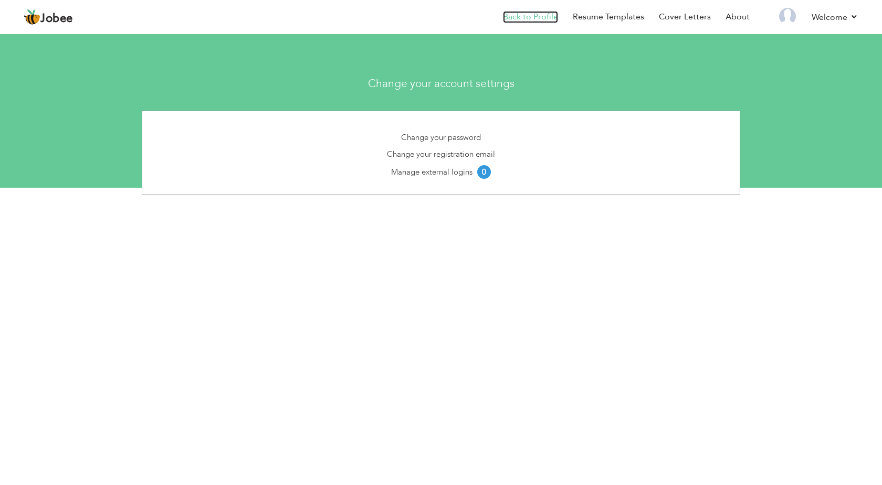
click at [536, 16] on link "Back to Profile" at bounding box center [530, 17] width 55 height 12
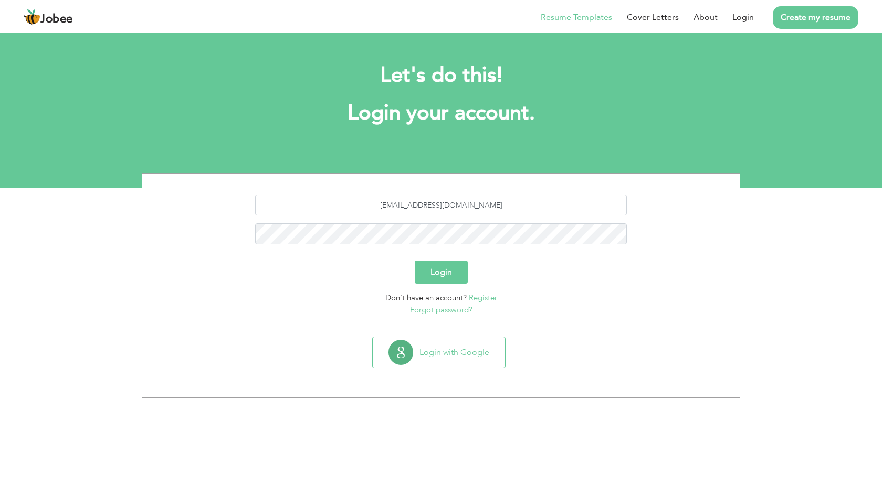
click at [562, 20] on link "Resume Templates" at bounding box center [576, 17] width 71 height 13
click at [819, 17] on link "Create my resume" at bounding box center [816, 17] width 86 height 23
drag, startPoint x: 515, startPoint y: 207, endPoint x: 318, endPoint y: 200, distance: 197.4
click at [318, 200] on input "[EMAIL_ADDRESS][DOMAIN_NAME]" at bounding box center [441, 205] width 372 height 21
click at [483, 295] on link "Register" at bounding box center [483, 298] width 28 height 10
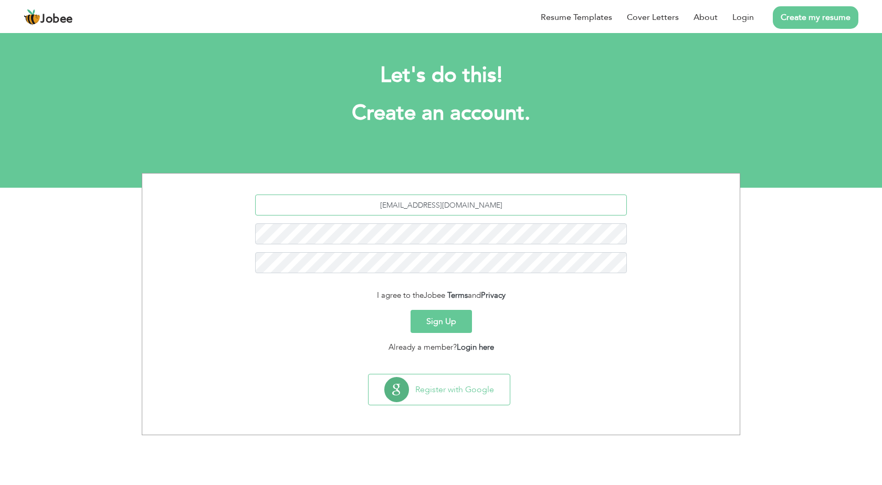
drag, startPoint x: 495, startPoint y: 208, endPoint x: 383, endPoint y: 206, distance: 112.3
click at [383, 206] on input "[EMAIL_ADDRESS][DOMAIN_NAME]" at bounding box center [441, 205] width 372 height 21
type input "faizullah.41999@gmail.com"
click at [392, 246] on div "faizullah.41999@gmail.com" at bounding box center [440, 238] width 581 height 87
click at [426, 325] on button "Sign Up" at bounding box center [440, 321] width 61 height 23
